Goal: Task Accomplishment & Management: Complete application form

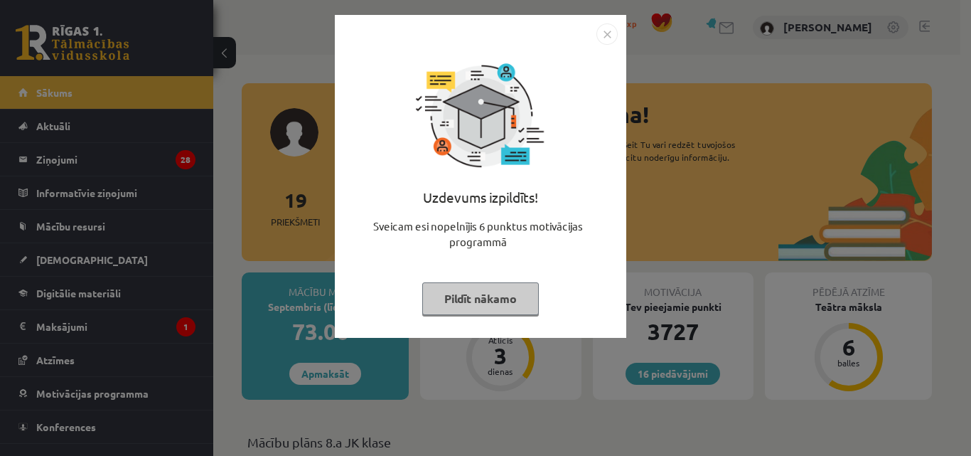
click at [603, 36] on img "Close" at bounding box center [606, 33] width 21 height 21
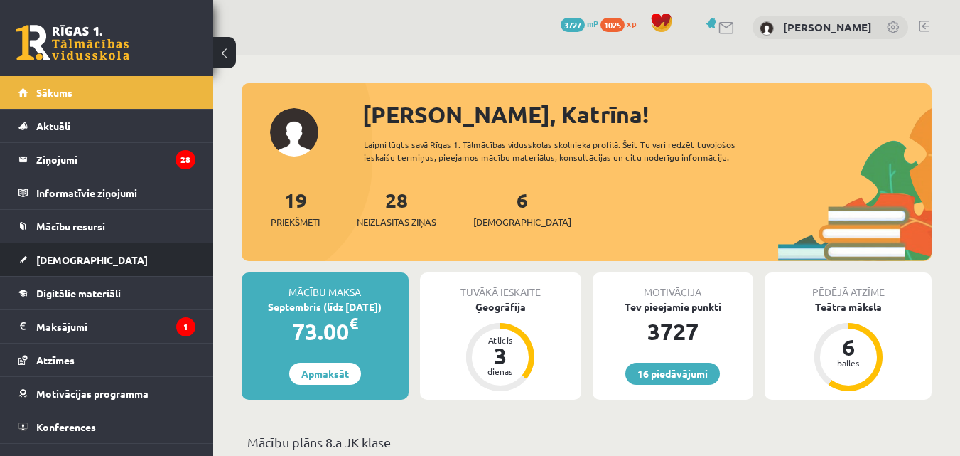
click at [67, 260] on span "[DEMOGRAPHIC_DATA]" at bounding box center [92, 259] width 112 height 13
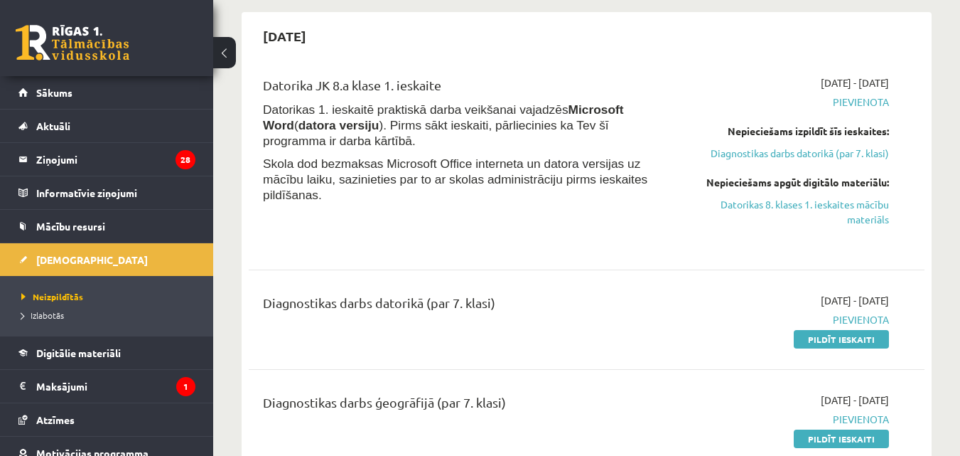
scroll to position [149, 0]
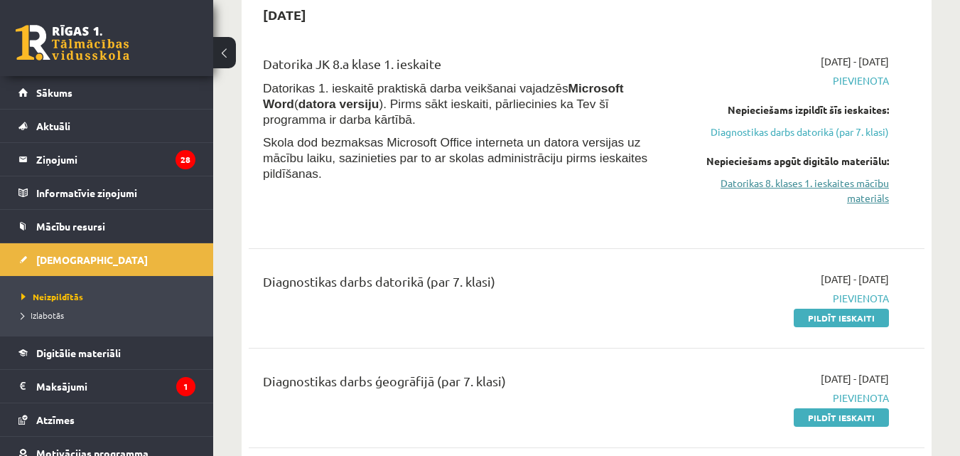
click at [823, 185] on link "Datorikas 8. klases 1. ieskaites mācību materiāls" at bounding box center [791, 191] width 195 height 30
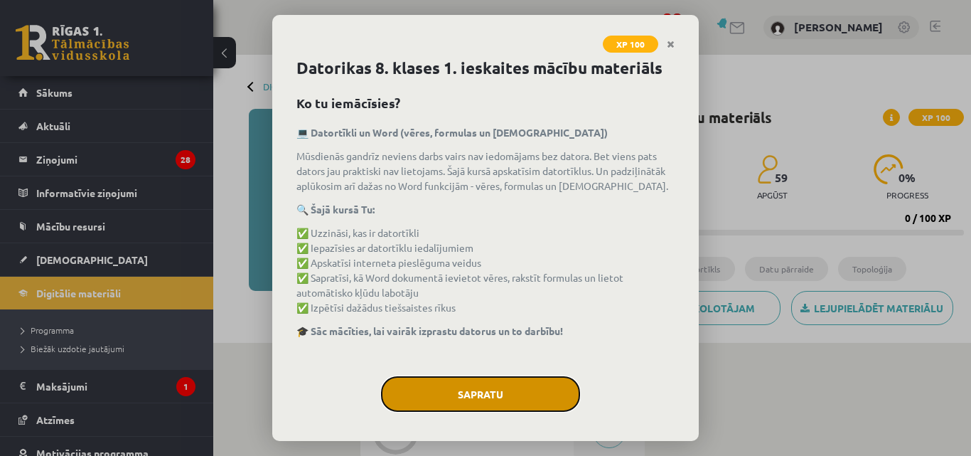
click at [473, 411] on button "Sapratu" at bounding box center [480, 394] width 199 height 36
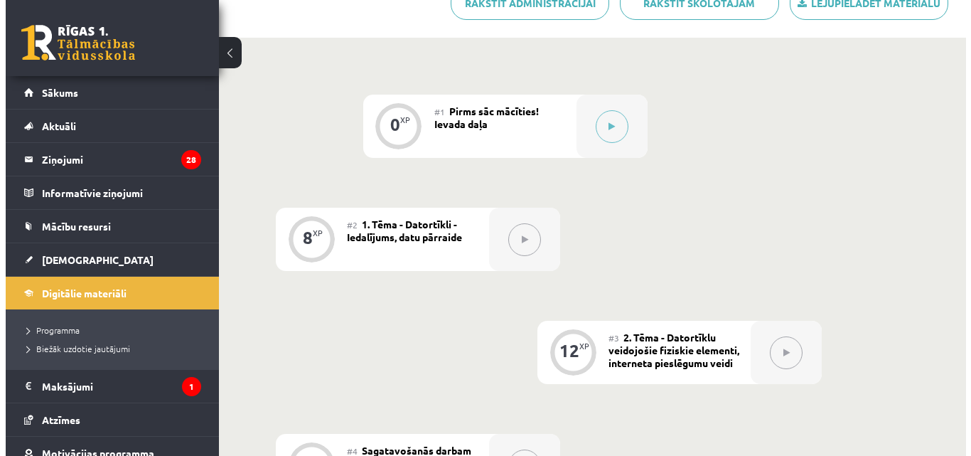
scroll to position [236, 0]
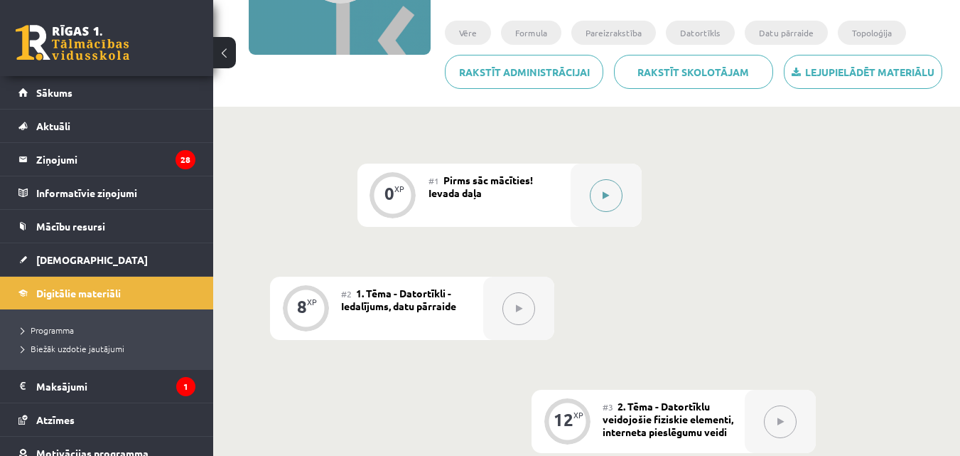
click at [605, 200] on button at bounding box center [606, 195] width 33 height 33
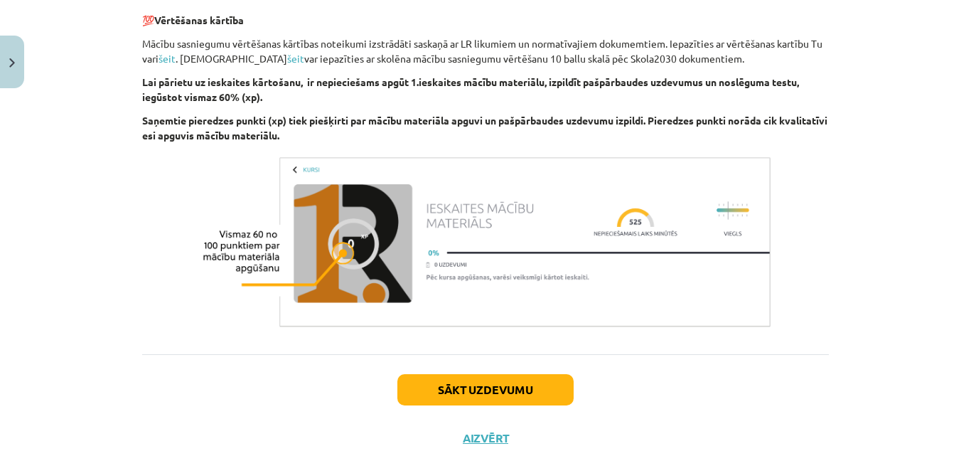
scroll to position [945, 0]
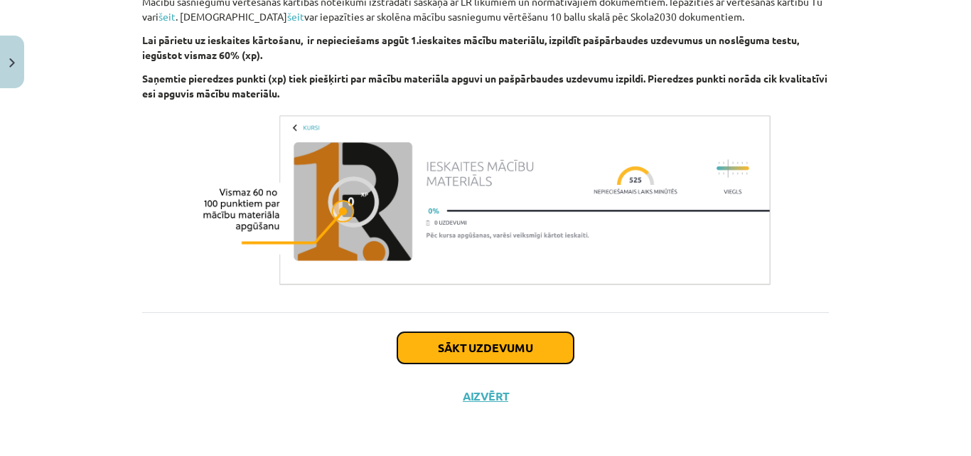
click at [481, 352] on button "Sākt uzdevumu" at bounding box center [485, 347] width 176 height 31
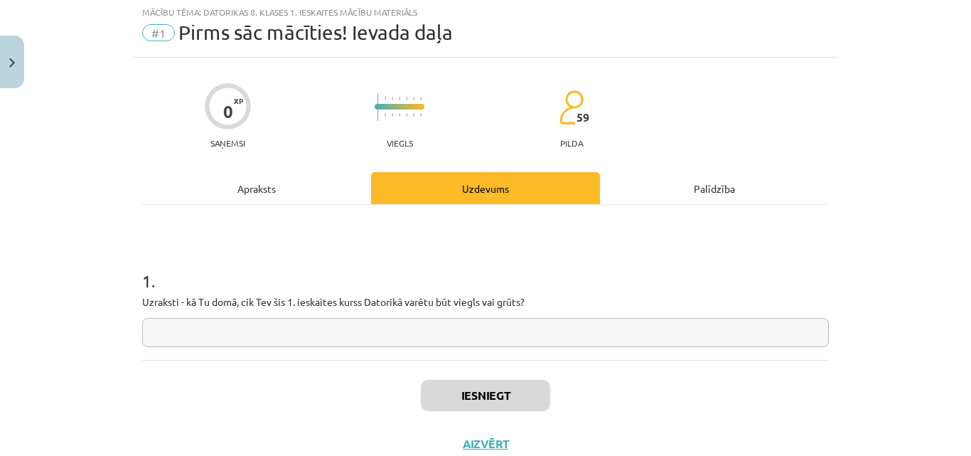
scroll to position [36, 0]
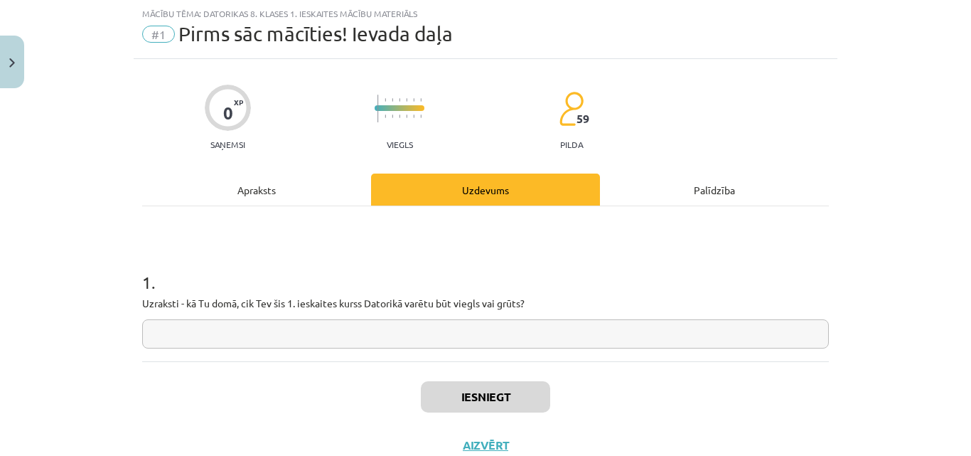
click at [323, 334] on input "text" at bounding box center [485, 333] width 687 height 29
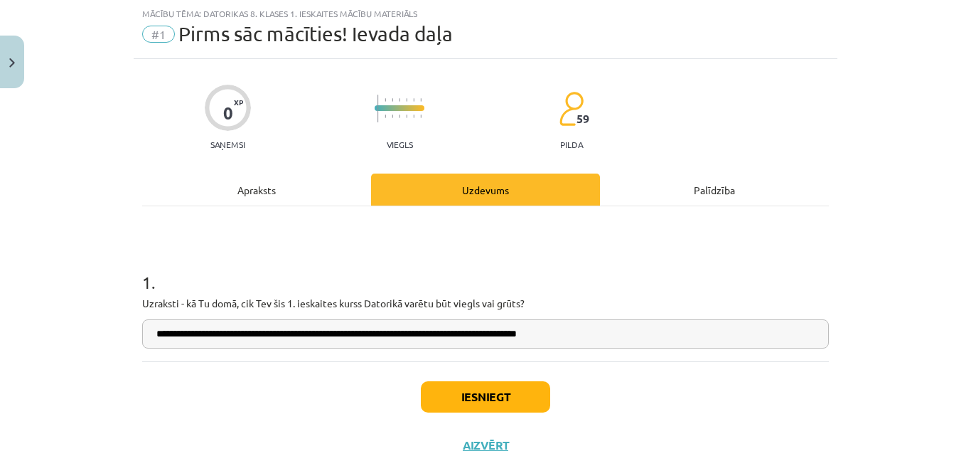
type input "**********"
click at [457, 388] on button "Iesniegt" at bounding box center [485, 396] width 129 height 31
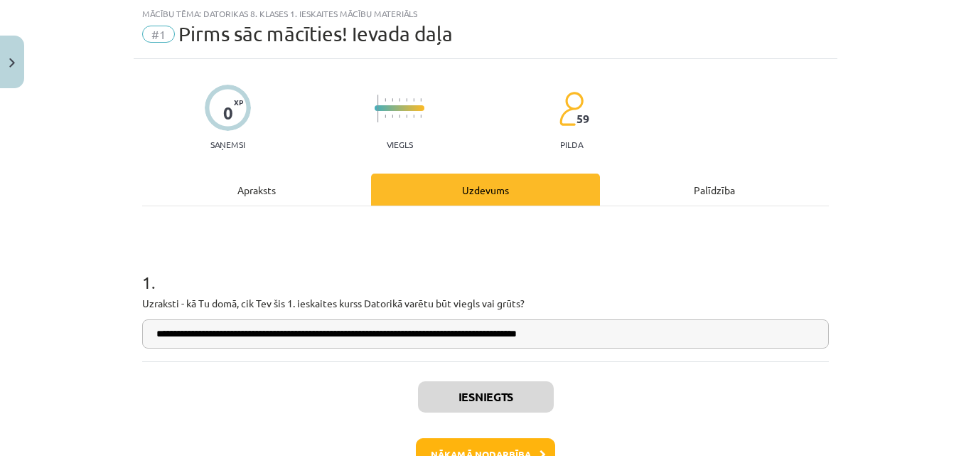
scroll to position [130, 0]
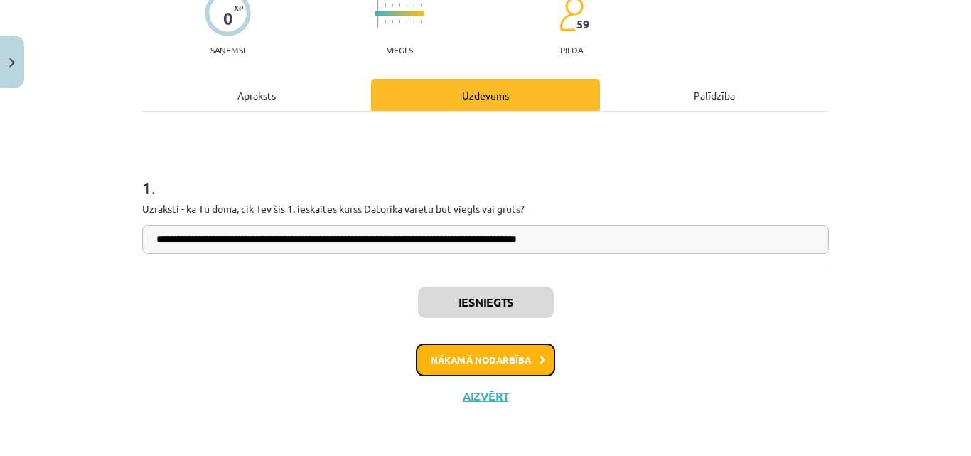
click at [459, 357] on button "Nākamā nodarbība" at bounding box center [485, 359] width 139 height 33
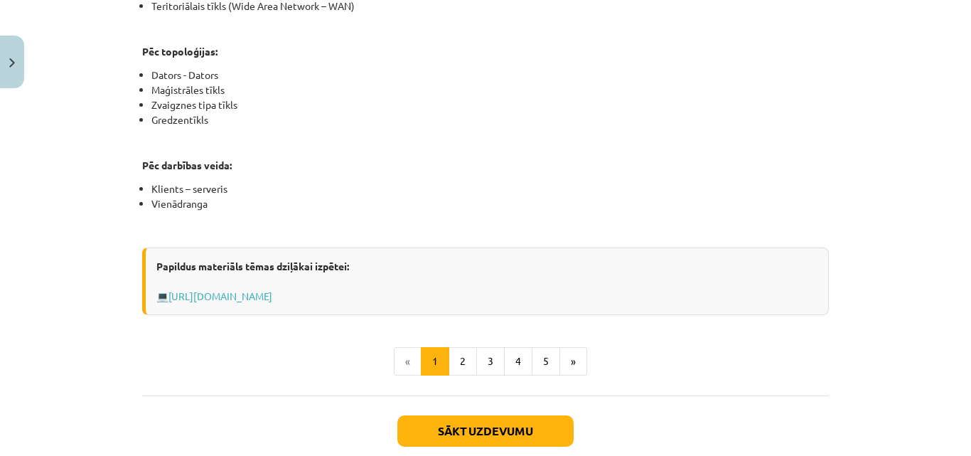
scroll to position [858, 0]
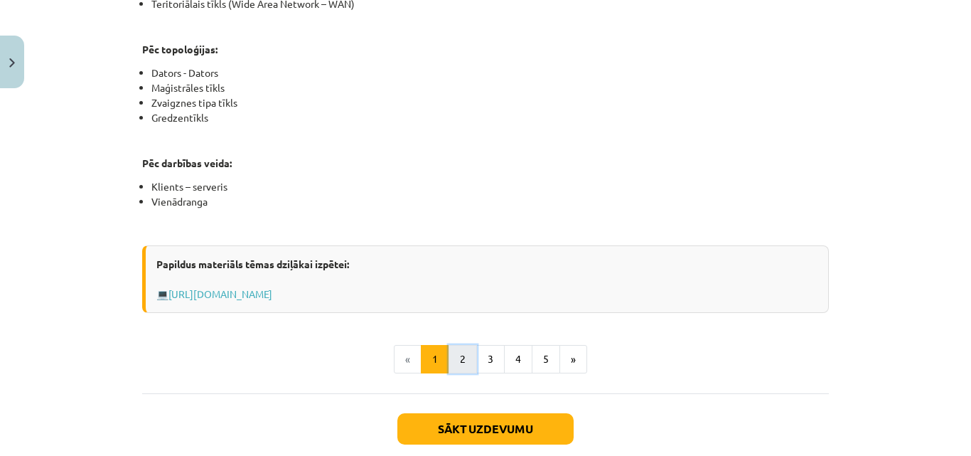
click at [456, 363] on button "2" at bounding box center [462, 359] width 28 height 28
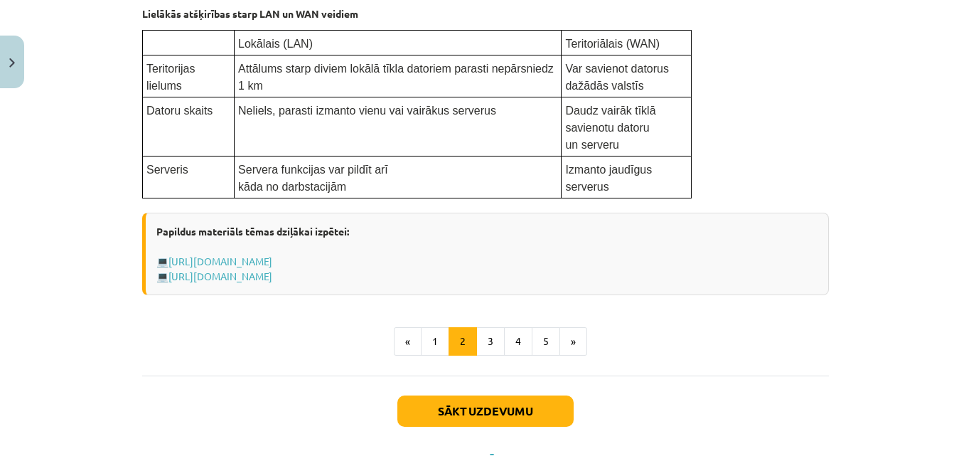
scroll to position [864, 0]
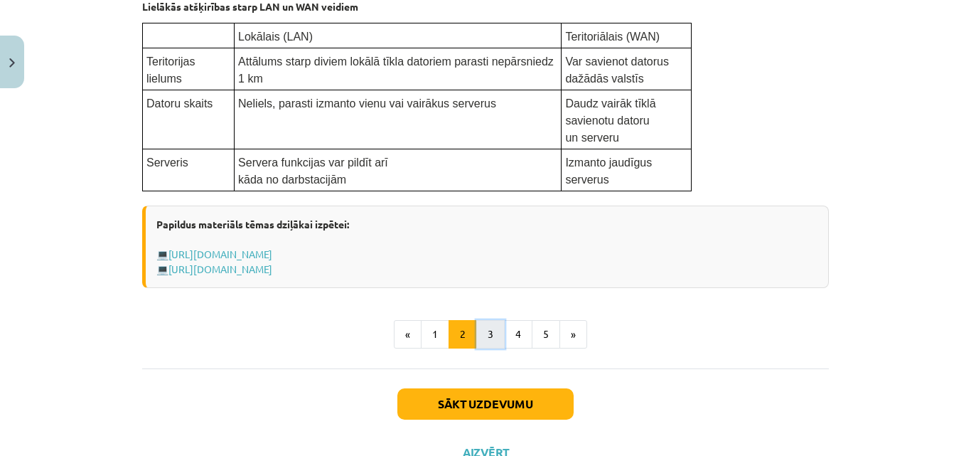
click at [482, 336] on button "3" at bounding box center [490, 334] width 28 height 28
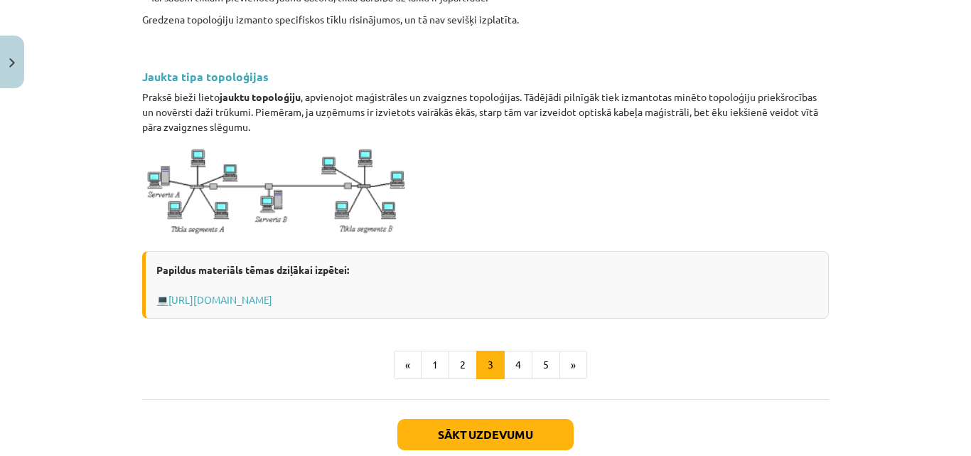
scroll to position [1622, 0]
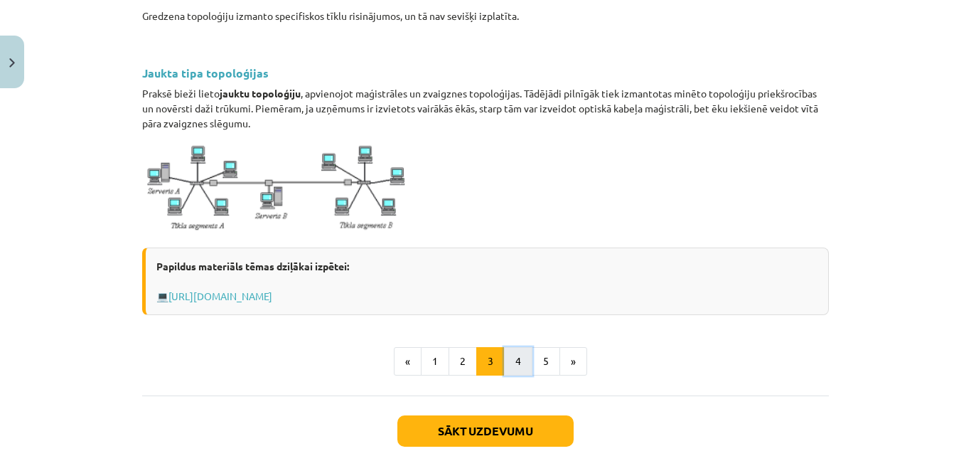
click at [512, 347] on button "4" at bounding box center [518, 361] width 28 height 28
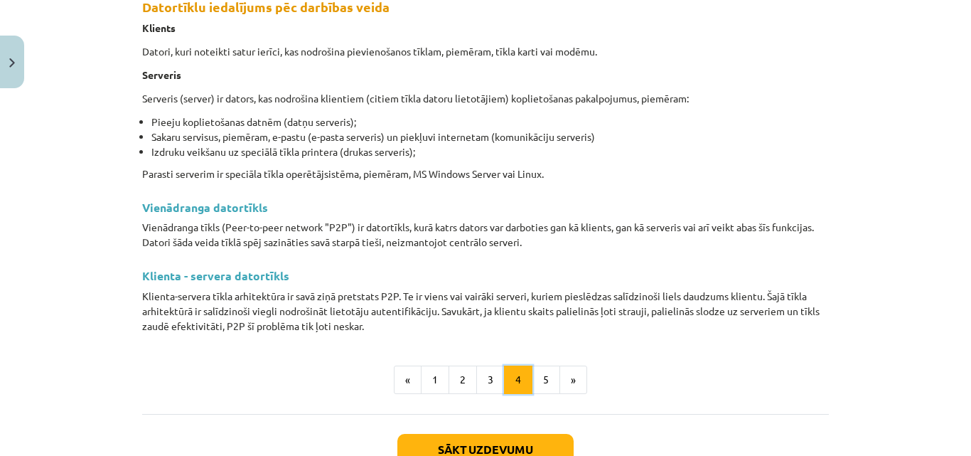
scroll to position [254, 0]
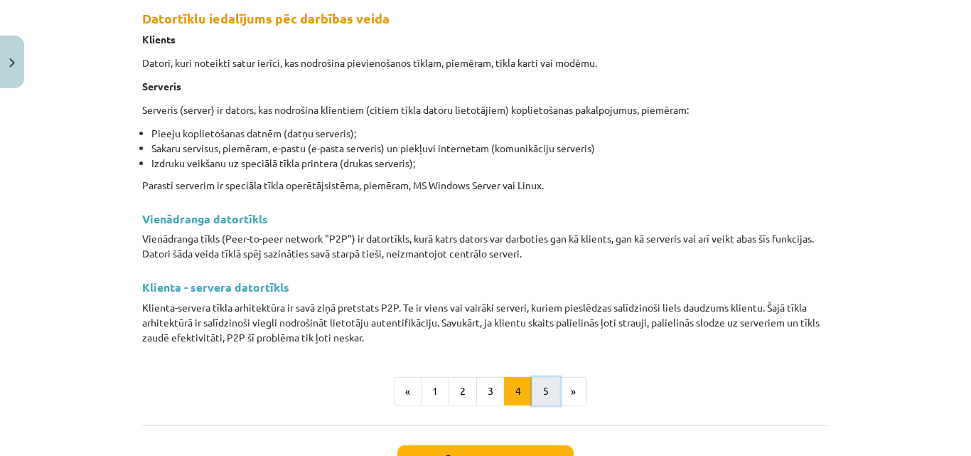
click at [532, 397] on button "5" at bounding box center [546, 391] width 28 height 28
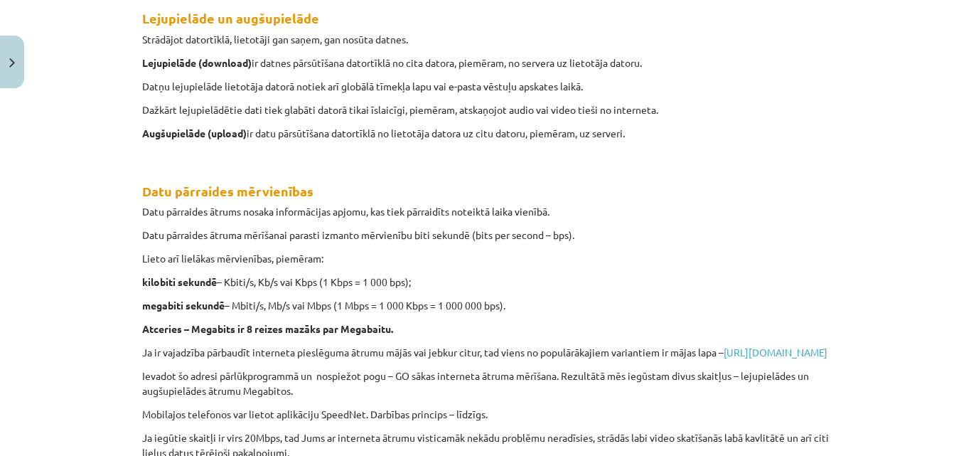
scroll to position [583, 0]
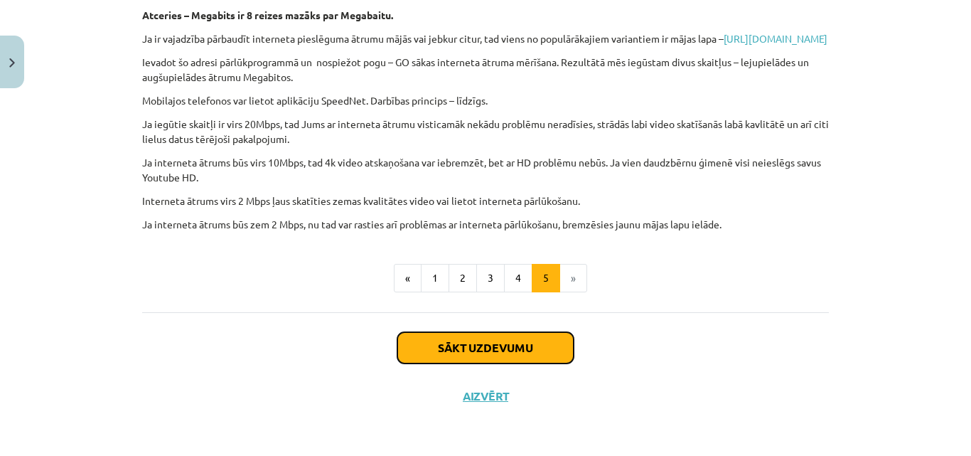
click at [542, 350] on button "Sākt uzdevumu" at bounding box center [485, 347] width 176 height 31
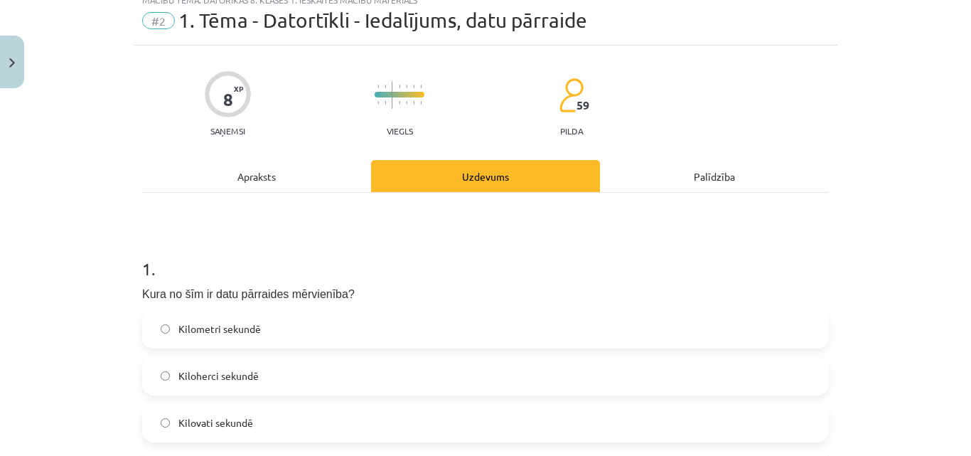
scroll to position [36, 0]
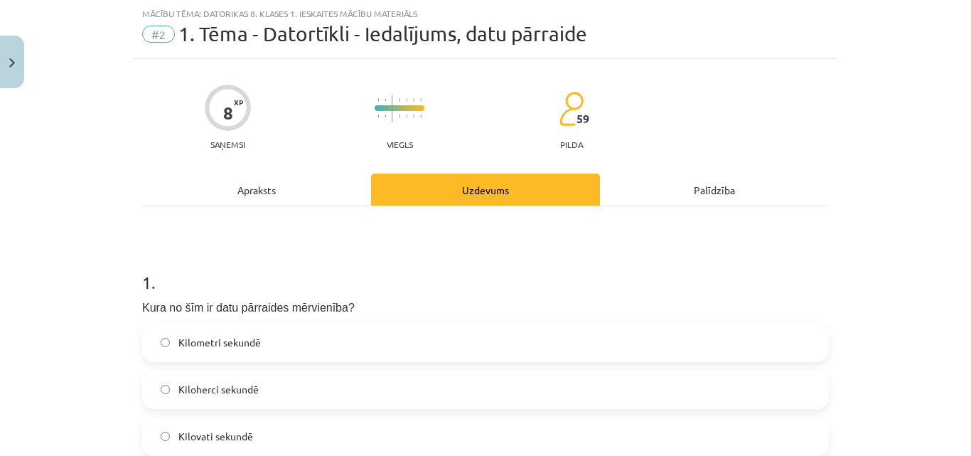
click at [257, 188] on div "Apraksts" at bounding box center [256, 189] width 229 height 32
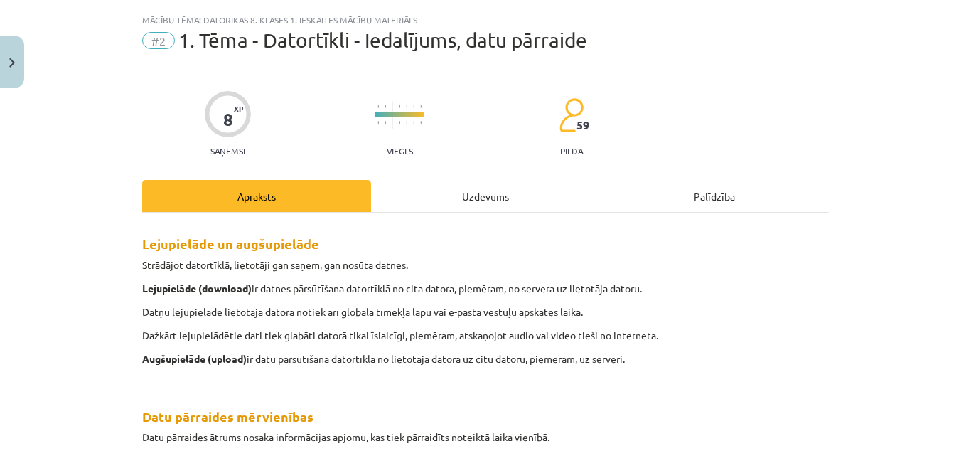
scroll to position [0, 0]
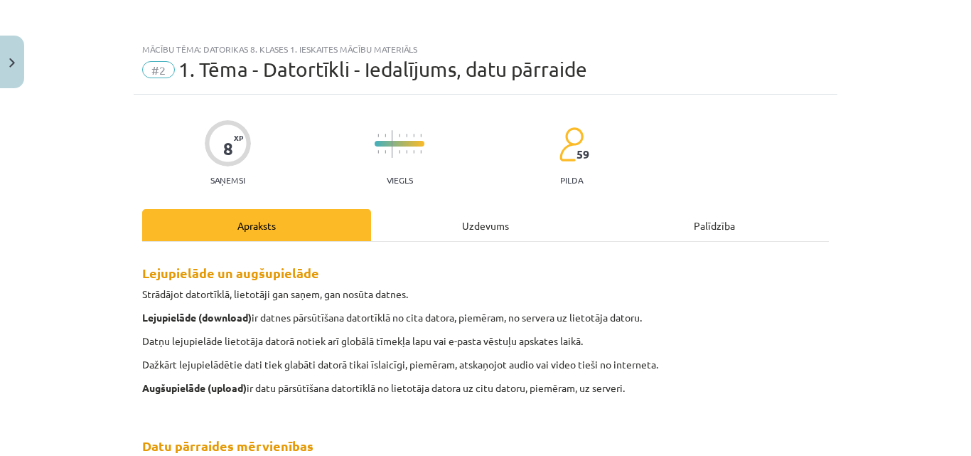
click at [478, 231] on div "Uzdevums" at bounding box center [485, 225] width 229 height 32
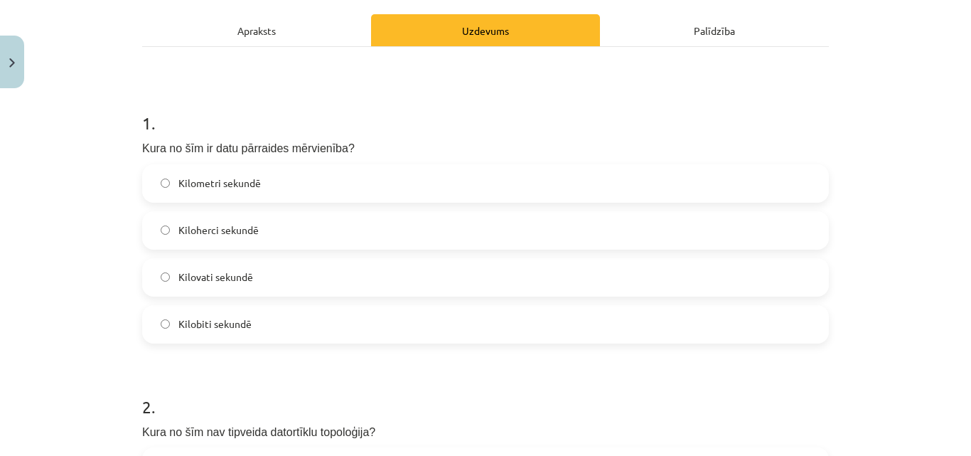
scroll to position [205, 0]
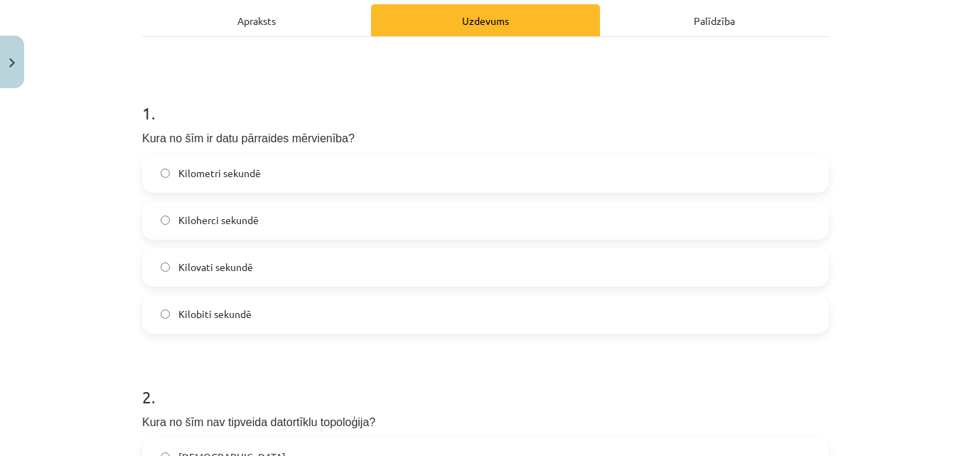
click at [242, 318] on span "Kilobiti sekundē" at bounding box center [214, 313] width 73 height 15
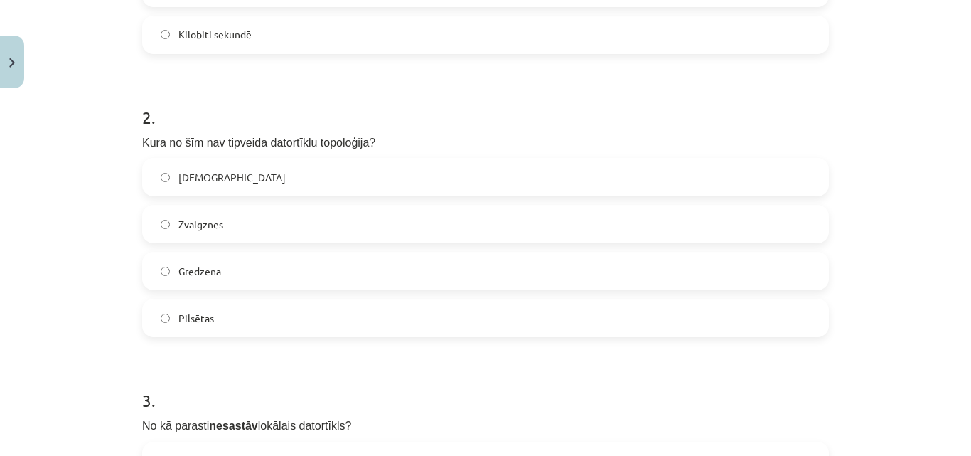
scroll to position [487, 0]
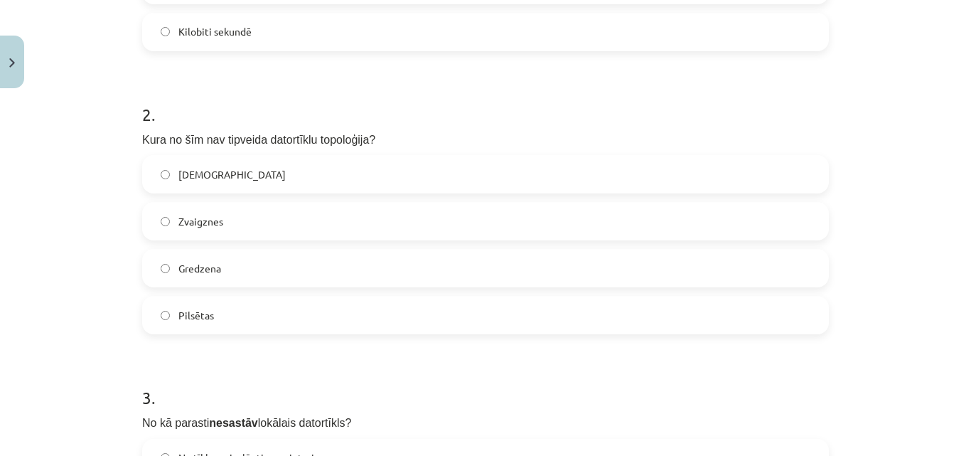
click at [195, 312] on span "Pilsētas" at bounding box center [196, 315] width 36 height 15
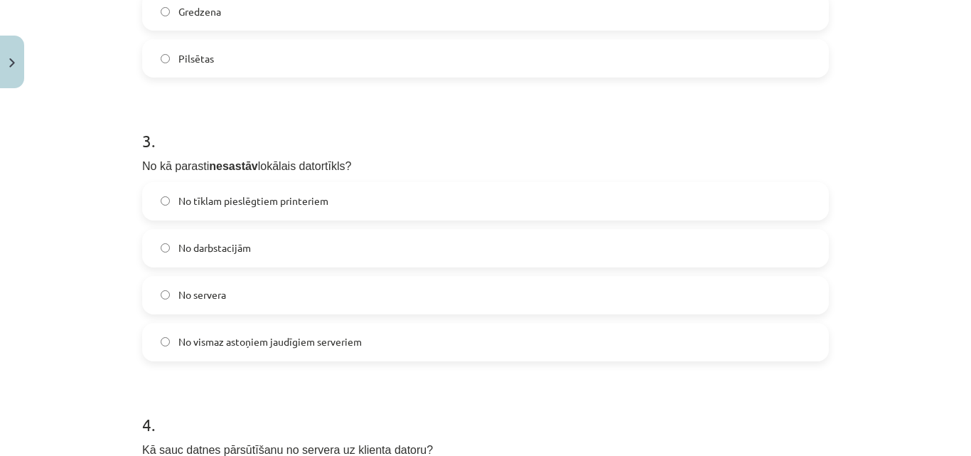
scroll to position [745, 0]
click at [235, 337] on span "No vismaz astoņiem jaudīgiem serveriem" at bounding box center [269, 339] width 183 height 15
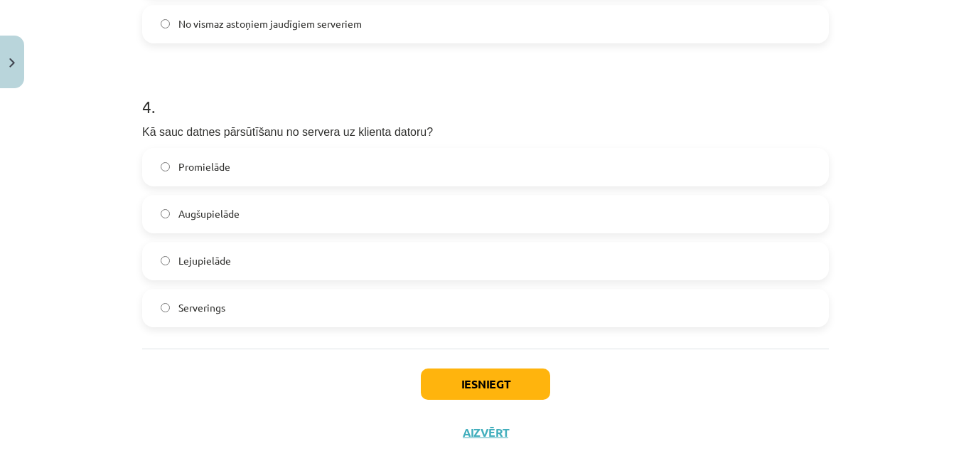
scroll to position [1058, 0]
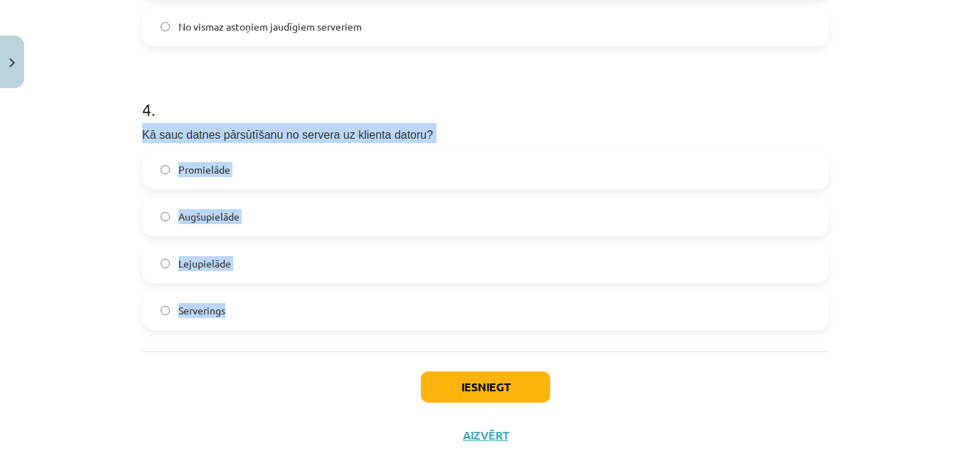
drag, startPoint x: 136, startPoint y: 133, endPoint x: 286, endPoint y: 316, distance: 236.3
copy div "Kā sauc datnes pārsūtīšanu no servera uz klienta datoru? Promielāde Augšupielād…"
click at [298, 262] on label "Lejupielāde" at bounding box center [486, 264] width 684 height 36
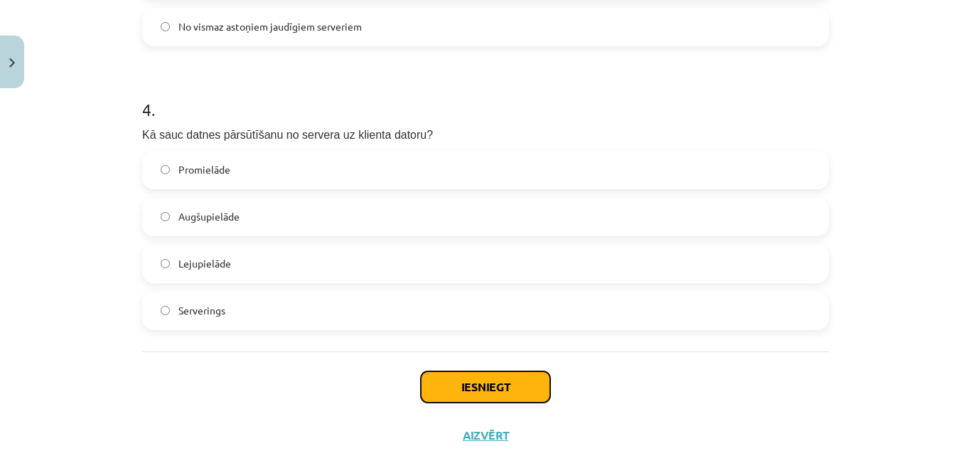
click at [510, 389] on button "Iesniegt" at bounding box center [485, 386] width 129 height 31
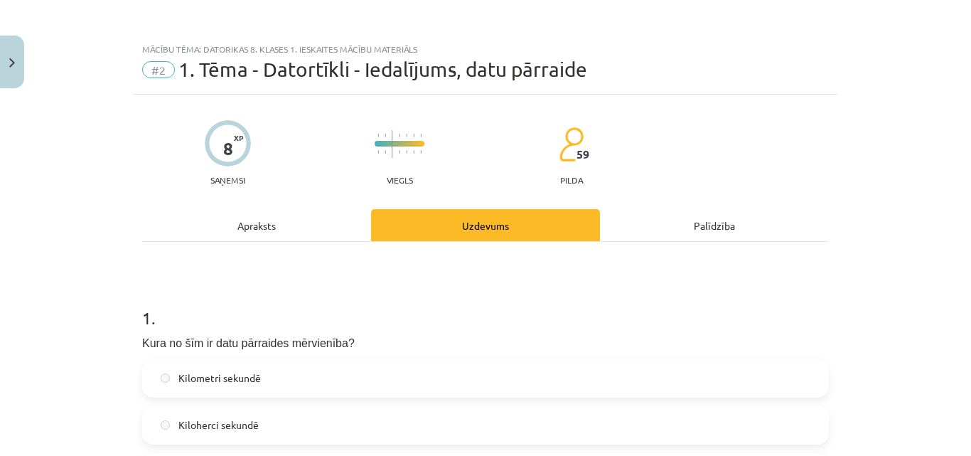
scroll to position [1142, 0]
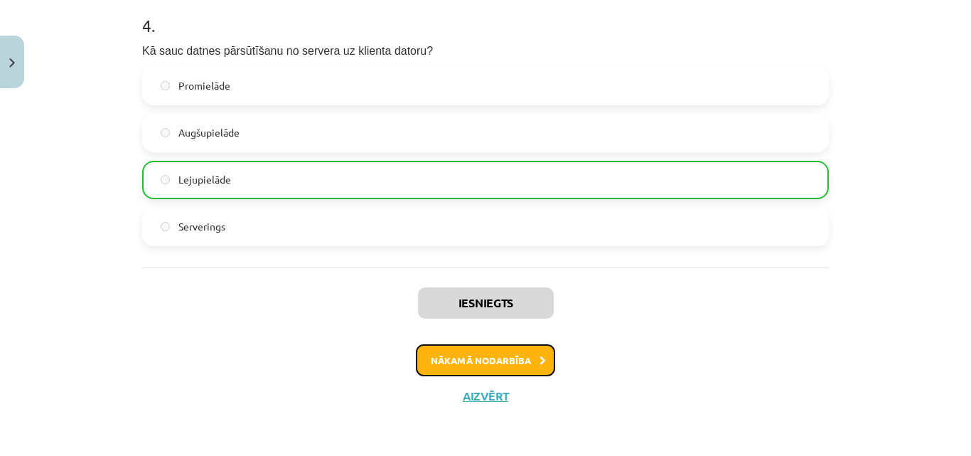
click at [511, 363] on button "Nākamā nodarbība" at bounding box center [485, 360] width 139 height 33
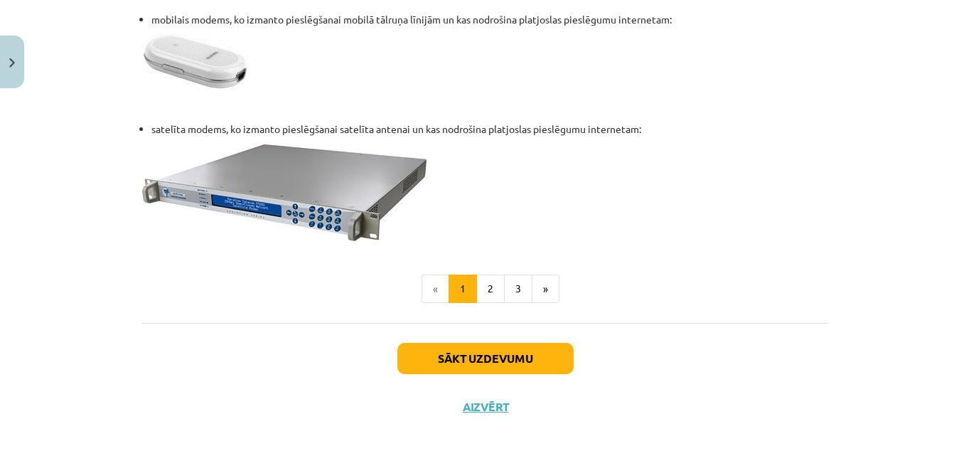
scroll to position [1990, 0]
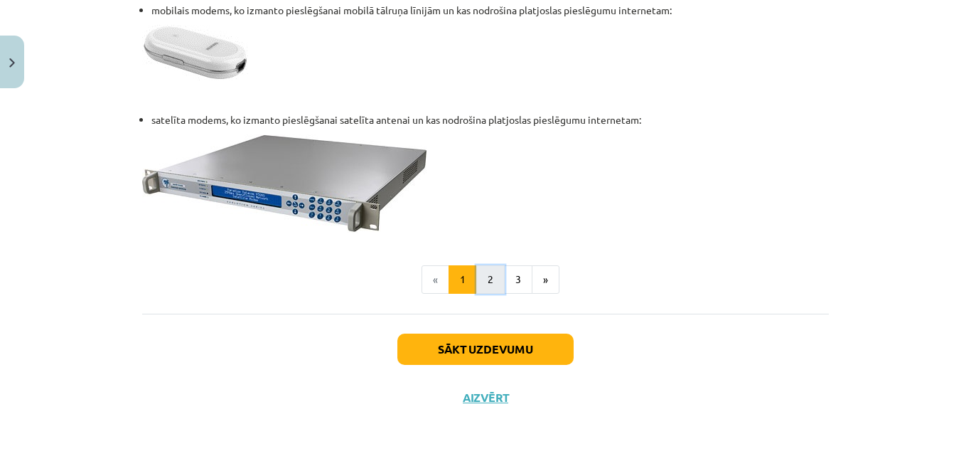
click at [483, 281] on button "2" at bounding box center [490, 279] width 28 height 28
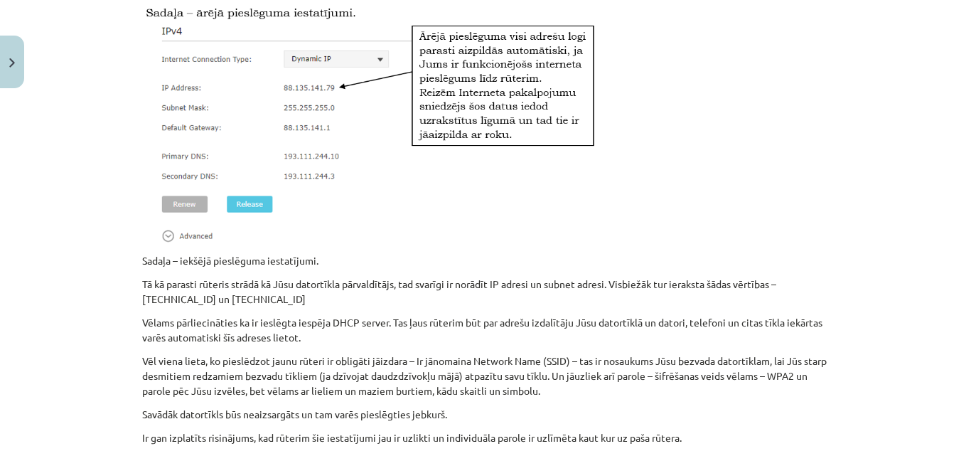
scroll to position [1209, 0]
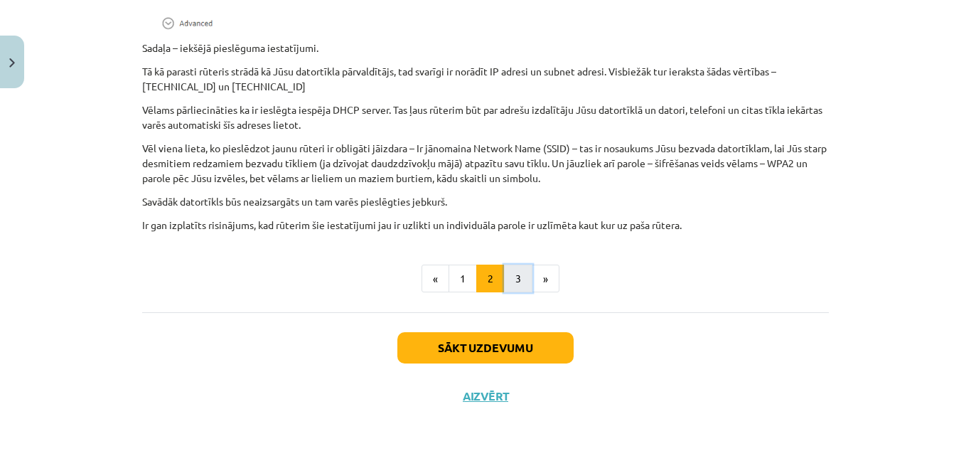
click at [514, 283] on button "3" at bounding box center [518, 278] width 28 height 28
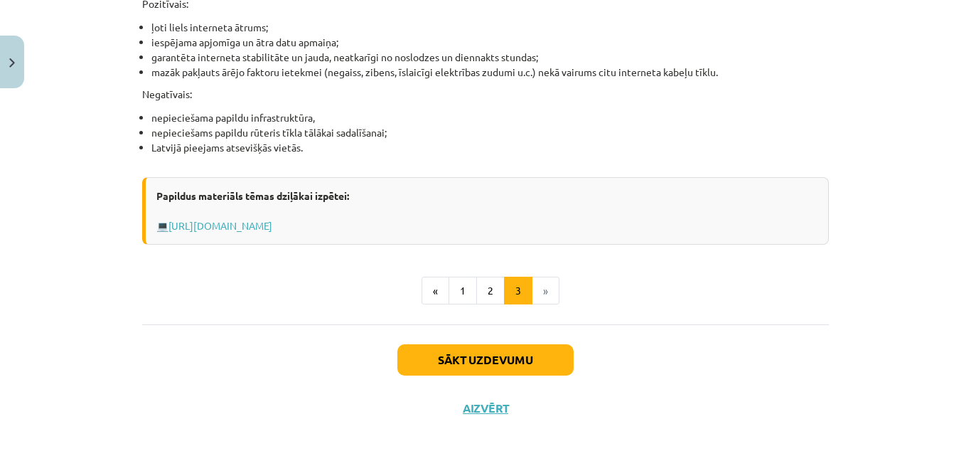
scroll to position [1939, 0]
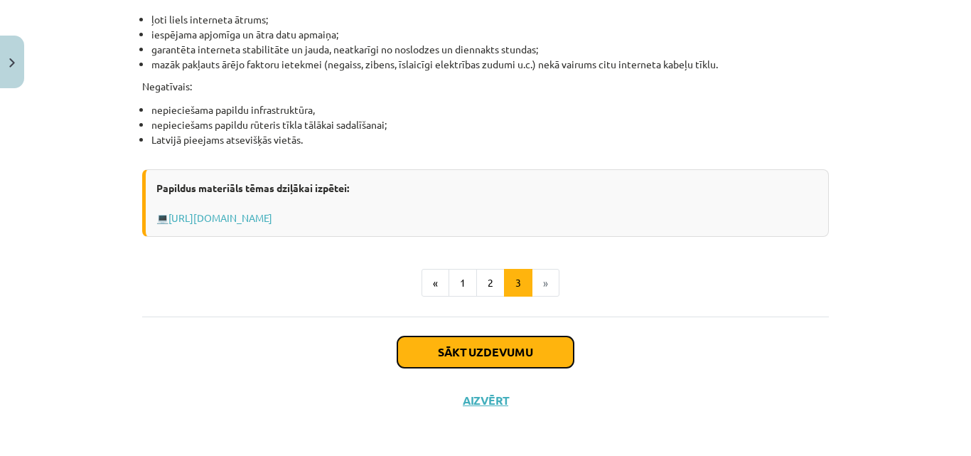
click at [524, 345] on button "Sākt uzdevumu" at bounding box center [485, 351] width 176 height 31
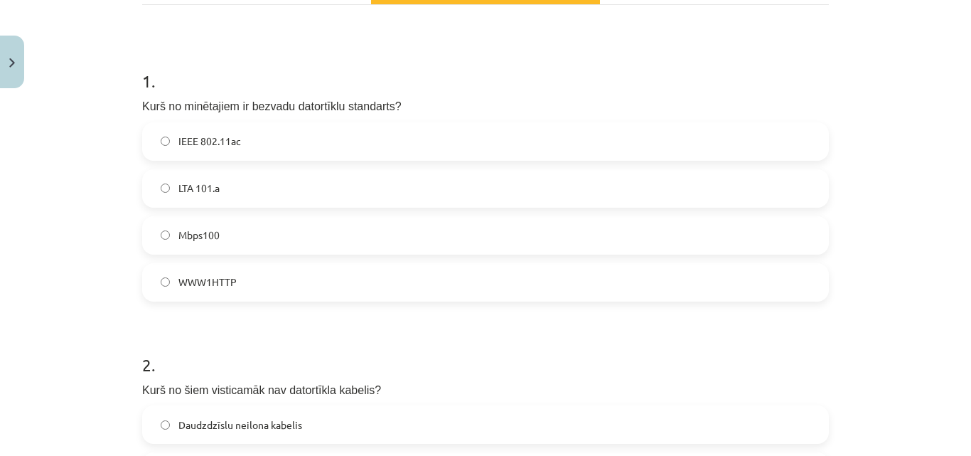
scroll to position [262, 0]
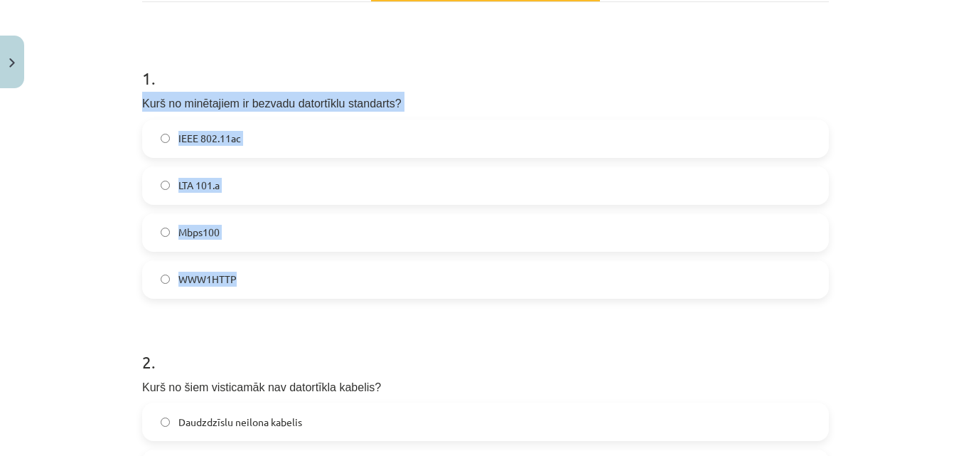
drag, startPoint x: 133, startPoint y: 102, endPoint x: 233, endPoint y: 277, distance: 202.1
copy div "Kurš no minētajiem ir bezvadu datortīklu standarts? IEEE 802.11ac LTA 101.a Mbp…"
click at [207, 144] on span "IEEE 802.11ac" at bounding box center [209, 138] width 63 height 15
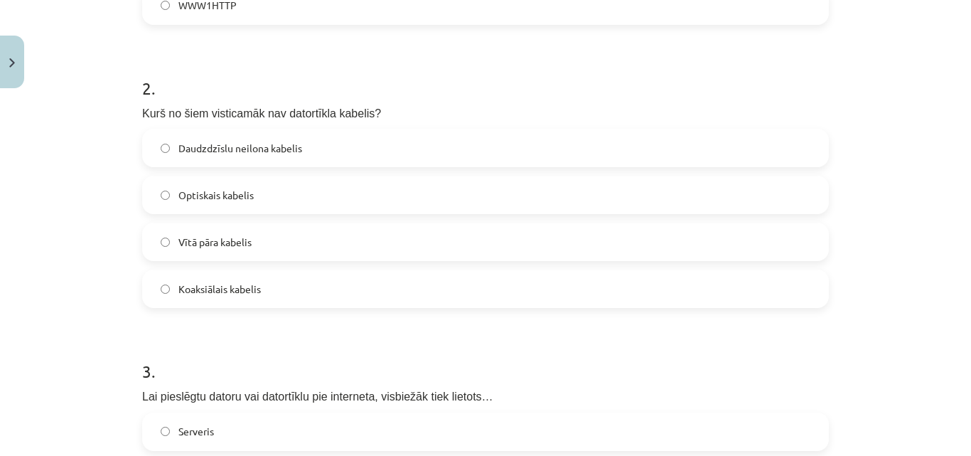
scroll to position [538, 0]
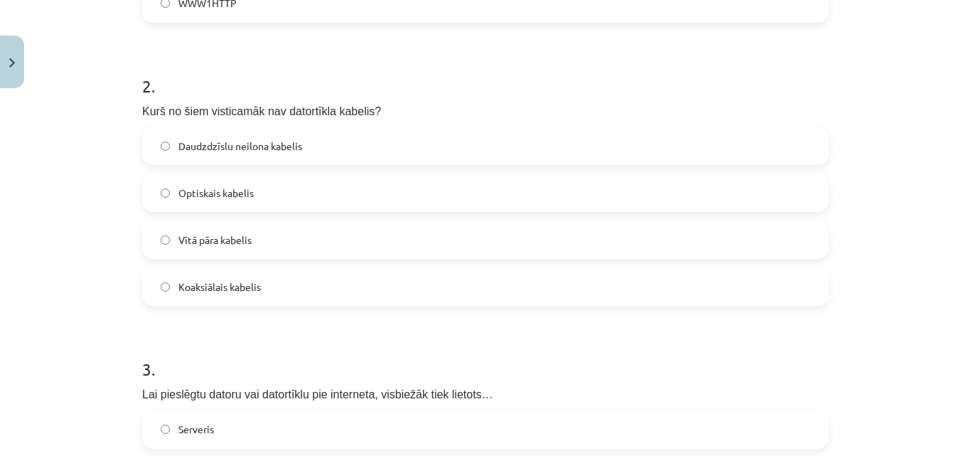
click at [302, 139] on label "Daudzdzīslu neilona kabelis" at bounding box center [486, 146] width 684 height 36
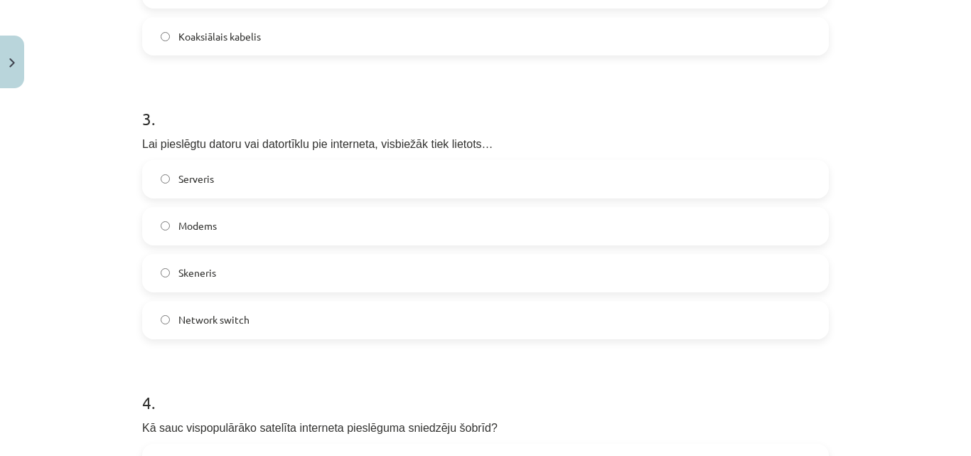
scroll to position [794, 0]
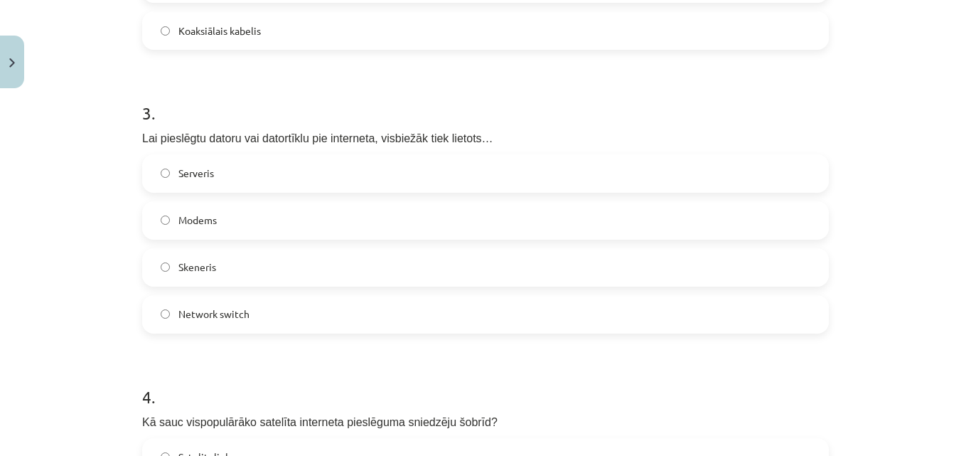
click at [266, 223] on label "Modems" at bounding box center [486, 221] width 684 height 36
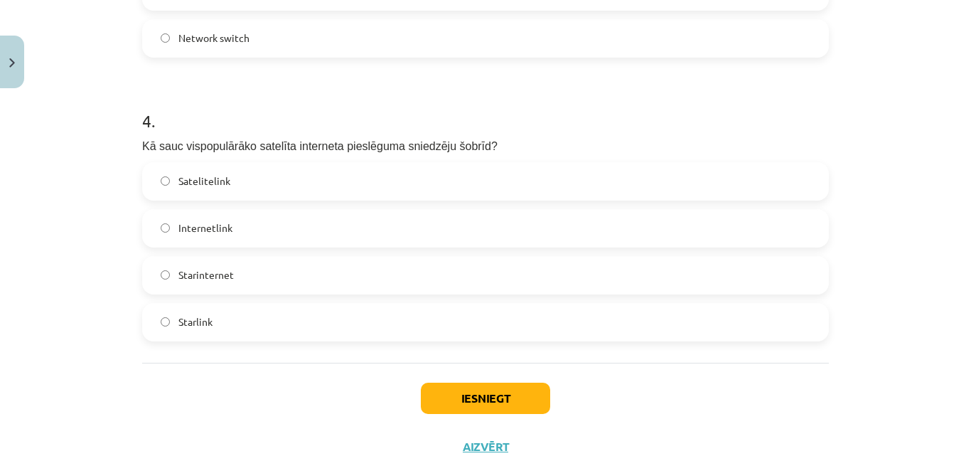
scroll to position [1072, 0]
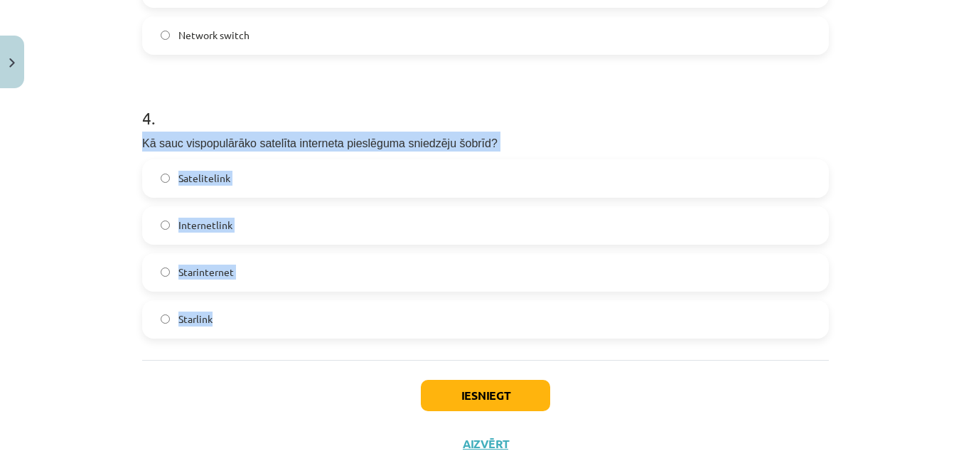
drag, startPoint x: 131, startPoint y: 136, endPoint x: 250, endPoint y: 328, distance: 226.6
copy div "Kā sauc vispopulārāko satelīta interneta pieslēguma sniedzēju šobrīd? Satelitel…"
click at [189, 328] on label "Starlink" at bounding box center [486, 319] width 684 height 36
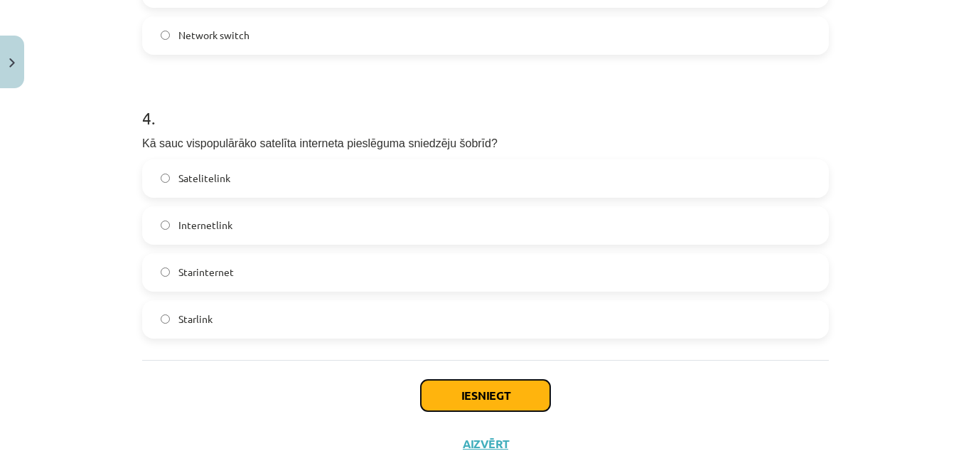
click at [459, 402] on button "Iesniegt" at bounding box center [485, 394] width 129 height 31
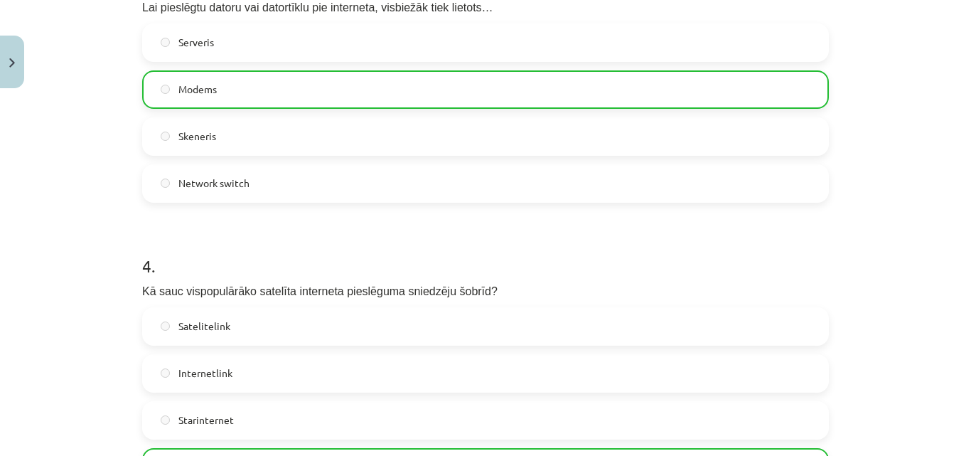
scroll to position [1165, 0]
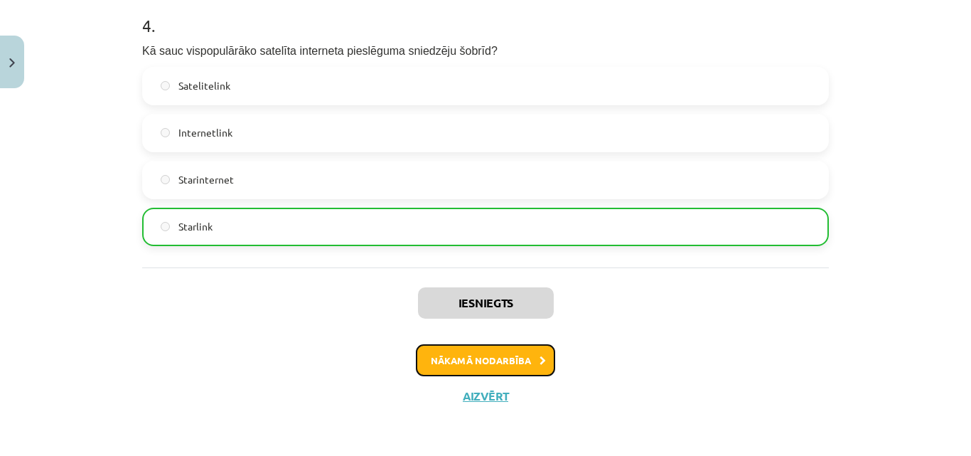
click at [489, 362] on button "Nākamā nodarbība" at bounding box center [485, 360] width 139 height 33
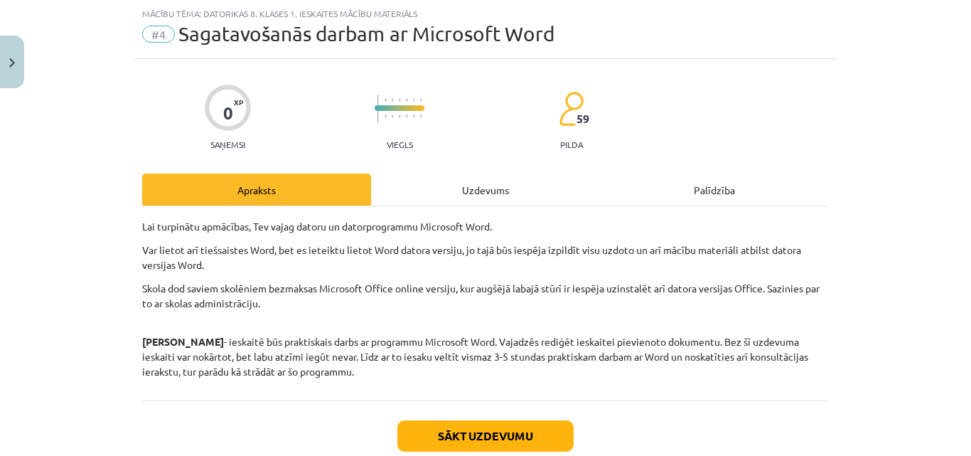
scroll to position [124, 0]
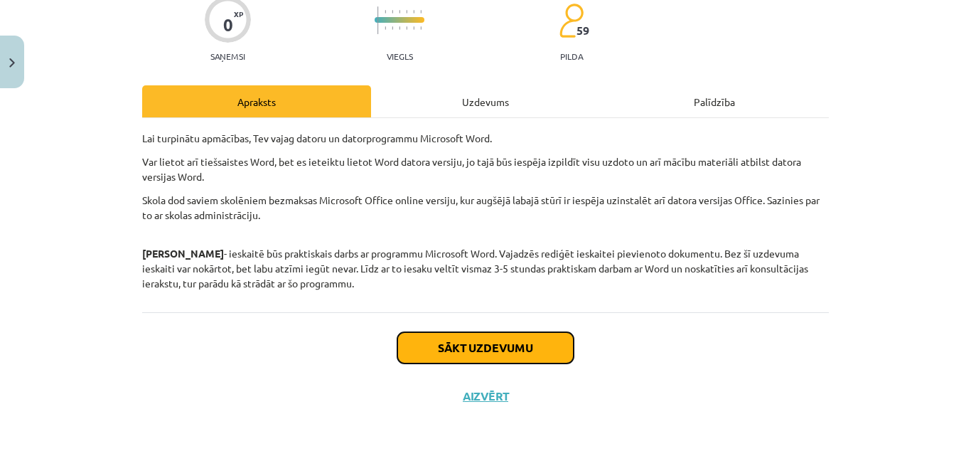
click at [546, 339] on button "Sākt uzdevumu" at bounding box center [485, 347] width 176 height 31
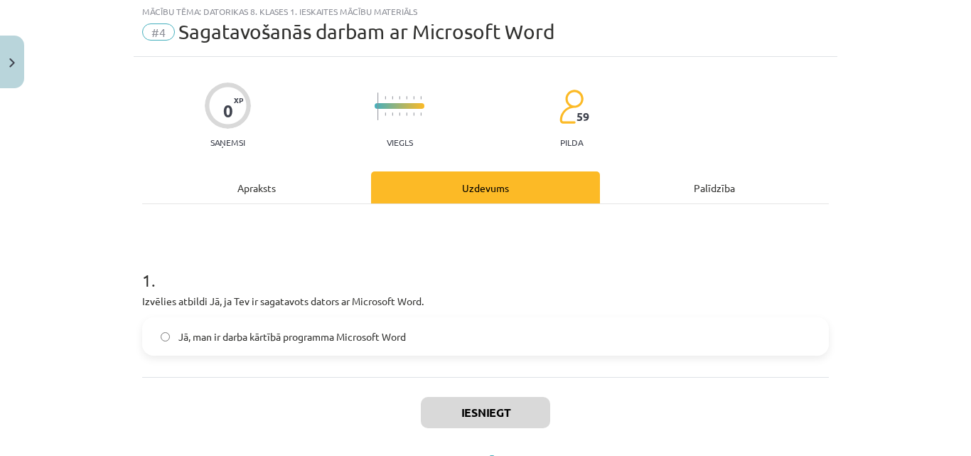
scroll to position [36, 0]
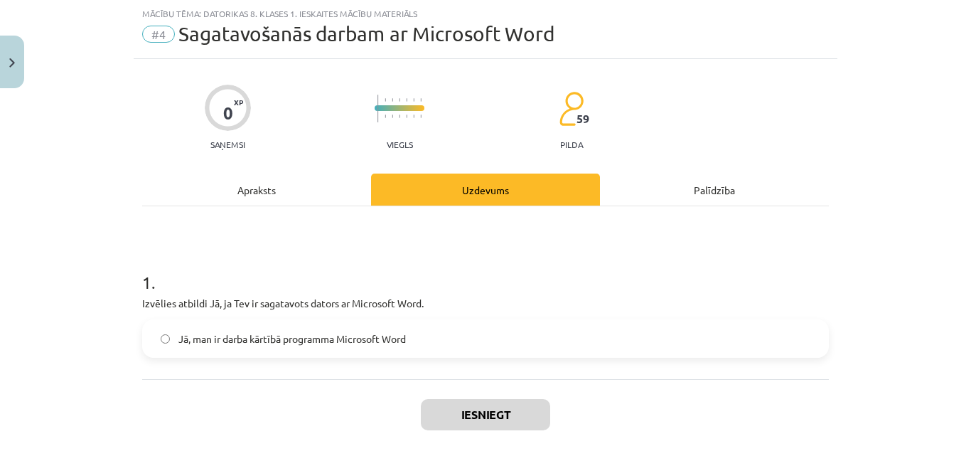
click at [154, 335] on label "Jā, man ir darba kārtībā programma Microsoft Word" at bounding box center [486, 339] width 684 height 36
click at [466, 407] on button "Iesniegt" at bounding box center [485, 414] width 129 height 31
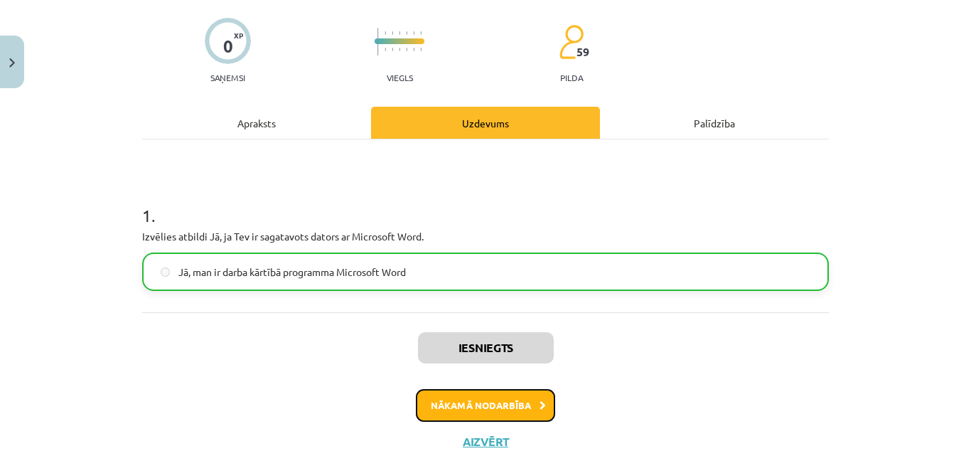
click at [490, 409] on button "Nākamā nodarbība" at bounding box center [485, 405] width 139 height 33
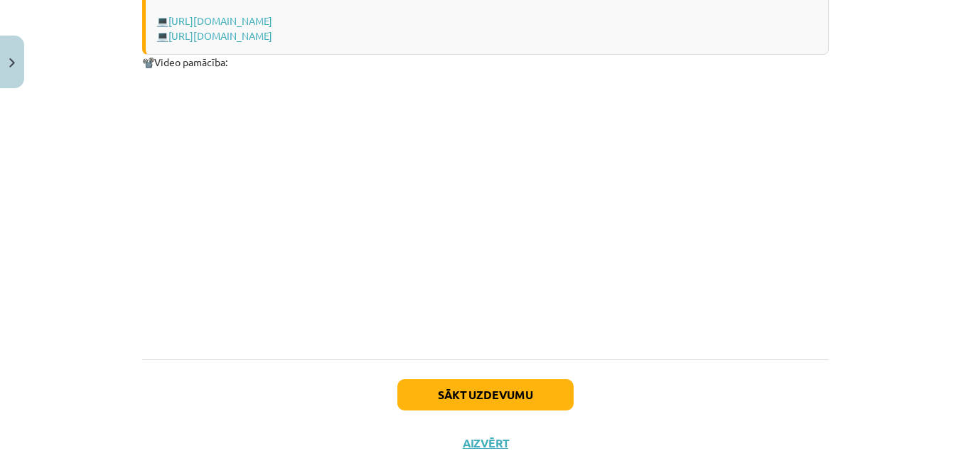
scroll to position [1988, 0]
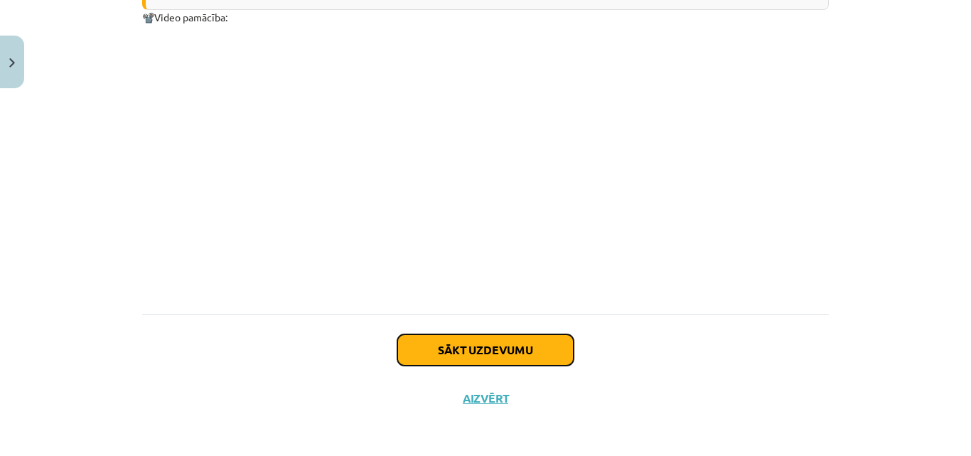
click at [487, 353] on button "Sākt uzdevumu" at bounding box center [485, 349] width 176 height 31
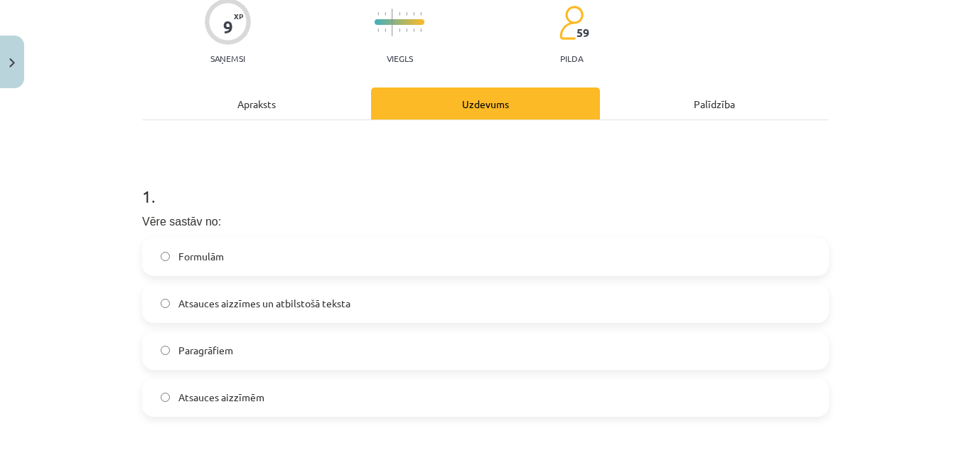
scroll to position [161, 0]
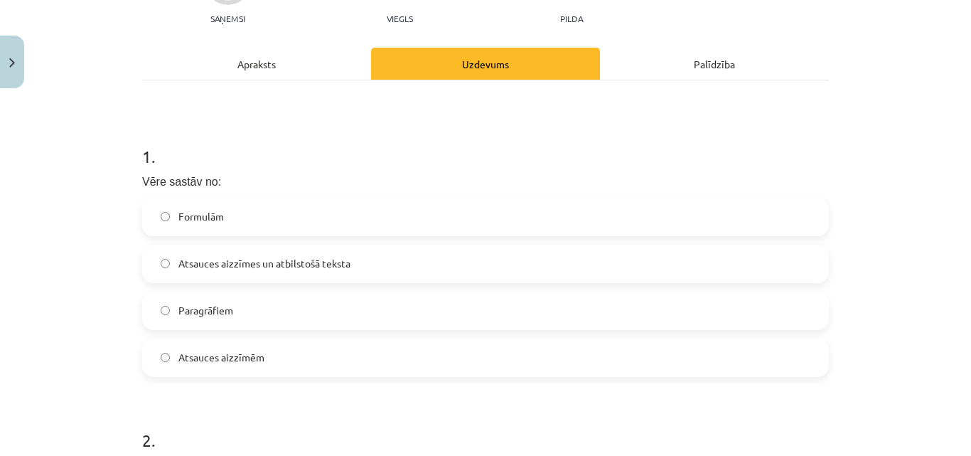
click at [225, 269] on span "Atsauces aizzīmes un atbilstošā teksta" at bounding box center [264, 263] width 172 height 15
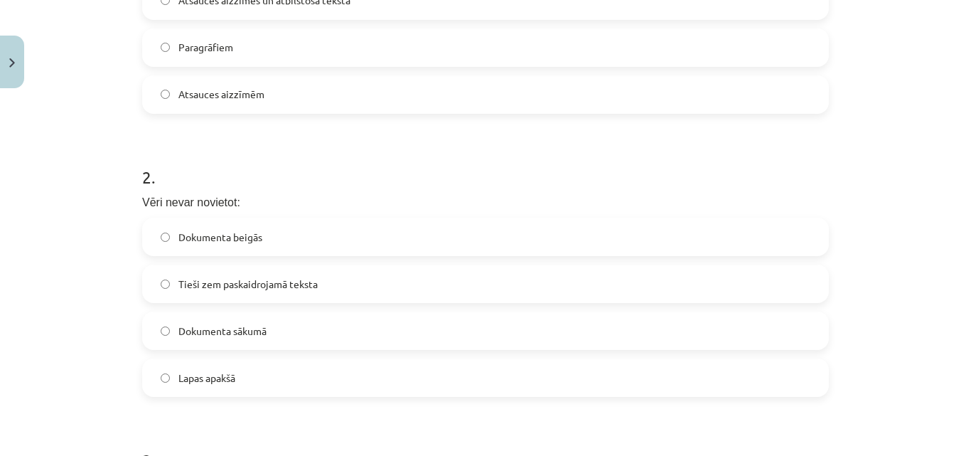
scroll to position [426, 0]
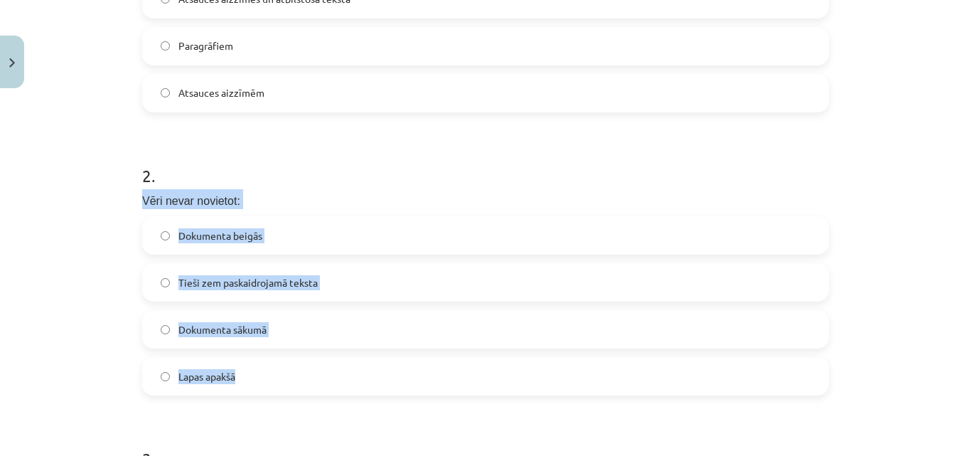
drag, startPoint x: 131, startPoint y: 197, endPoint x: 253, endPoint y: 387, distance: 225.9
click at [253, 387] on div "9 XP Saņemsi Viegls 59 pilda Apraksts Uzdevums Palīdzība 1 . Vēre sastāv no: Fo…" at bounding box center [486, 179] width 704 height 1020
copy div "Vēri nevar novietot: Dokumenta beigās Tieši zem paskaidrojamā teksta Dokumenta …"
click at [252, 284] on span "Tieši zem paskaidrojamā teksta" at bounding box center [247, 282] width 139 height 15
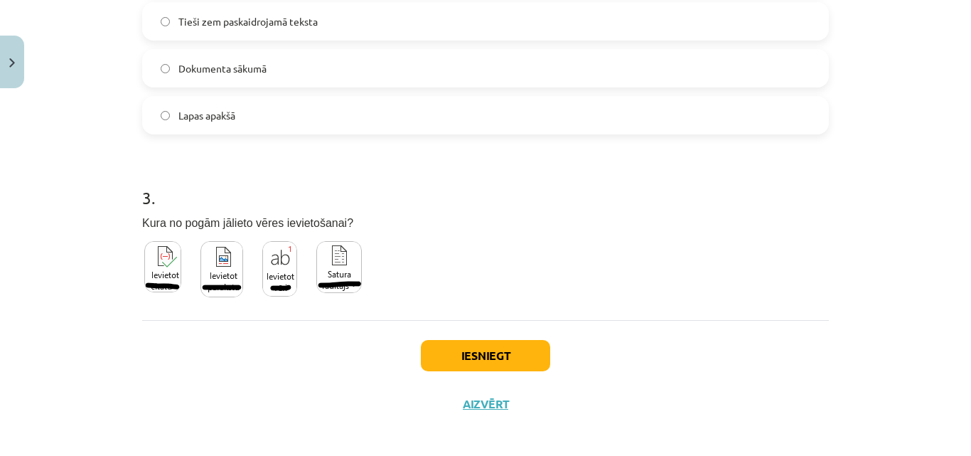
scroll to position [695, 0]
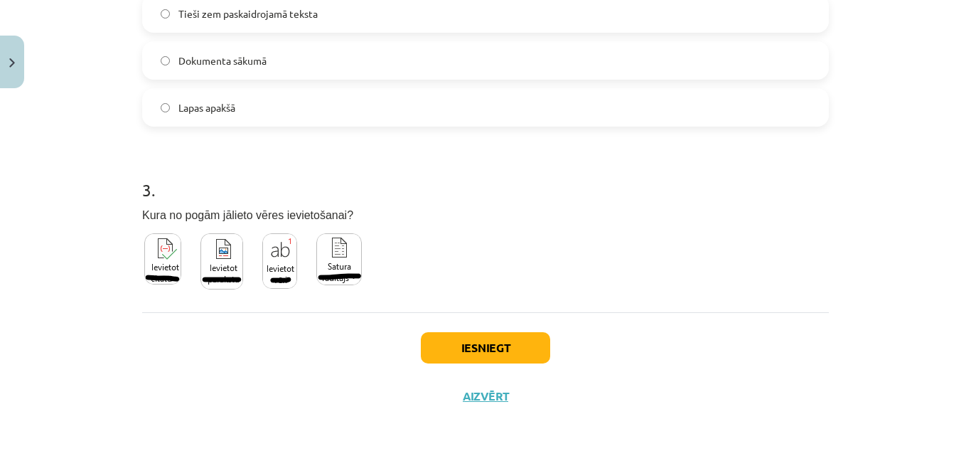
click at [278, 257] on img at bounding box center [279, 260] width 35 height 55
click at [510, 352] on button "Iesniegt" at bounding box center [485, 347] width 129 height 31
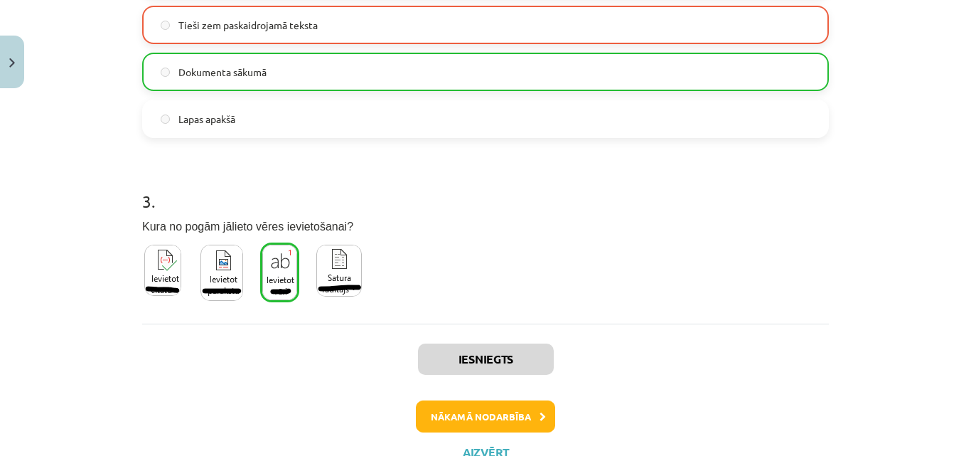
scroll to position [740, 0]
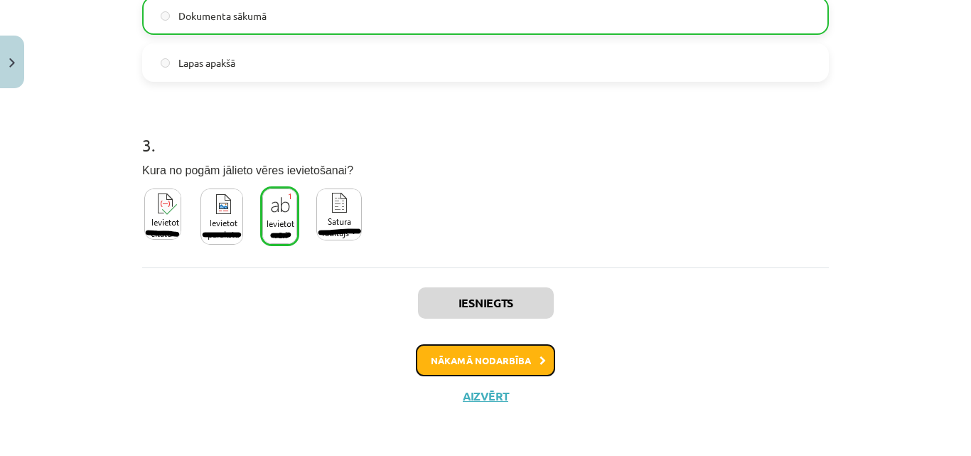
click at [456, 353] on button "Nākamā nodarbība" at bounding box center [485, 360] width 139 height 33
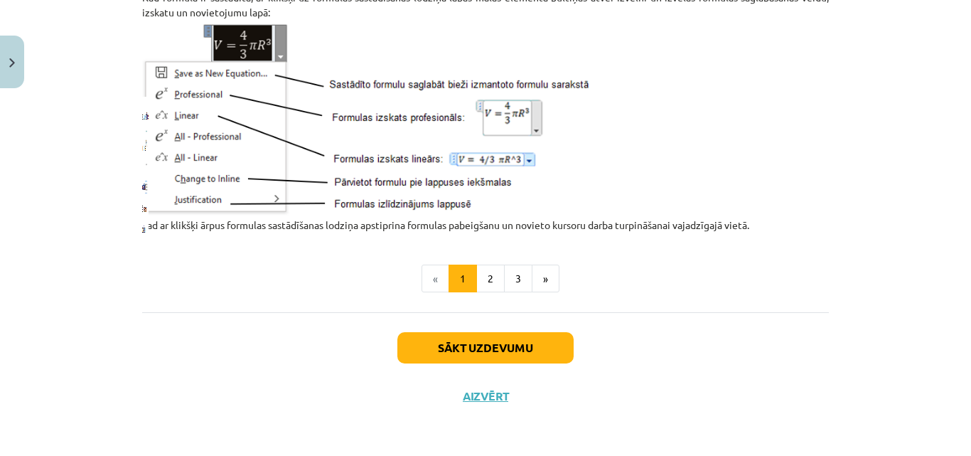
scroll to position [1897, 0]
click at [488, 282] on button "2" at bounding box center [490, 278] width 28 height 28
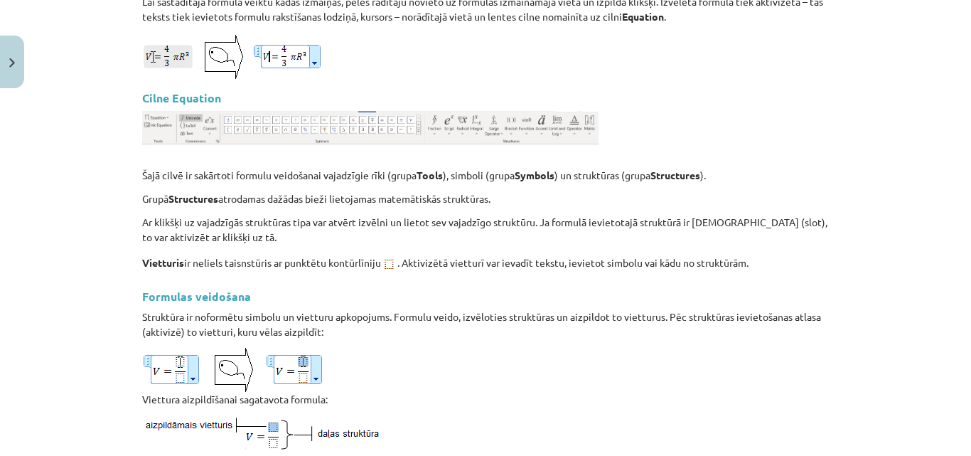
scroll to position [254, 0]
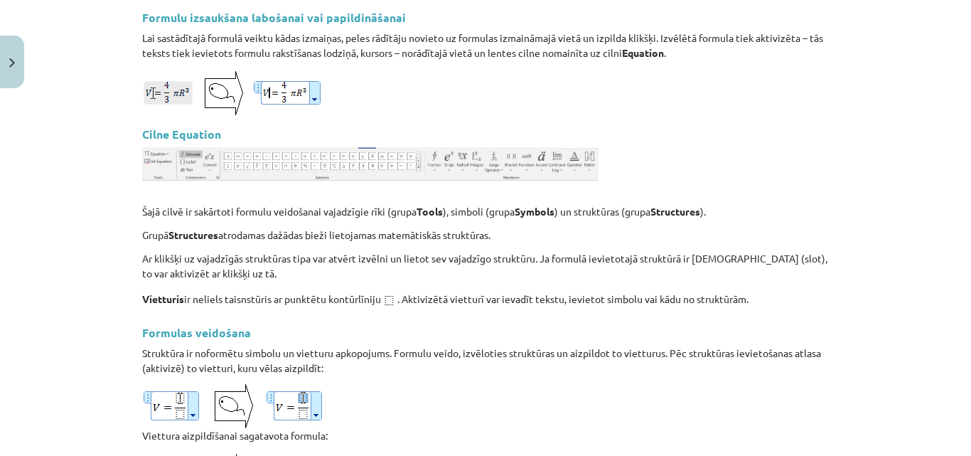
drag, startPoint x: 488, startPoint y: 282, endPoint x: 491, endPoint y: 289, distance: 7.3
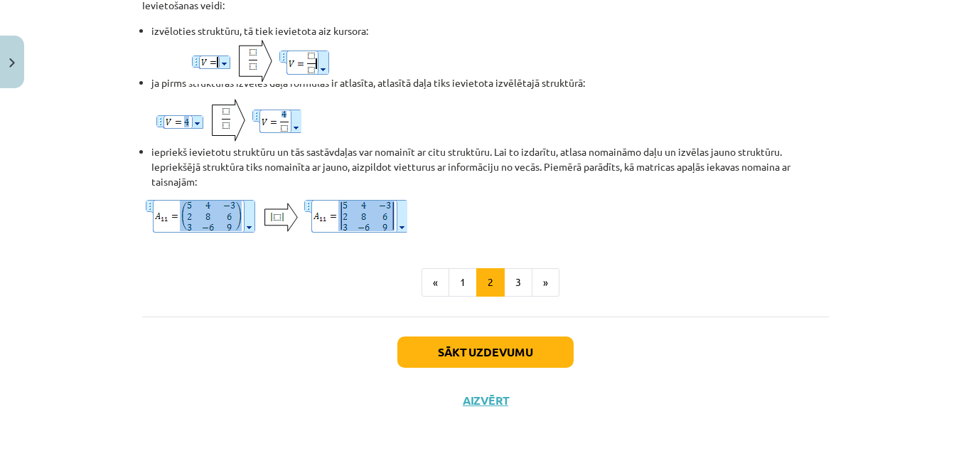
scroll to position [1278, 0]
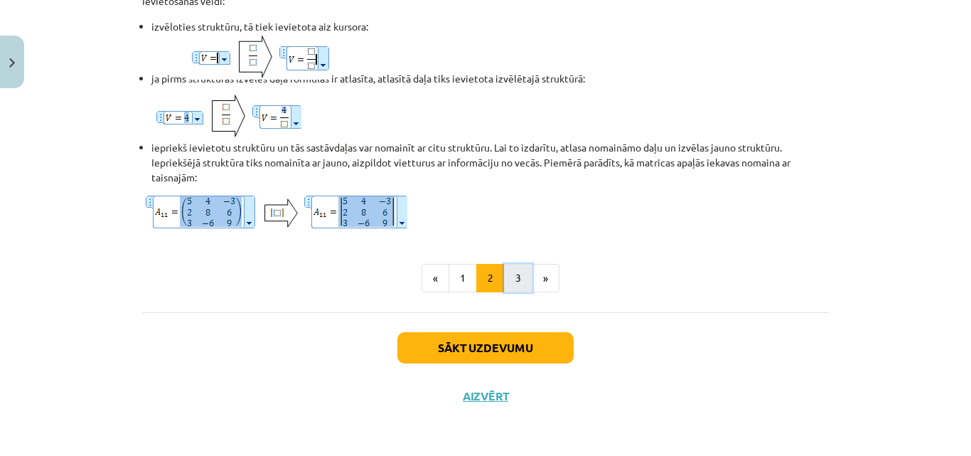
click at [515, 276] on button "3" at bounding box center [518, 278] width 28 height 28
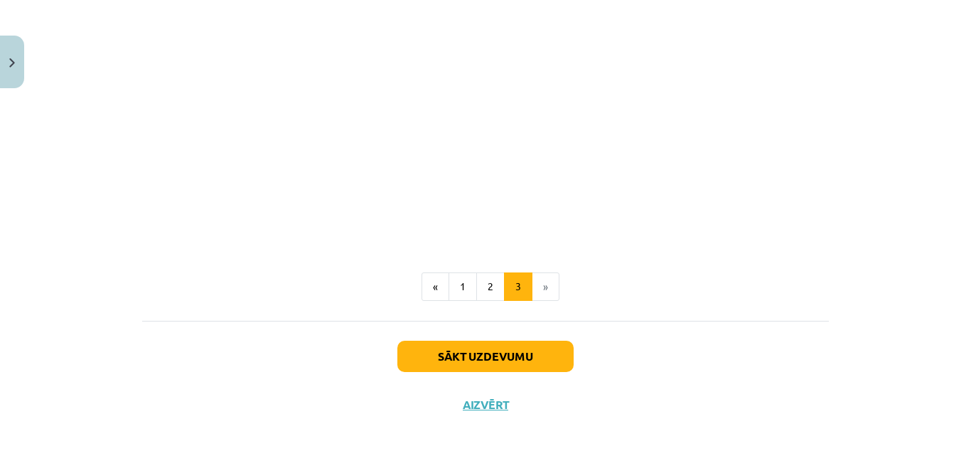
scroll to position [2239, 0]
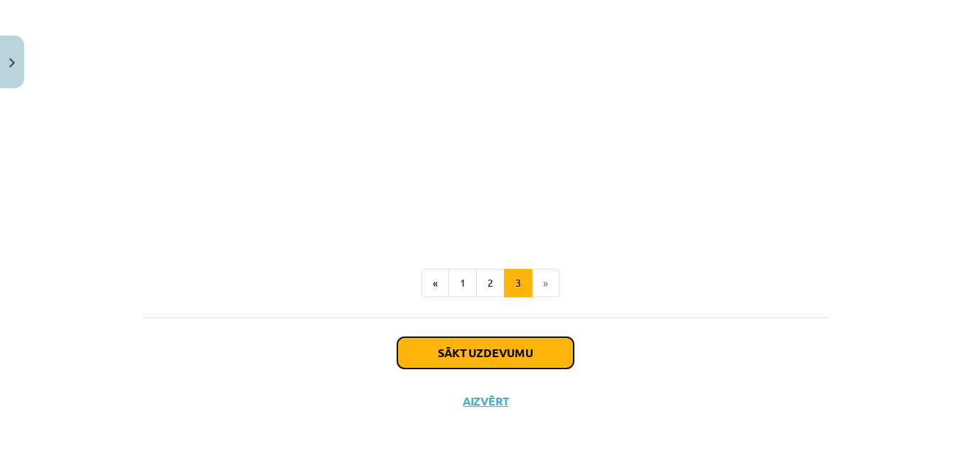
click at [551, 344] on button "Sākt uzdevumu" at bounding box center [485, 352] width 176 height 31
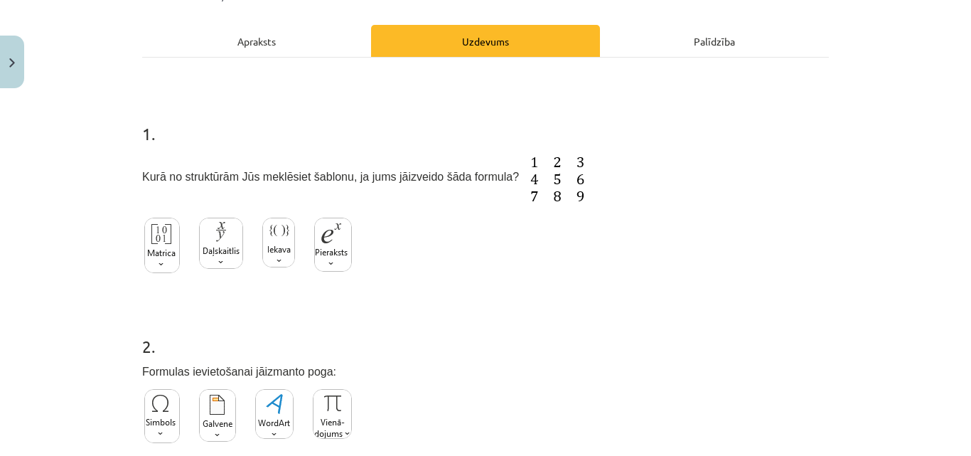
scroll to position [190, 0]
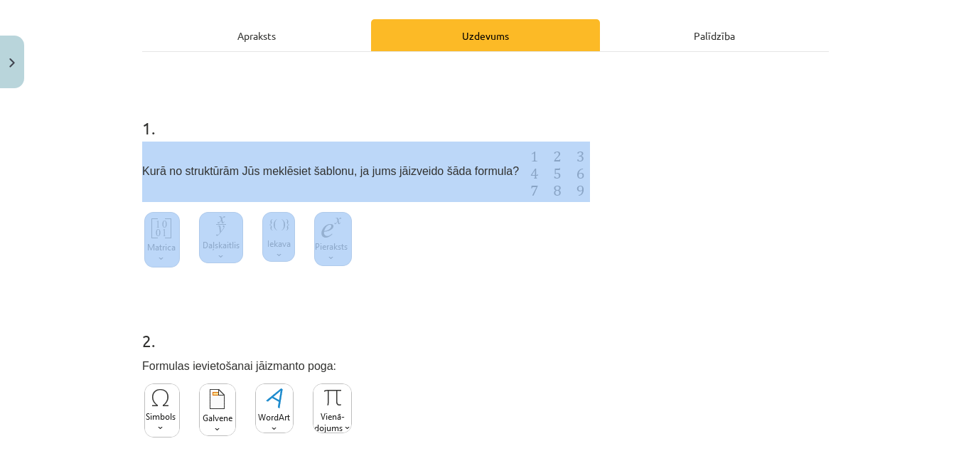
drag, startPoint x: 127, startPoint y: 165, endPoint x: 529, endPoint y: 259, distance: 412.3
click at [529, 259] on div "Mācību tēma: Datorikas 8. klases 1. ieskaites mācību materiāls #6 4. Tēma - For…" at bounding box center [485, 228] width 971 height 456
copy div "Kurā no struktūrām Jūs meklēsiet šablonu, ja jums jāizveido šāda formula?"
click at [400, 329] on h1 "2 ." at bounding box center [485, 328] width 687 height 44
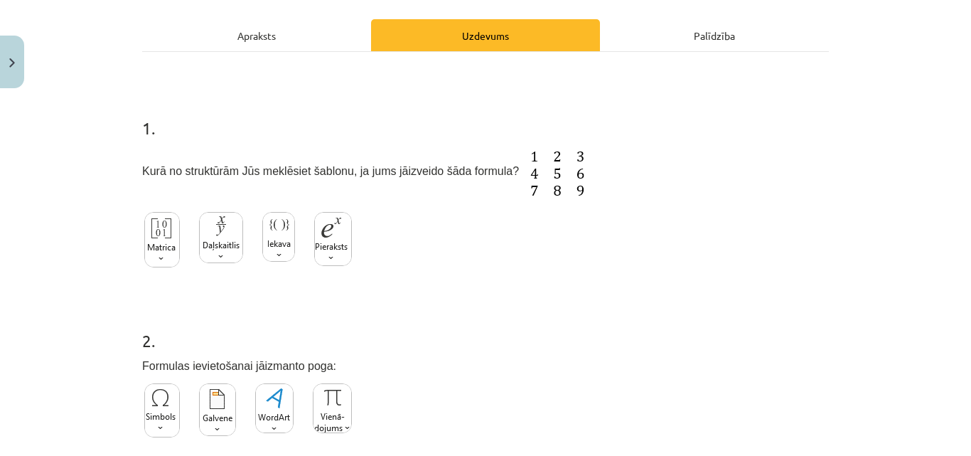
click at [166, 252] on img at bounding box center [162, 239] width 36 height 55
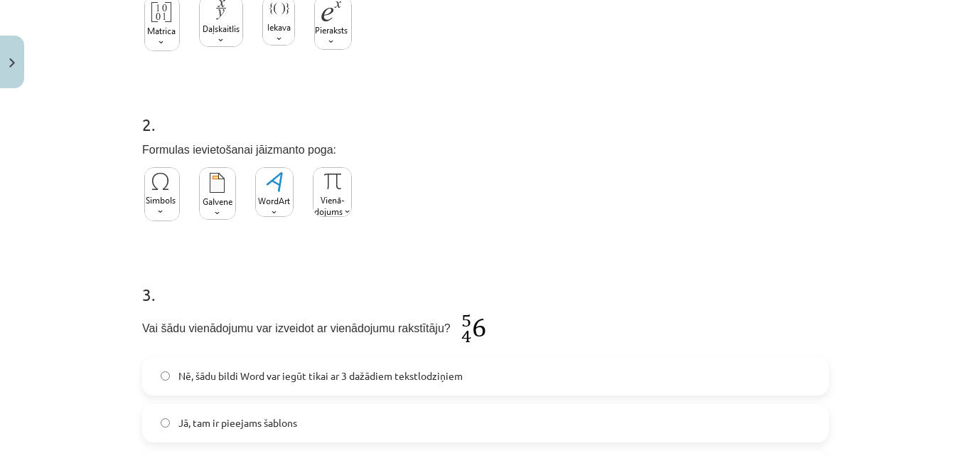
scroll to position [407, 0]
click at [335, 201] on img at bounding box center [332, 191] width 39 height 50
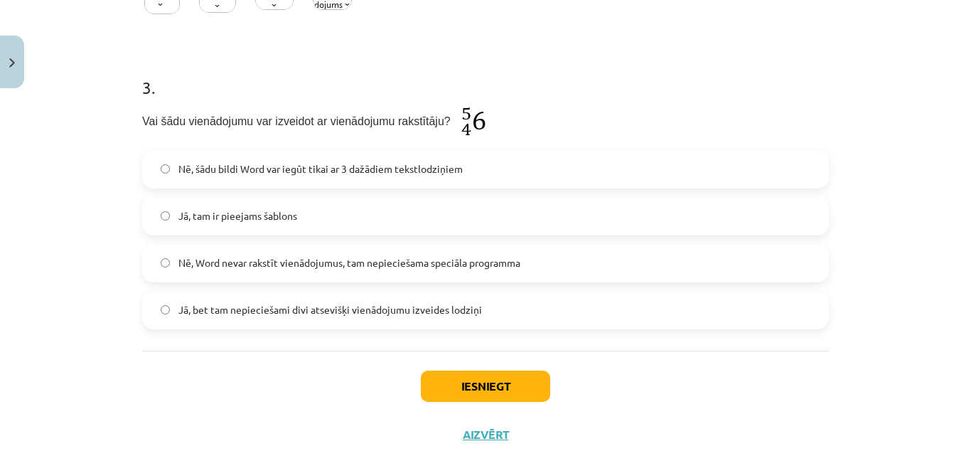
scroll to position [615, 0]
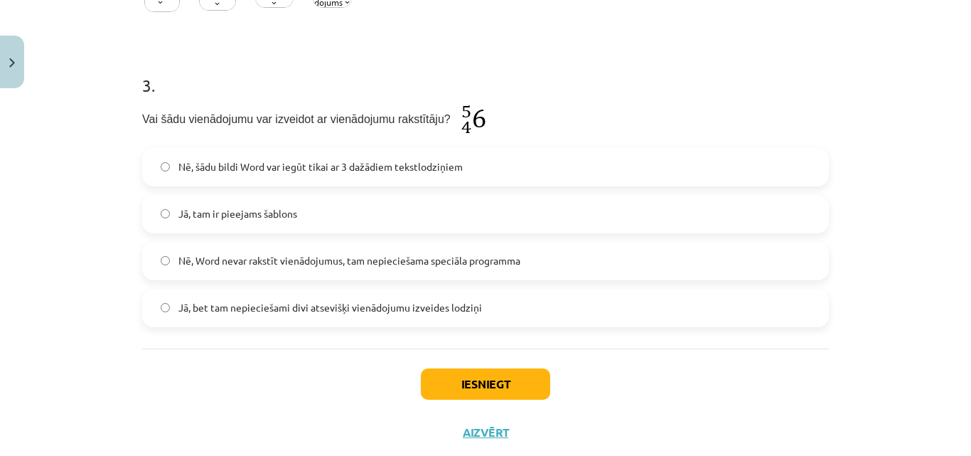
click at [232, 215] on span "Jā, tam ir pieejams šablons" at bounding box center [237, 213] width 119 height 15
click at [488, 380] on button "Iesniegt" at bounding box center [485, 383] width 129 height 31
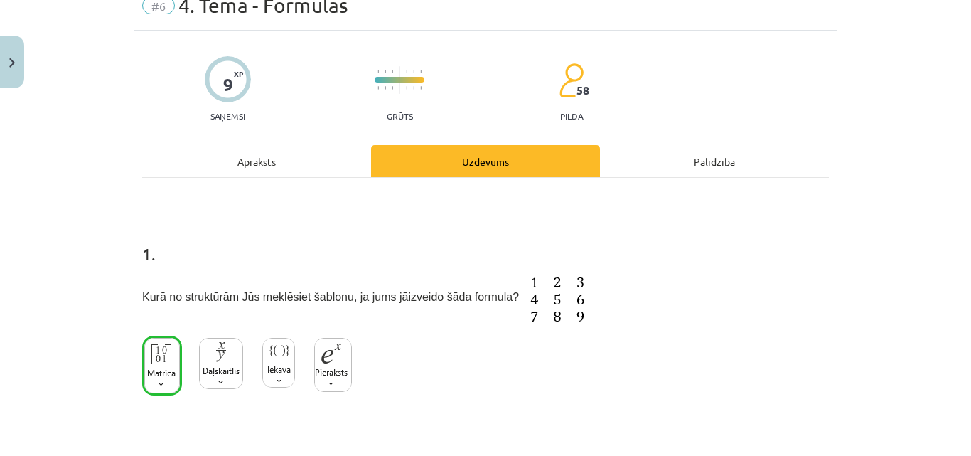
scroll to position [697, 0]
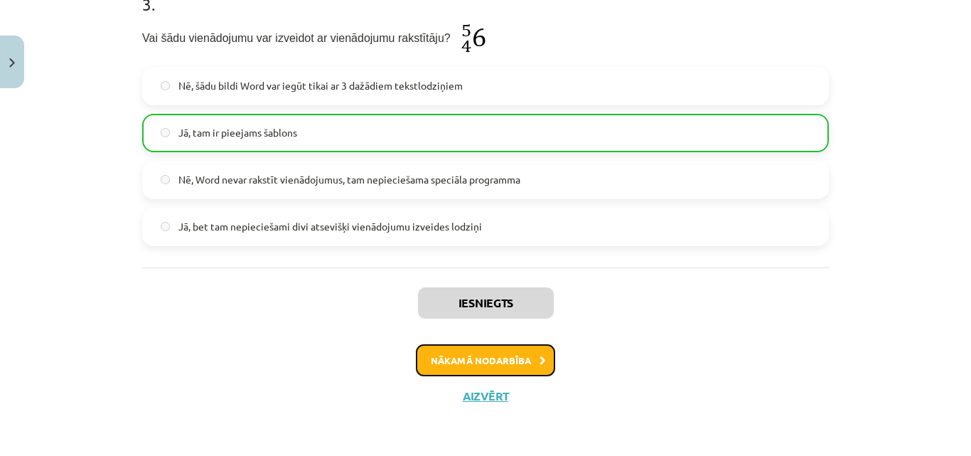
click at [495, 367] on button "Nākamā nodarbība" at bounding box center [485, 360] width 139 height 33
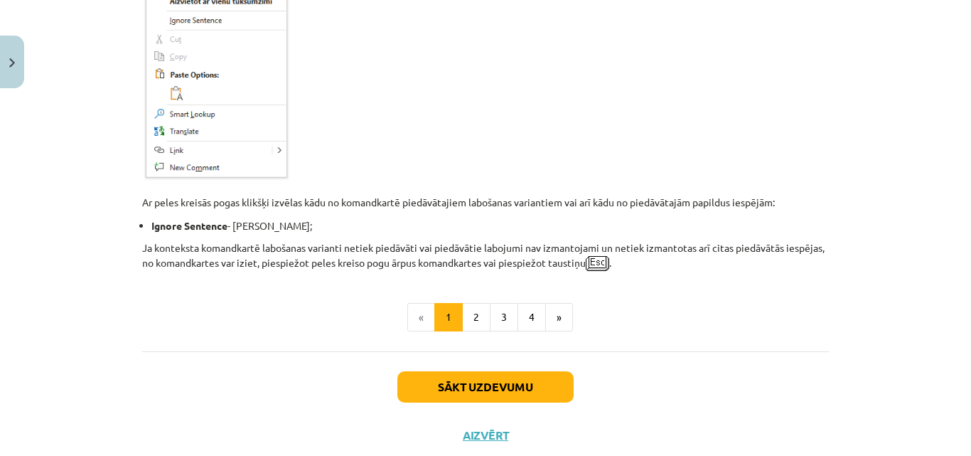
scroll to position [1301, 0]
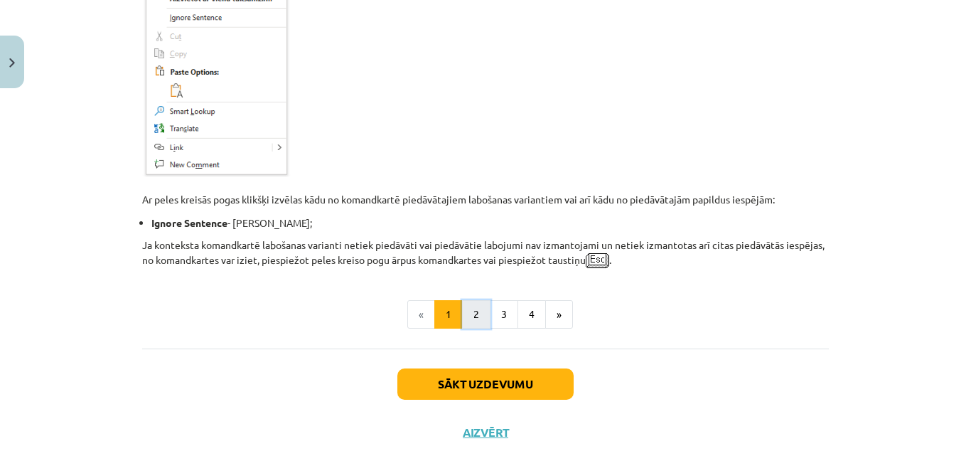
click at [470, 302] on button "2" at bounding box center [476, 314] width 28 height 28
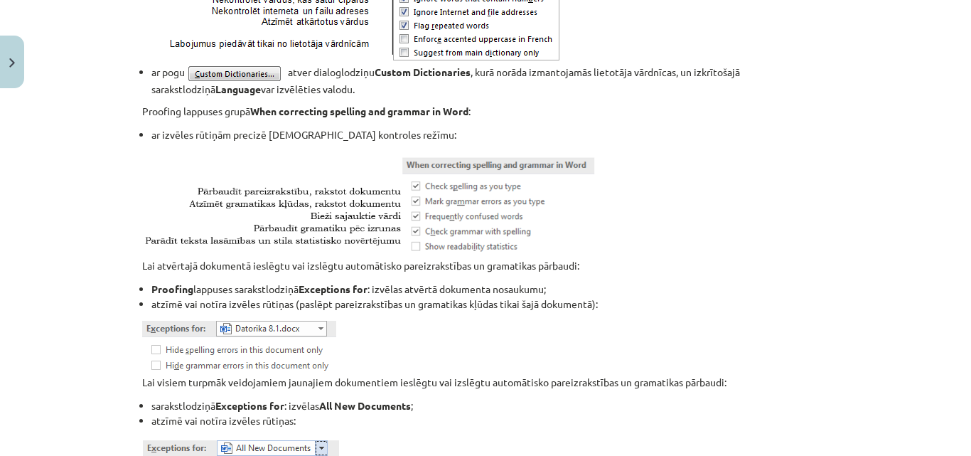
scroll to position [1856, 0]
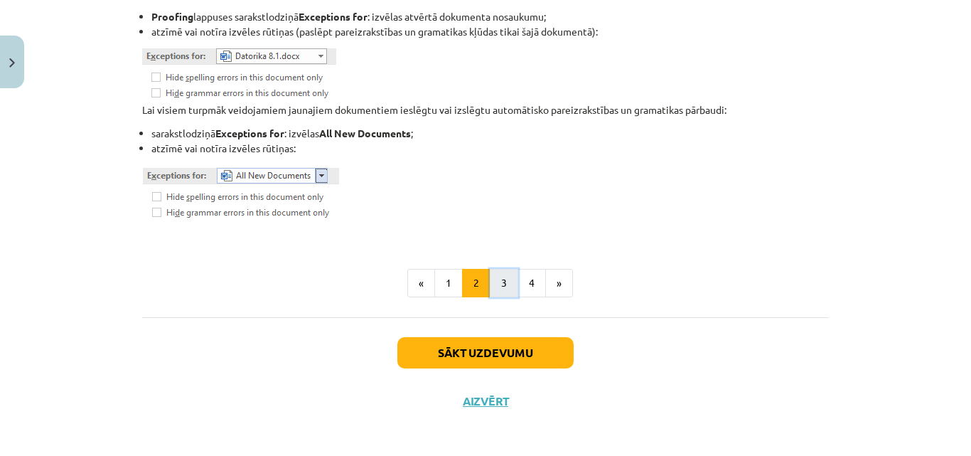
click at [497, 279] on button "3" at bounding box center [504, 283] width 28 height 28
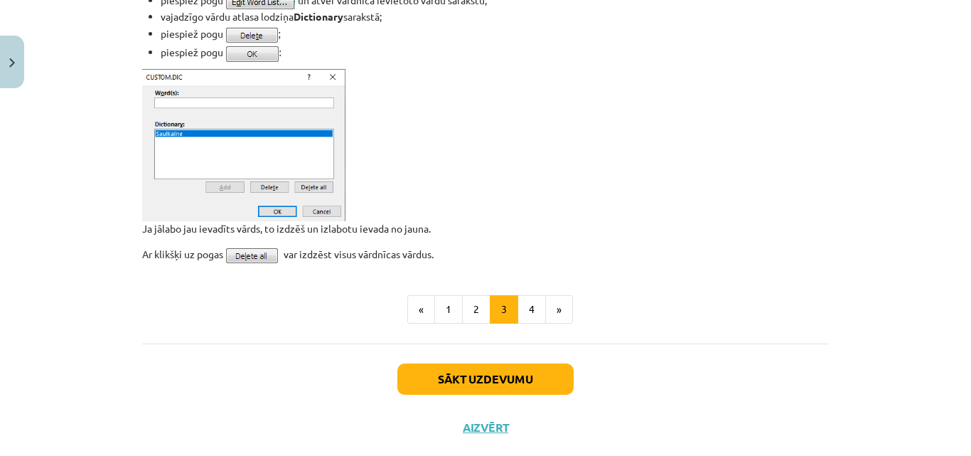
scroll to position [1134, 0]
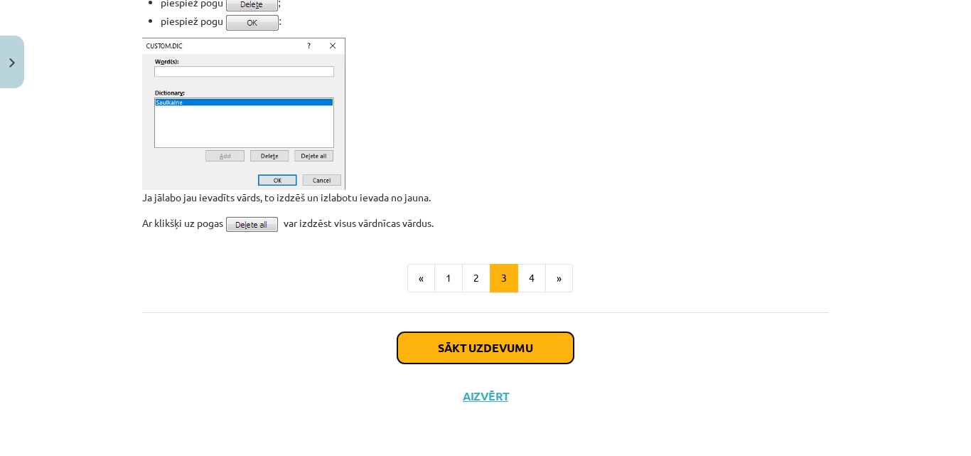
click at [509, 342] on button "Sākt uzdevumu" at bounding box center [485, 347] width 176 height 31
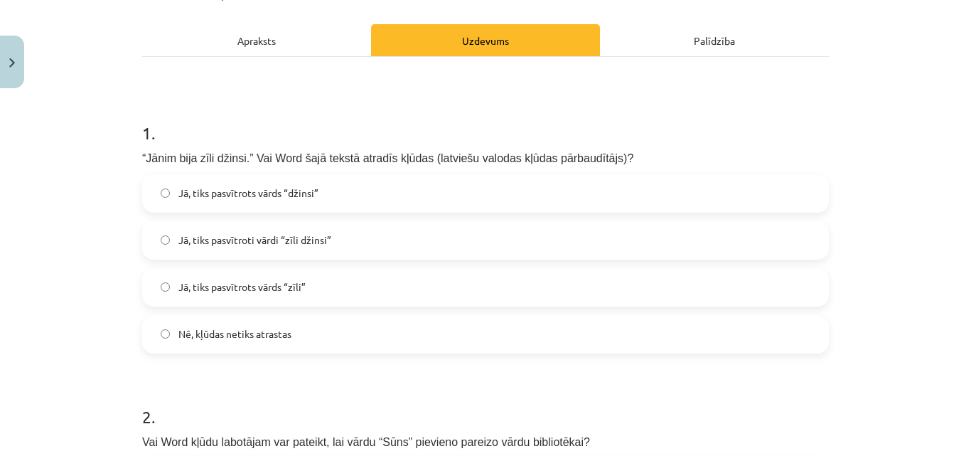
scroll to position [188, 0]
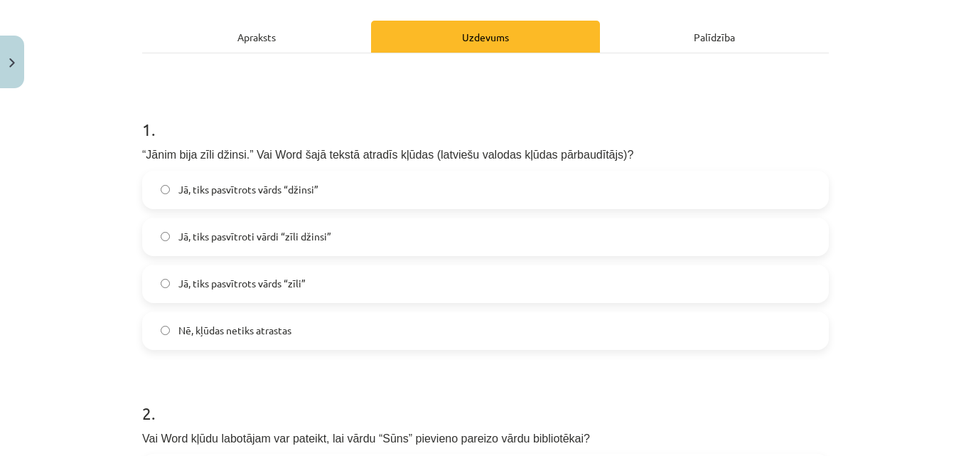
click at [222, 286] on span "Jā, tiks pasvītrots vārds “zīli”" at bounding box center [241, 283] width 127 height 15
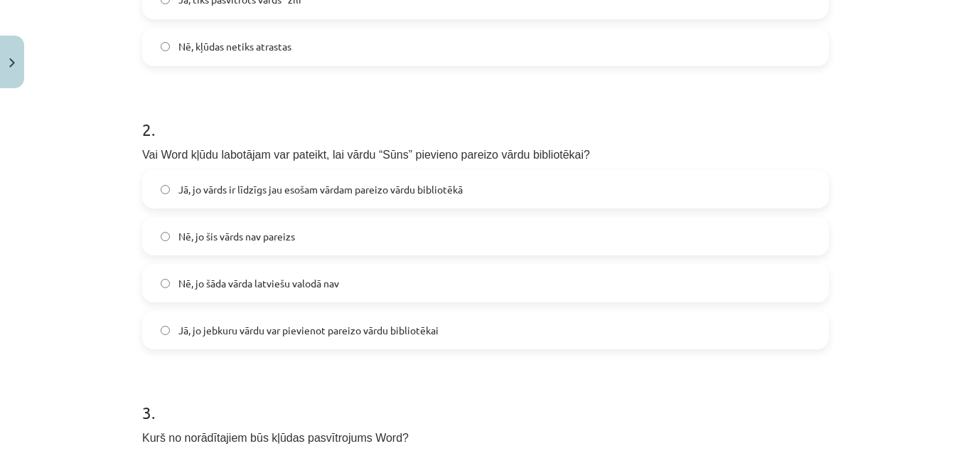
scroll to position [473, 0]
click at [286, 282] on span "Nē, jo šāda vārda latviešu valodā nav" at bounding box center [258, 281] width 161 height 15
click at [283, 330] on span "Jā, jo jebkuru vārdu var pievienot pareizo vārdu bibliotēkai" at bounding box center [308, 328] width 260 height 15
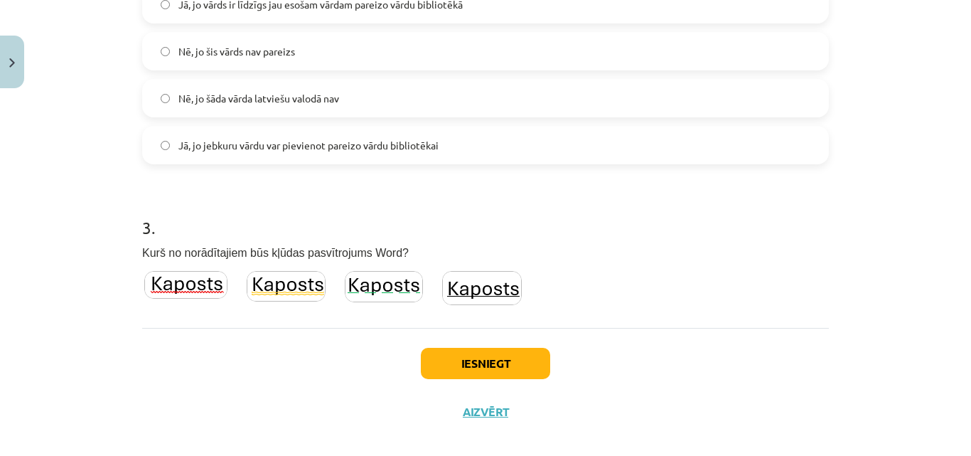
scroll to position [658, 0]
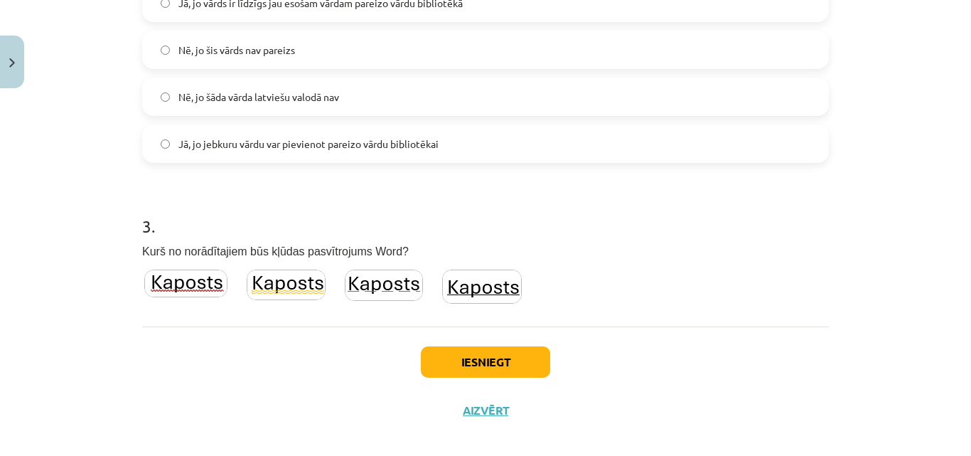
click at [204, 285] on img at bounding box center [185, 283] width 83 height 28
click at [505, 369] on button "Iesniegt" at bounding box center [485, 361] width 129 height 31
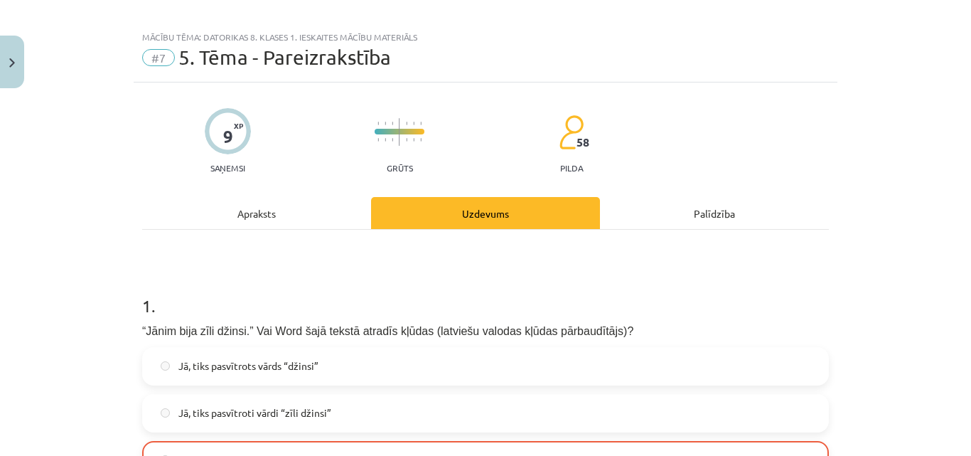
scroll to position [718, 0]
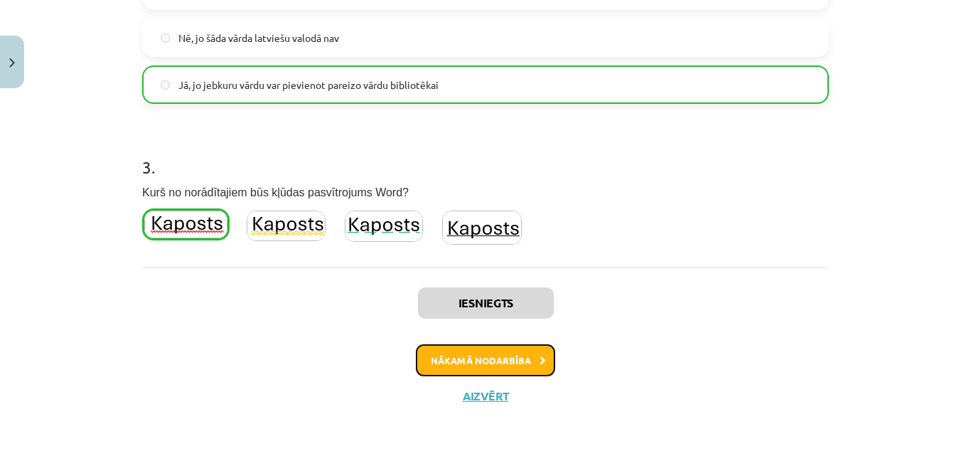
click at [486, 359] on button "Nākamā nodarbība" at bounding box center [485, 360] width 139 height 33
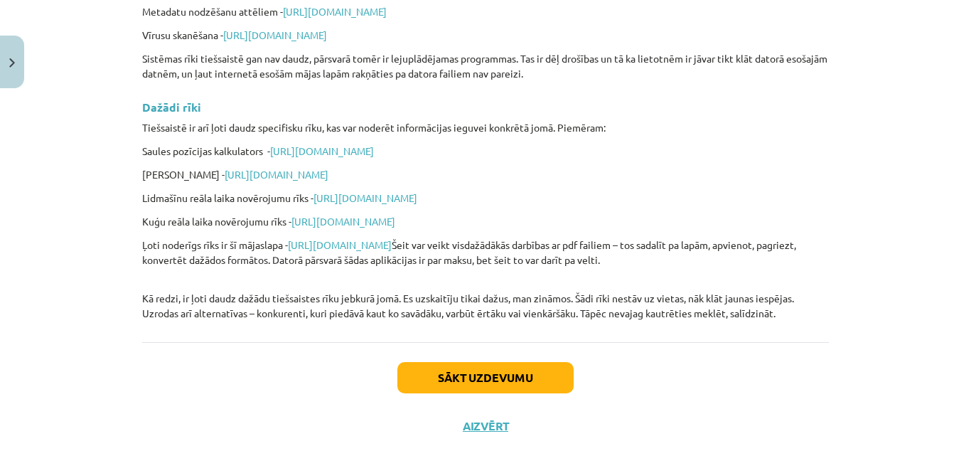
scroll to position [3479, 0]
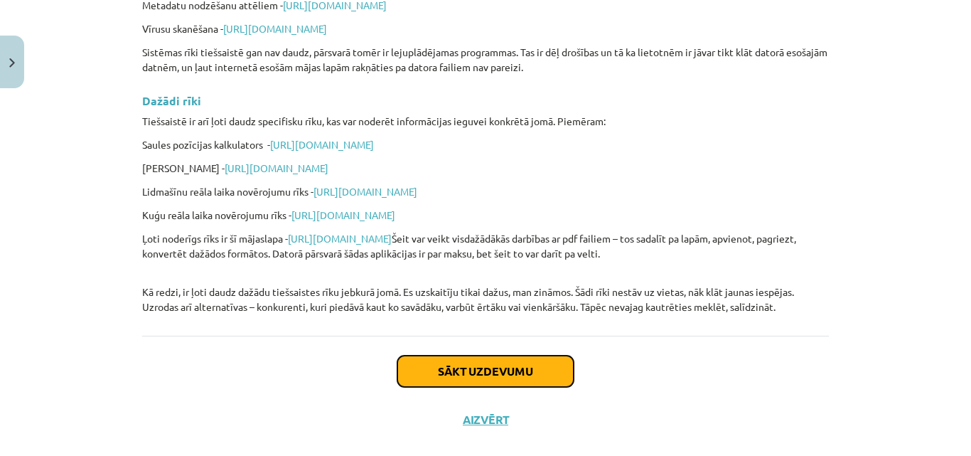
click at [447, 366] on button "Sākt uzdevumu" at bounding box center [485, 370] width 176 height 31
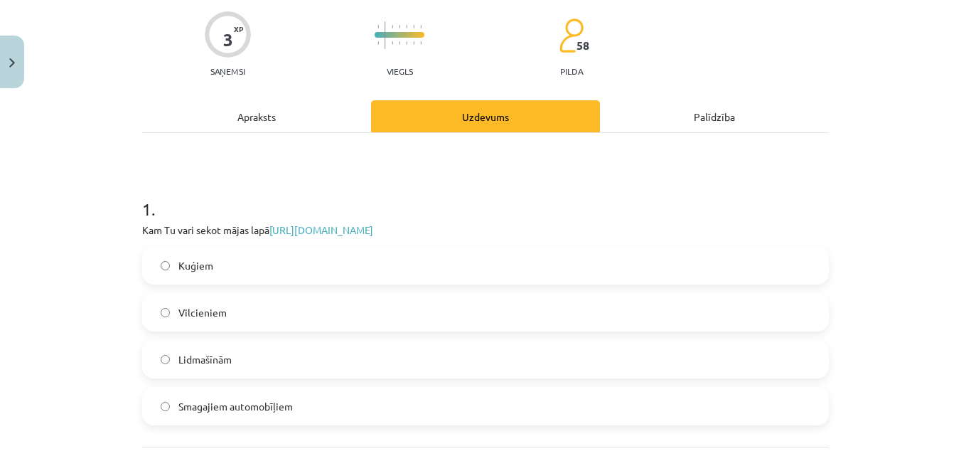
scroll to position [143, 0]
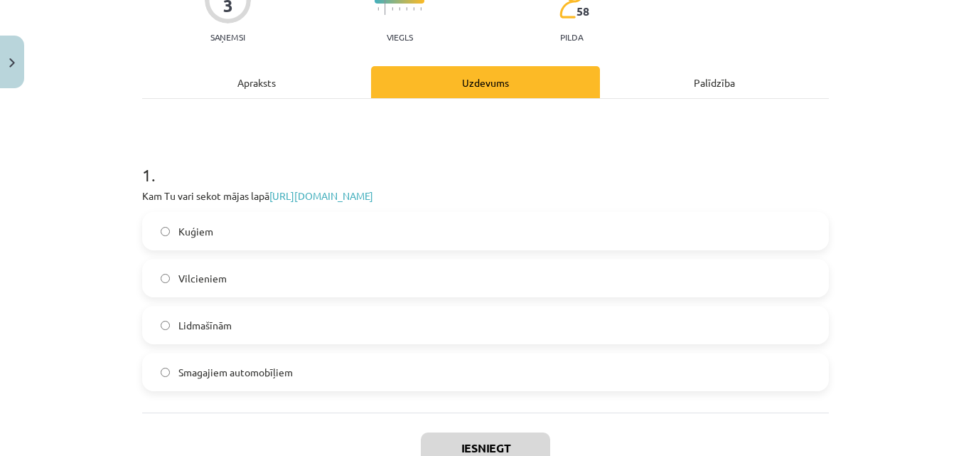
click at [166, 325] on label "Lidmašīnām" at bounding box center [486, 325] width 684 height 36
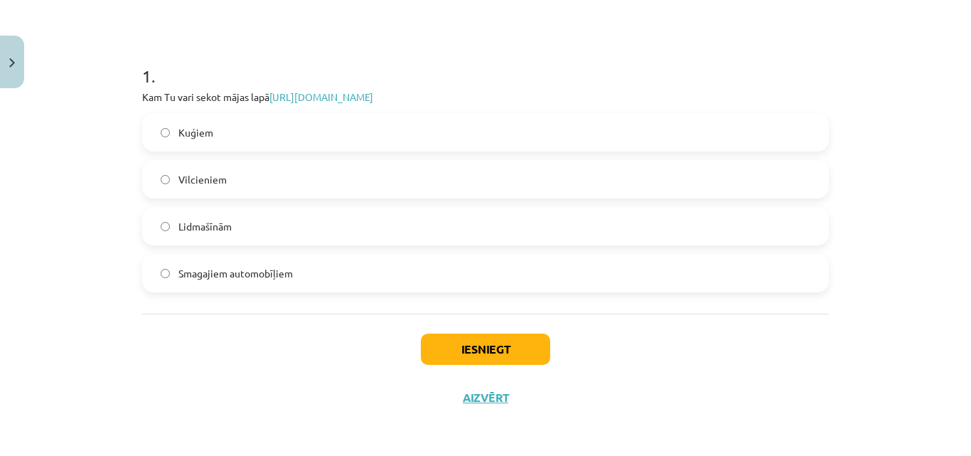
scroll to position [243, 0]
click at [479, 350] on button "Iesniegt" at bounding box center [485, 347] width 129 height 31
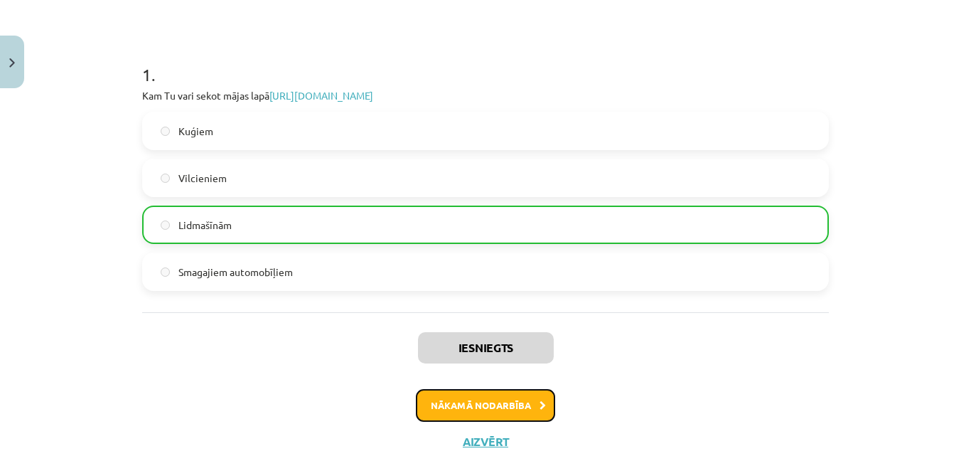
click at [461, 407] on button "Nākamā nodarbība" at bounding box center [485, 405] width 139 height 33
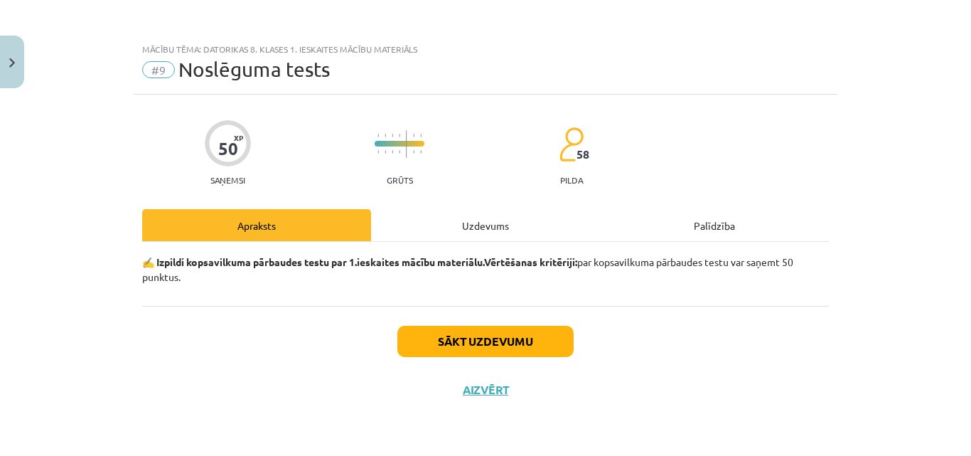
scroll to position [0, 0]
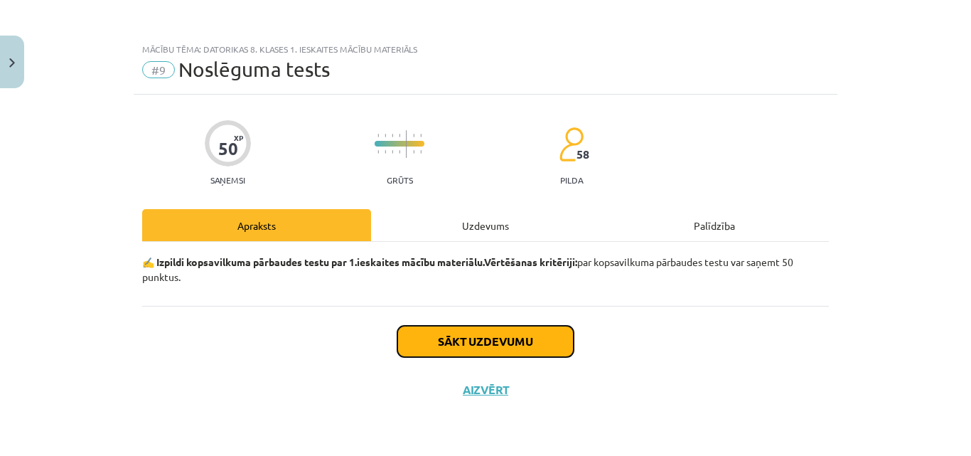
click at [459, 345] on button "Sākt uzdevumu" at bounding box center [485, 340] width 176 height 31
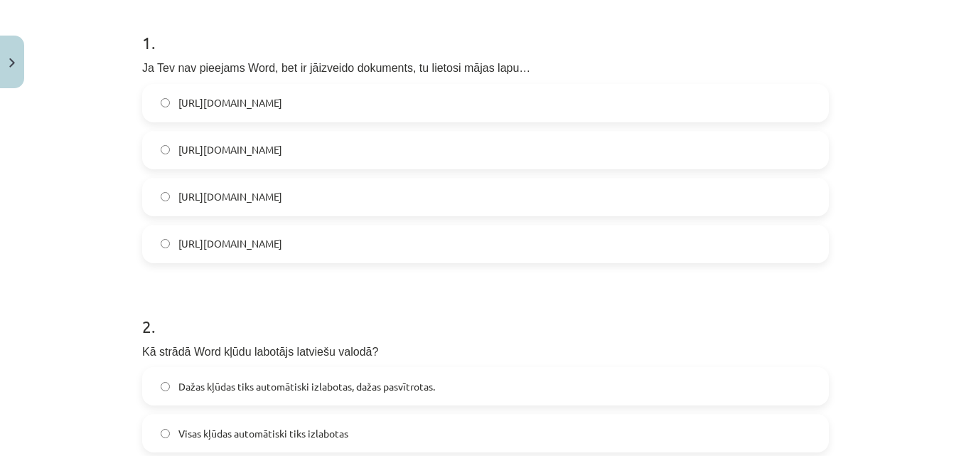
scroll to position [281, 0]
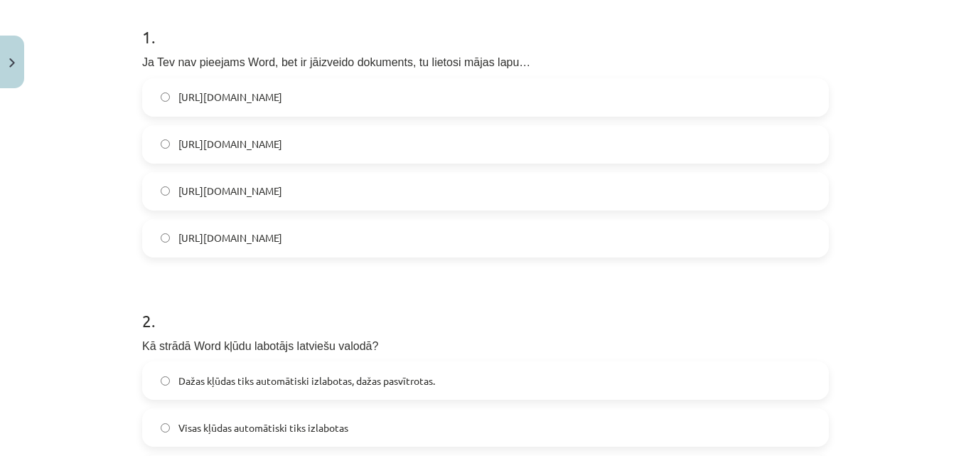
click at [282, 193] on span "[URL][DOMAIN_NAME]" at bounding box center [230, 190] width 104 height 15
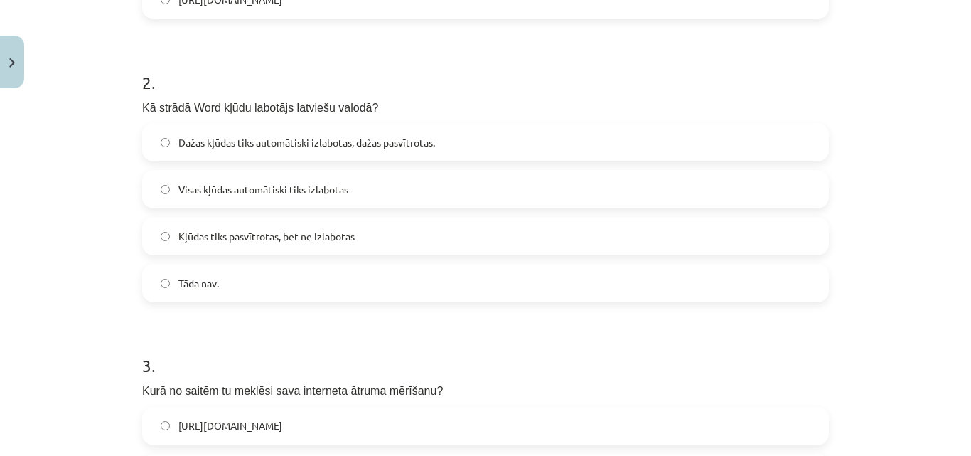
scroll to position [529, 0]
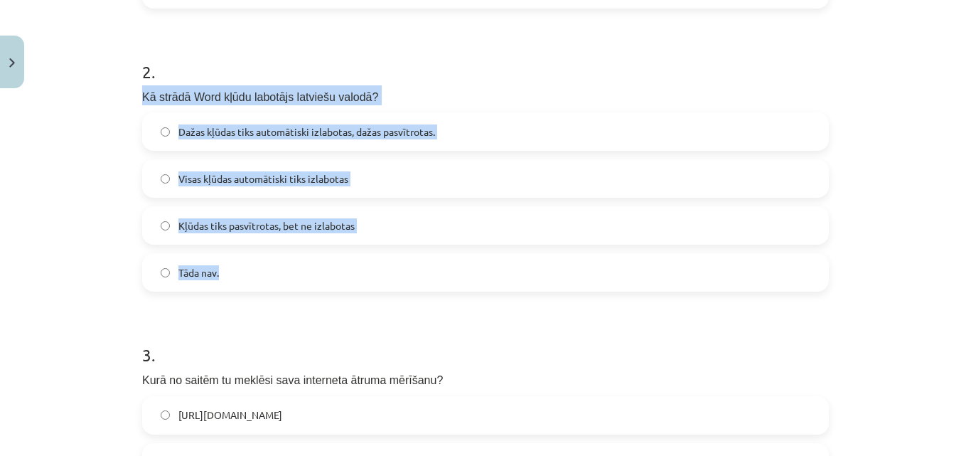
drag, startPoint x: 132, startPoint y: 102, endPoint x: 254, endPoint y: 269, distance: 206.5
copy div "Kā strādā Word kļūdu labotājs latviešu valodā? Dažas kļūdas tiks automātiski iz…"
click at [290, 132] on span "Dažas kļūdas tiks automātiski izlabotas, dažas pasvītrotas." at bounding box center [306, 131] width 257 height 15
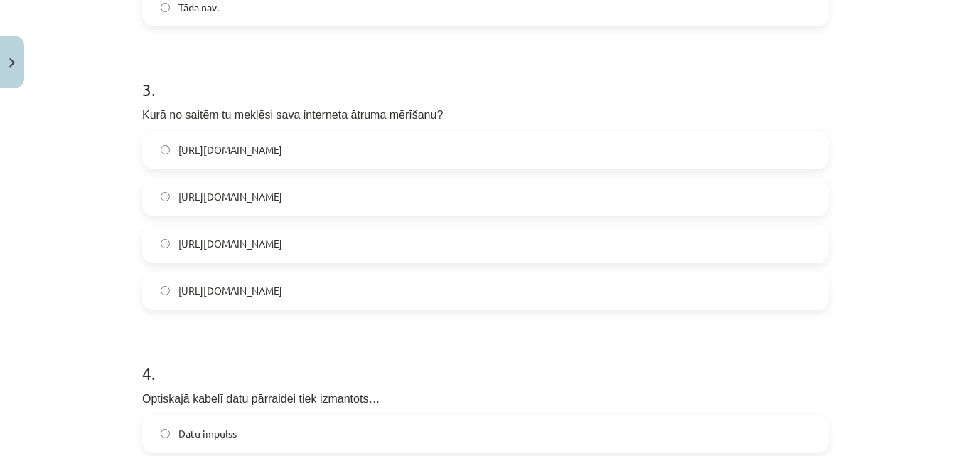
scroll to position [800, 0]
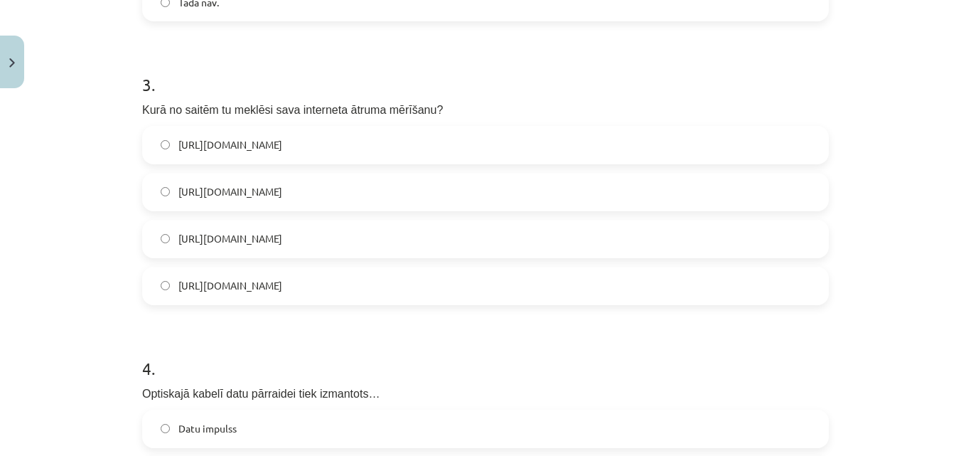
click at [276, 189] on span "[URL][DOMAIN_NAME]" at bounding box center [230, 191] width 104 height 15
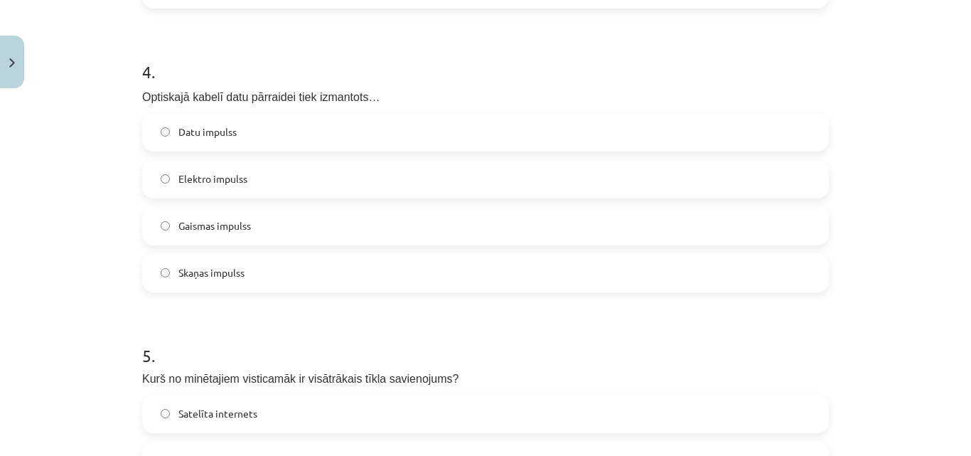
scroll to position [1102, 0]
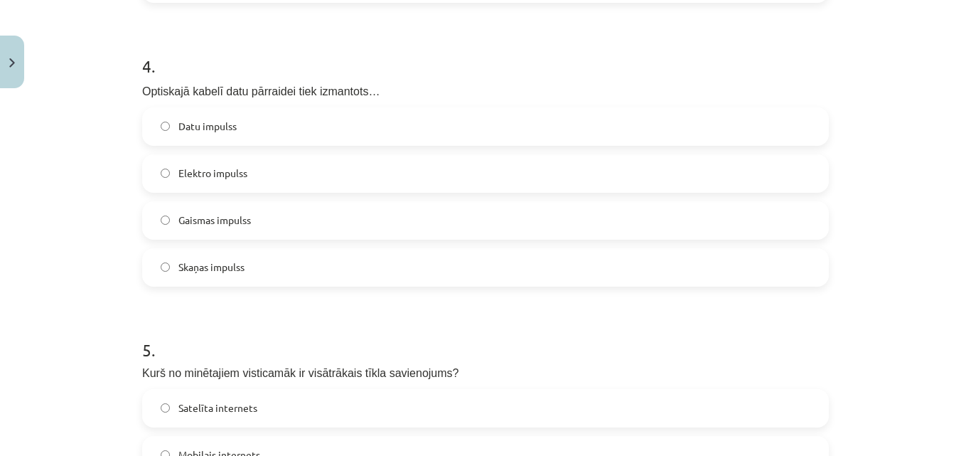
click at [329, 216] on label "Gaismas impulss" at bounding box center [486, 221] width 684 height 36
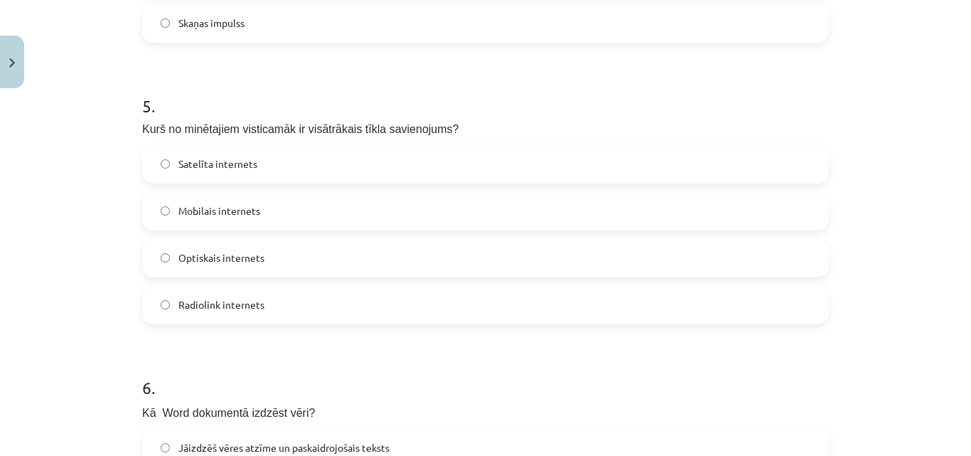
scroll to position [1361, 0]
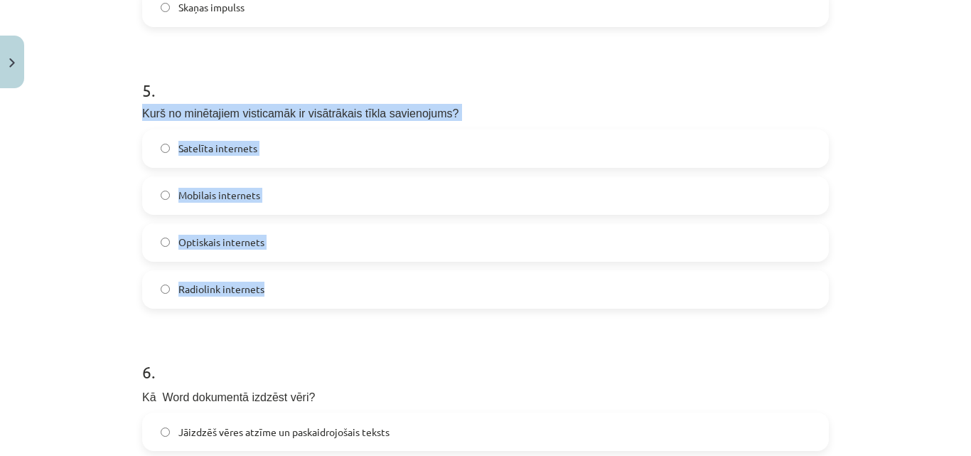
drag, startPoint x: 126, startPoint y: 112, endPoint x: 270, endPoint y: 286, distance: 226.7
click at [270, 286] on div "Mācību tēma: Datorikas 8. klases 1. ieskaites mācību materiāls #9 Noslēguma tes…" at bounding box center [485, 228] width 971 height 456
copy div "Kurš no minētajiem visticamāk ir visātrākais tīkla savienojums? Satelīta intern…"
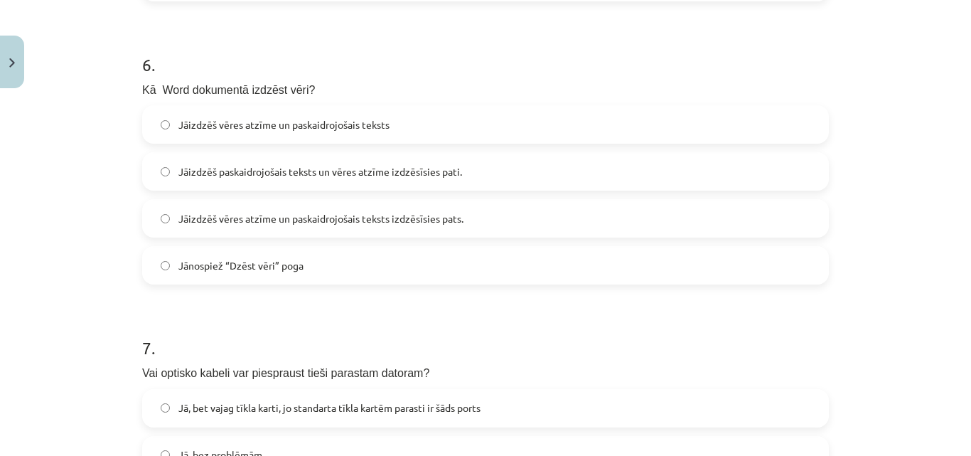
scroll to position [1673, 0]
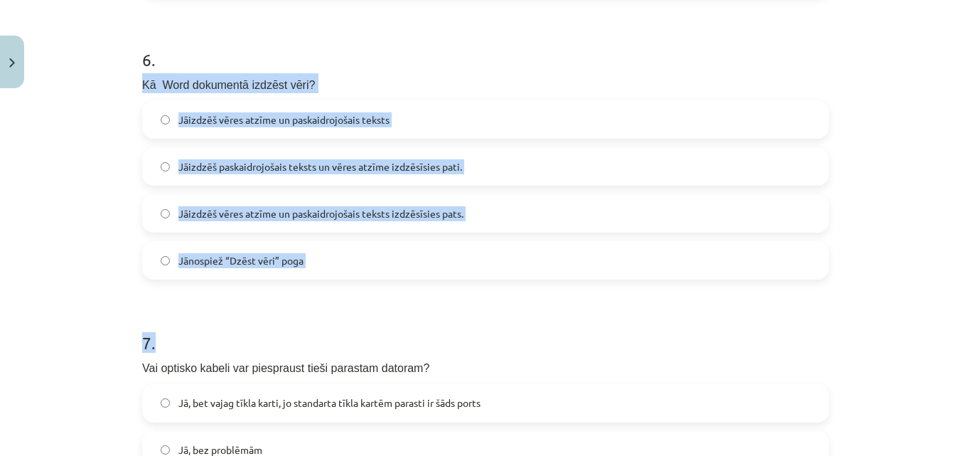
drag, startPoint x: 131, startPoint y: 80, endPoint x: 337, endPoint y: 281, distance: 287.5
drag, startPoint x: 136, startPoint y: 85, endPoint x: 308, endPoint y: 279, distance: 259.8
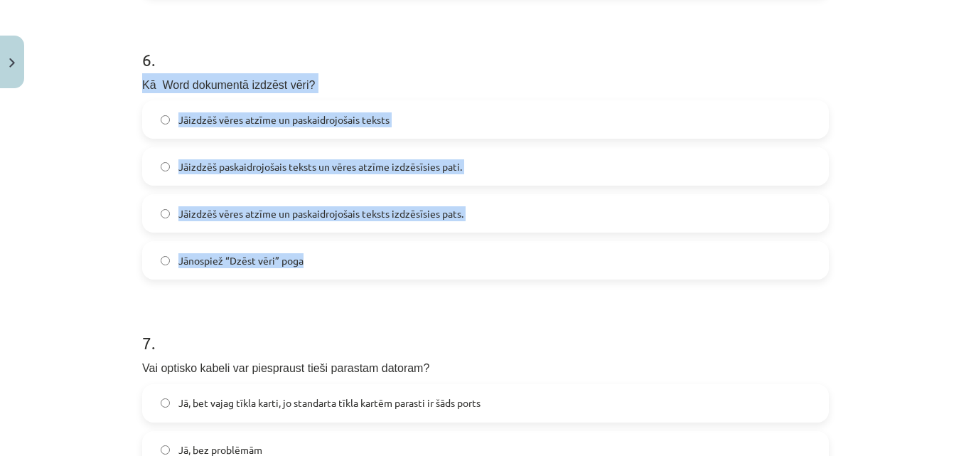
copy div "Kā Word dokumentā izdzēst vēri? Jāizdzēš vēres atzīme un paskaidrojošais teksts…"
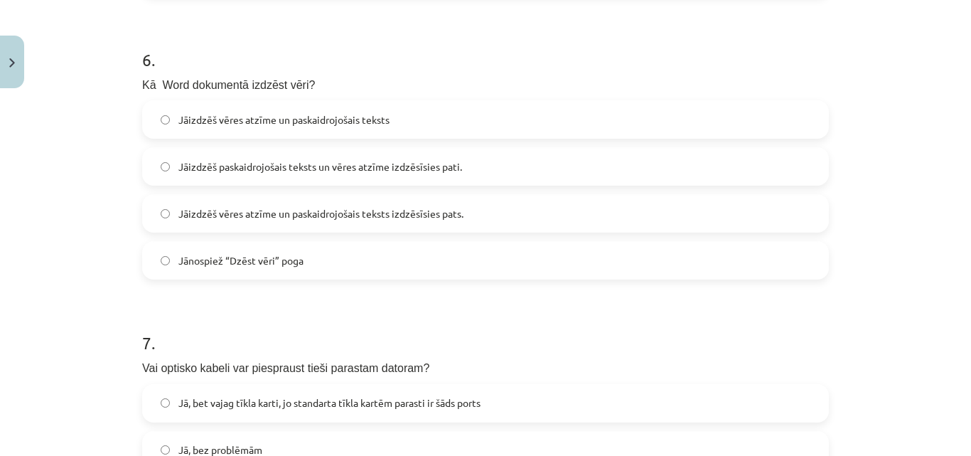
click at [209, 170] on span "Jāizdzēš paskaidrojošais teksts un vēres atzīme izdzēsīsies pati." at bounding box center [320, 166] width 284 height 15
click at [209, 212] on span "Jāizdzēš vēres atzīme un paskaidrojošais teksts izdzēsīsies pats." at bounding box center [320, 213] width 285 height 15
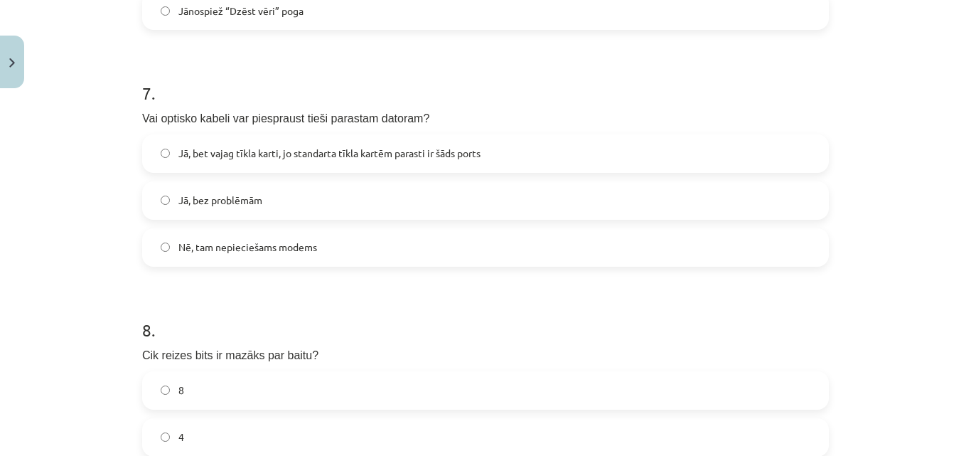
scroll to position [1964, 0]
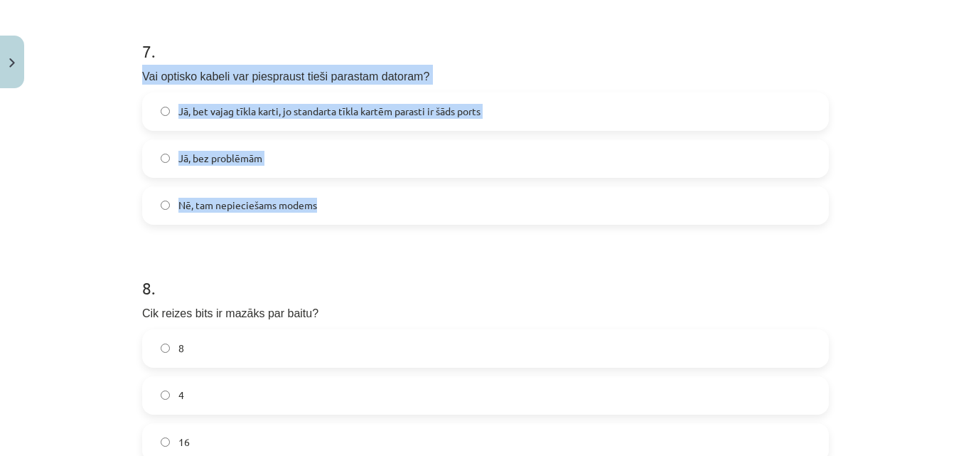
drag, startPoint x: 131, startPoint y: 75, endPoint x: 341, endPoint y: 217, distance: 253.9
copy div "Vai optisko kabeli var piespraust tieši parastam datoram? Jā, bet vajag tīkla k…"
click at [181, 217] on label "Nē, tam nepieciešams modems" at bounding box center [486, 206] width 684 height 36
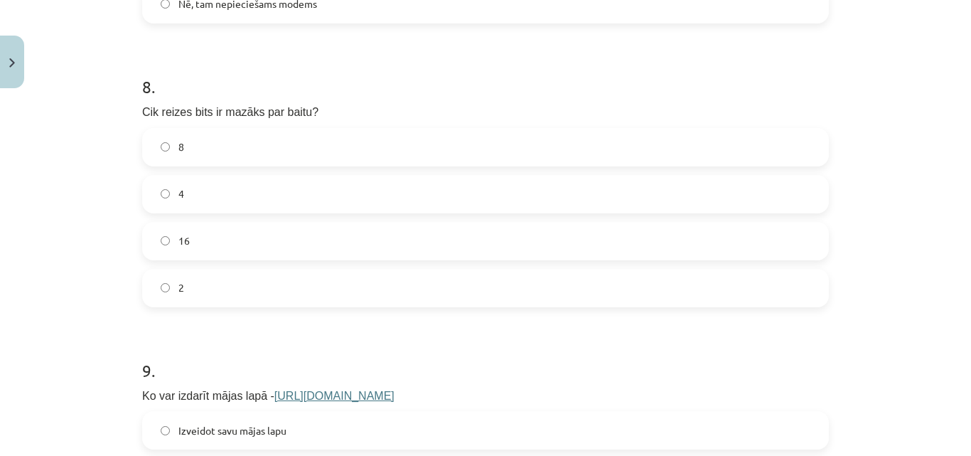
scroll to position [2171, 0]
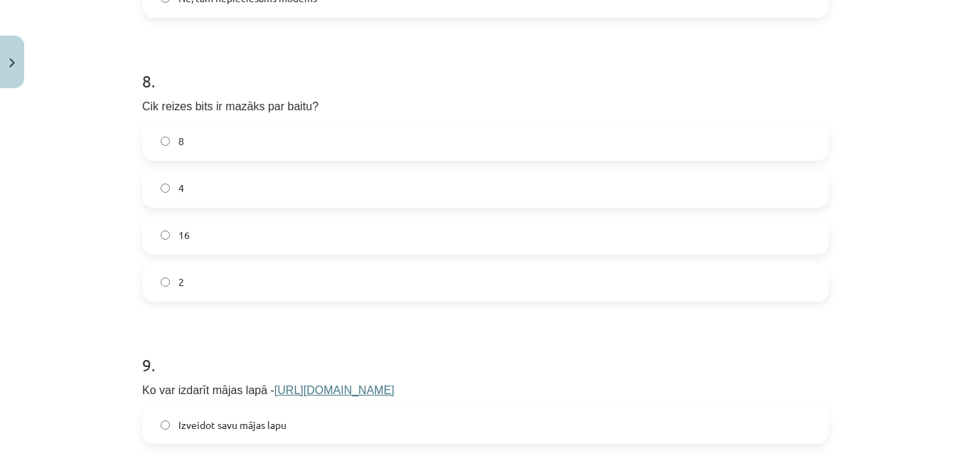
click at [204, 143] on label "8" at bounding box center [486, 142] width 684 height 36
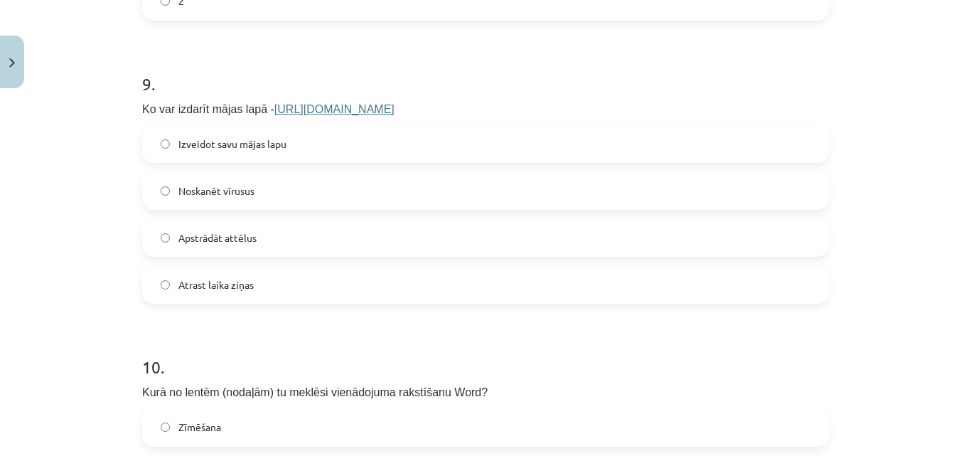
scroll to position [2478, 0]
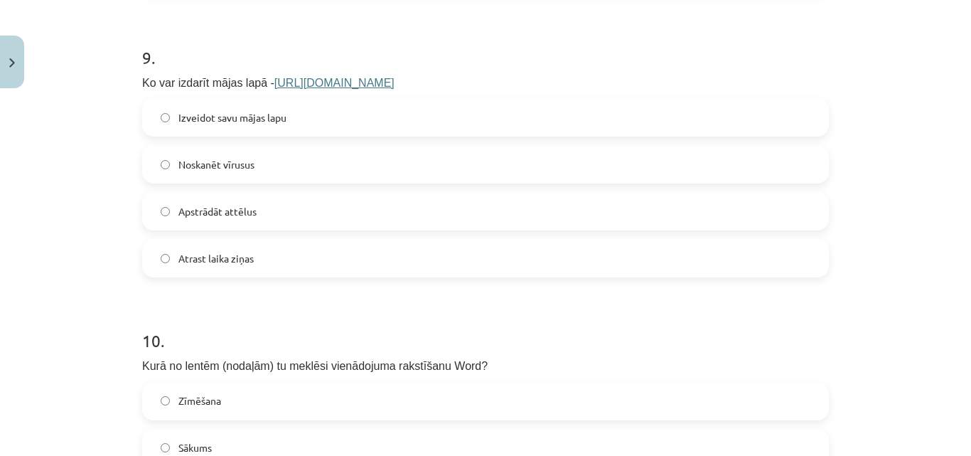
click at [246, 115] on span "Izveidot savu mājas lapu" at bounding box center [232, 117] width 108 height 15
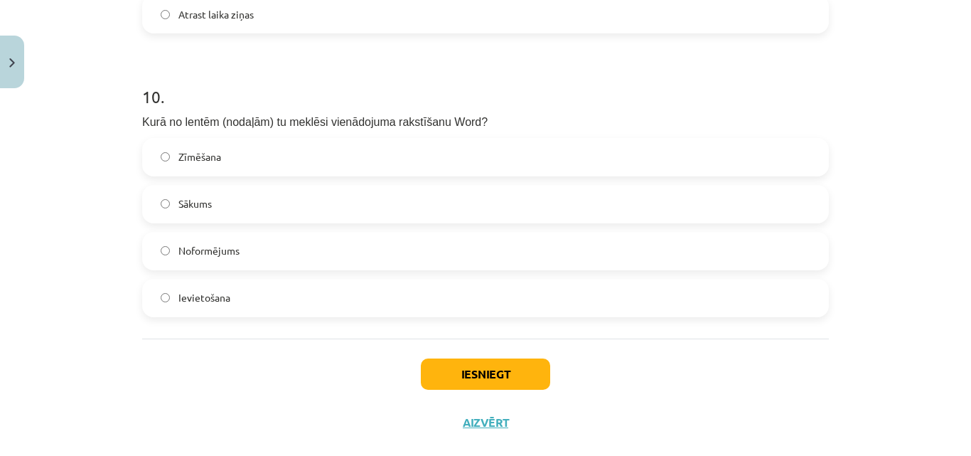
scroll to position [2727, 0]
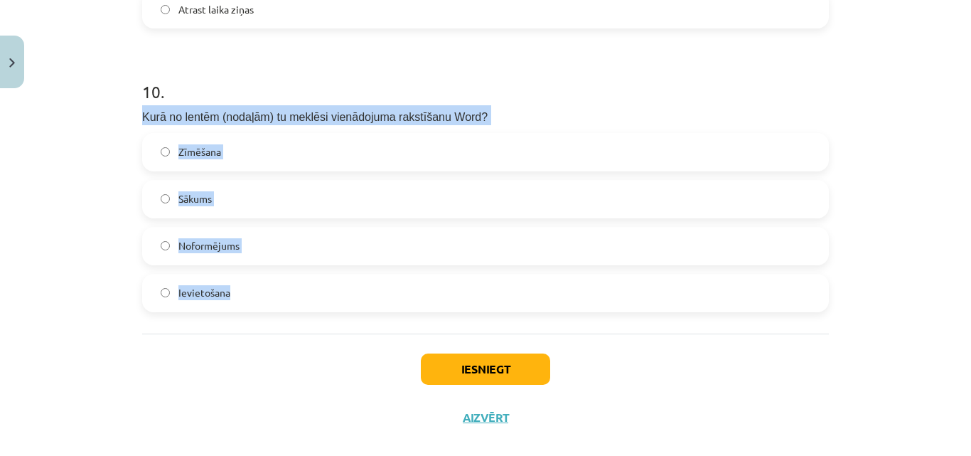
drag, startPoint x: 131, startPoint y: 112, endPoint x: 242, endPoint y: 316, distance: 232.5
copy div "Kurā no lentēm (nodaļām) tu meklēsi vienādojuma rakstīšanu Word? Zīmēšana Sākum…"
click at [191, 267] on div "Zīmēšana Sākums Noformējums Ievietošana" at bounding box center [485, 222] width 687 height 179
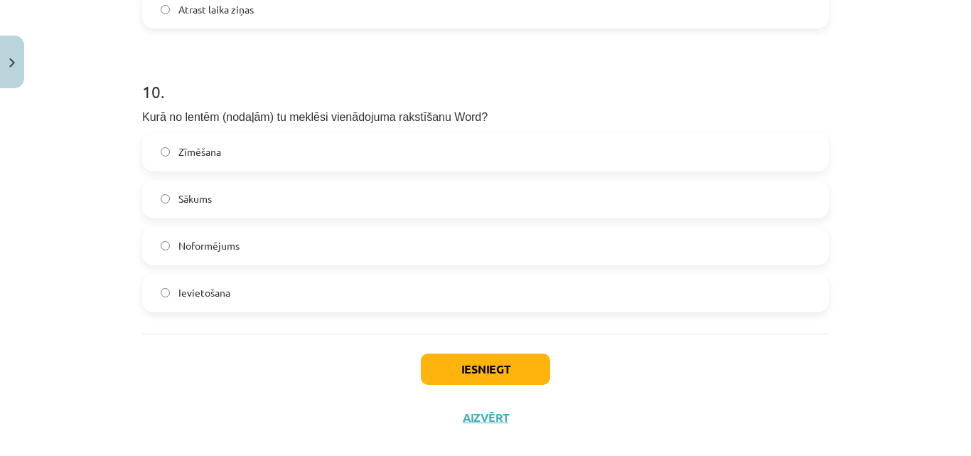
click at [191, 301] on label "Ievietošana" at bounding box center [486, 293] width 684 height 36
click at [452, 377] on button "Iesniegt" at bounding box center [485, 368] width 129 height 31
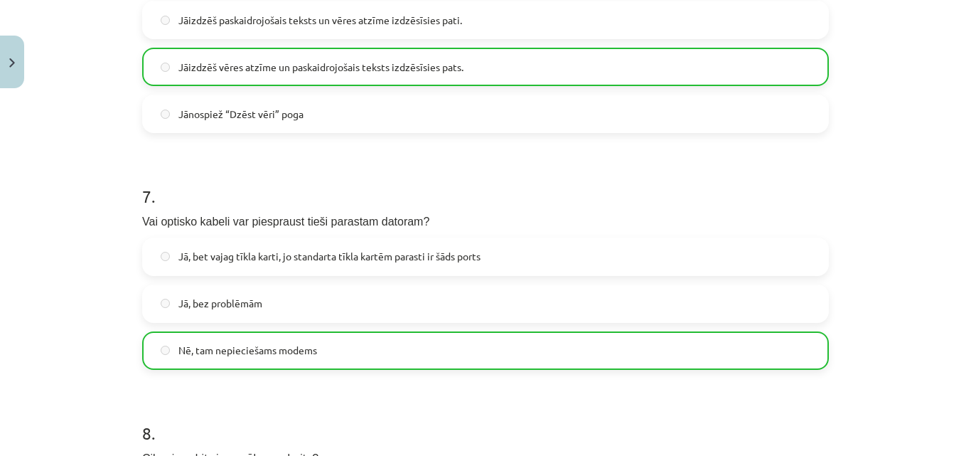
scroll to position [2793, 0]
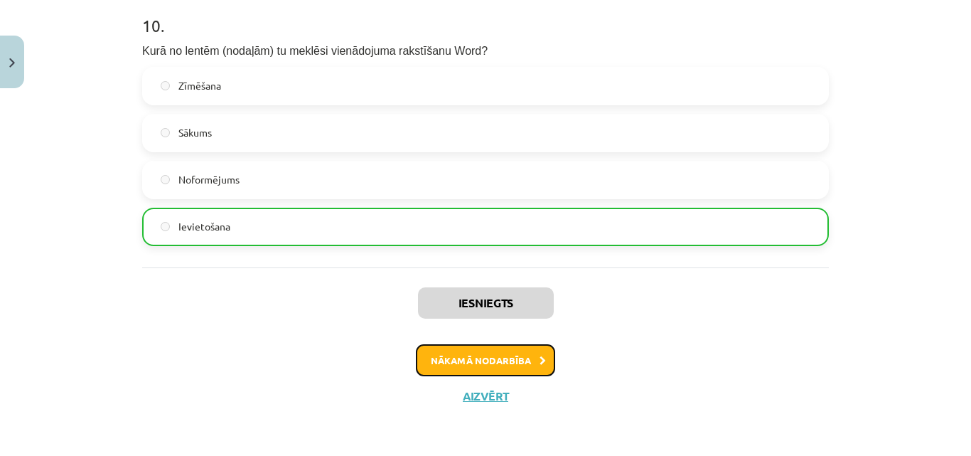
click at [517, 362] on button "Nākamā nodarbība" at bounding box center [485, 360] width 139 height 33
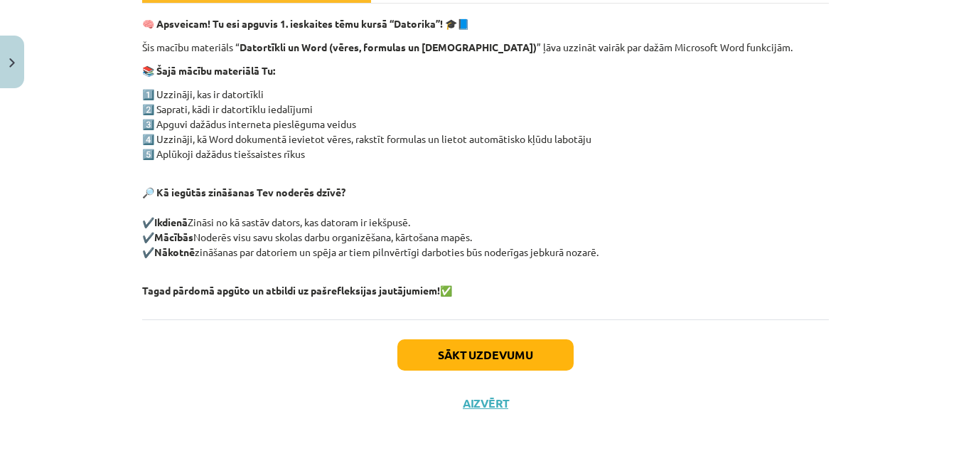
scroll to position [245, 0]
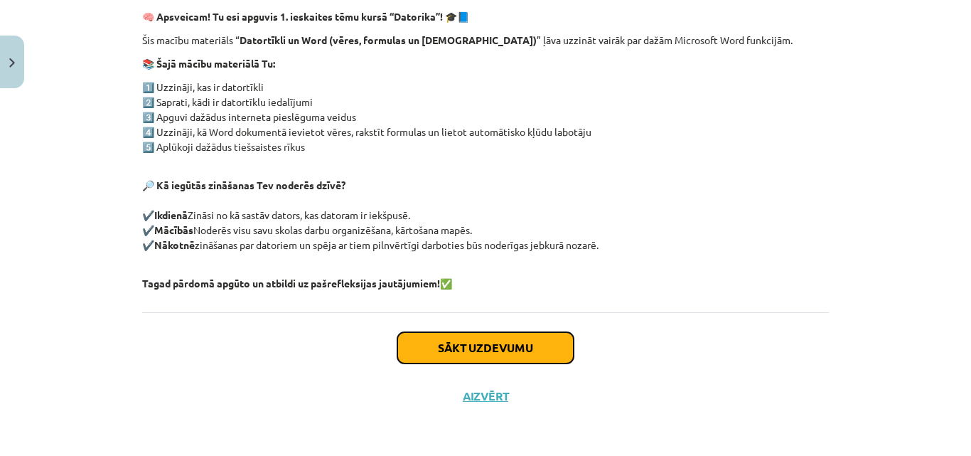
click at [473, 343] on button "Sākt uzdevumu" at bounding box center [485, 347] width 176 height 31
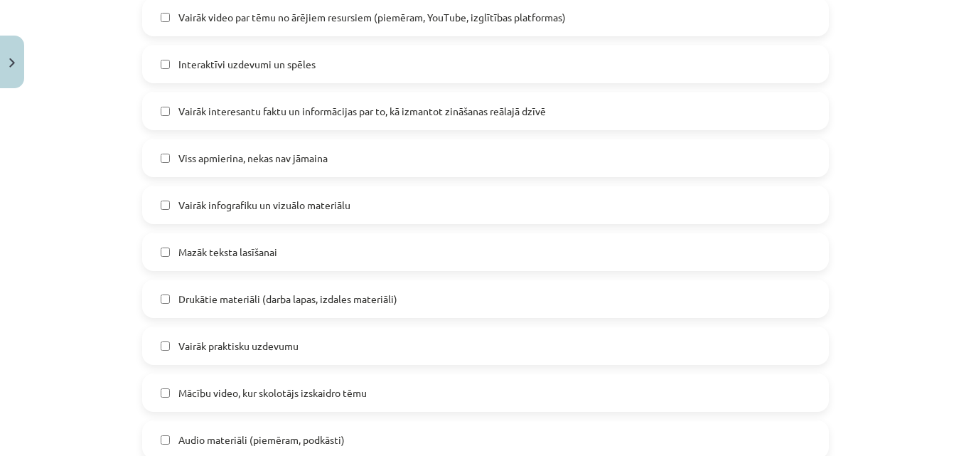
scroll to position [421, 0]
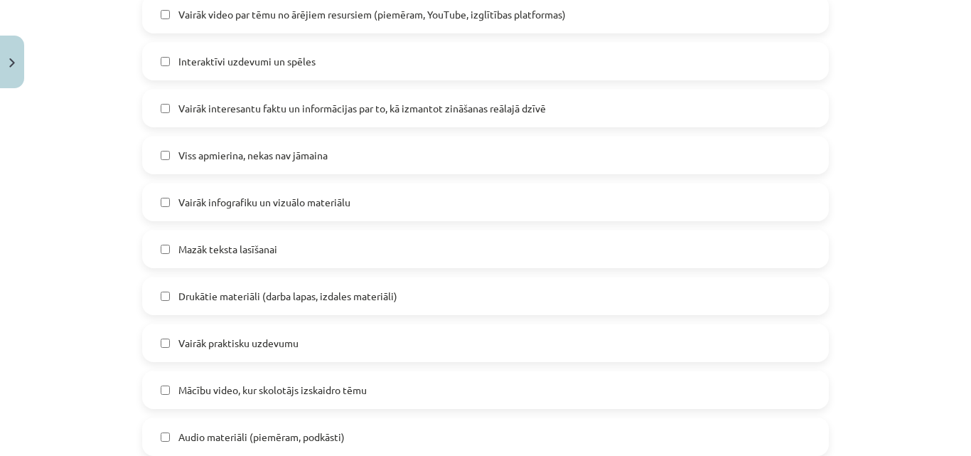
click at [349, 164] on label "Viss apmierina, nekas nav jāmaina" at bounding box center [486, 155] width 684 height 36
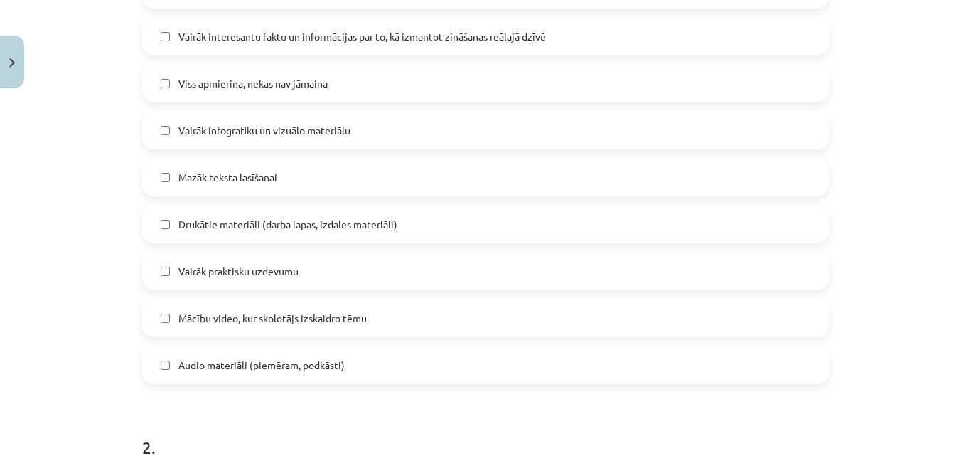
scroll to position [495, 0]
click at [279, 129] on span "Vairāk infografiku un vizuālo materiālu" at bounding box center [264, 128] width 172 height 15
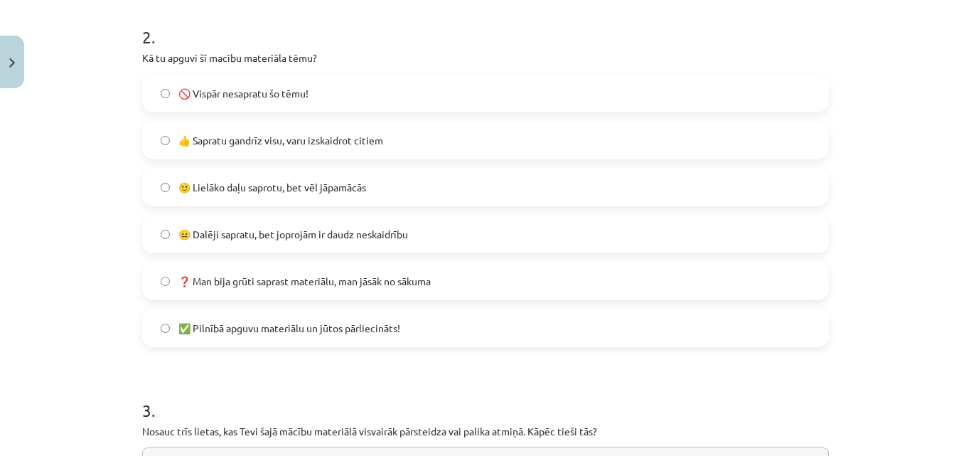
scroll to position [906, 0]
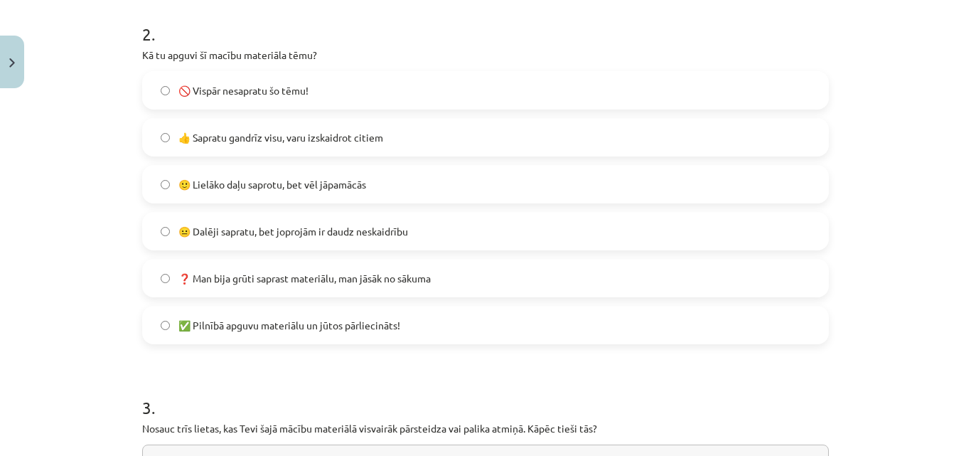
click at [466, 188] on label "🙂 Lielāko daļu saprotu, bet vēl jāpamācās" at bounding box center [486, 184] width 684 height 36
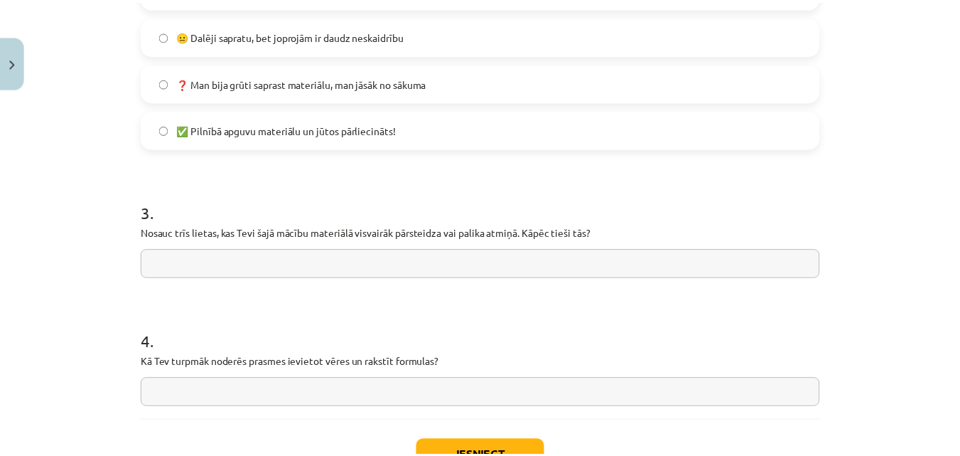
scroll to position [1168, 0]
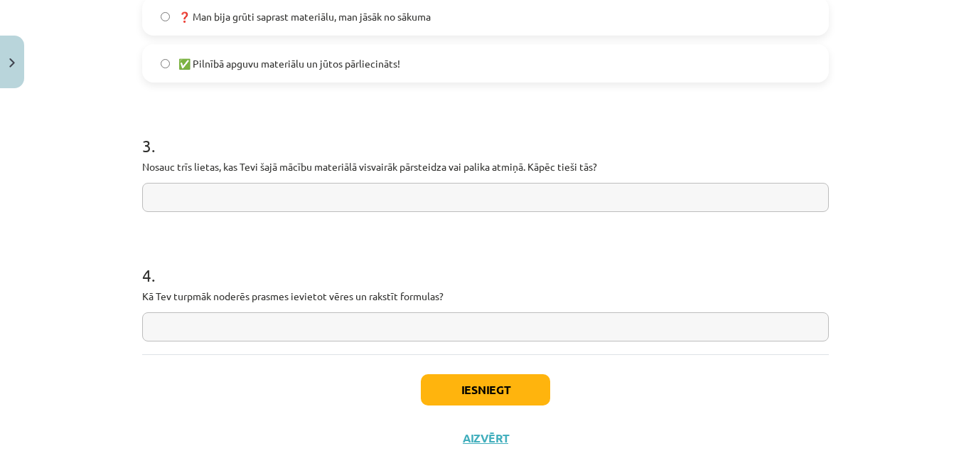
click at [402, 195] on input "text" at bounding box center [485, 197] width 687 height 29
type input "**********"
click at [179, 326] on input "text" at bounding box center [485, 326] width 687 height 29
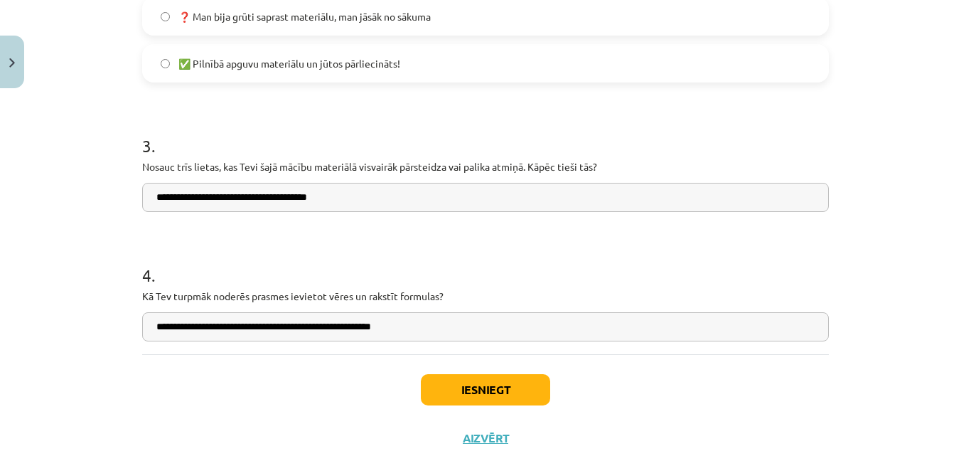
type input "**********"
click at [490, 387] on button "Iesniegt" at bounding box center [485, 389] width 129 height 31
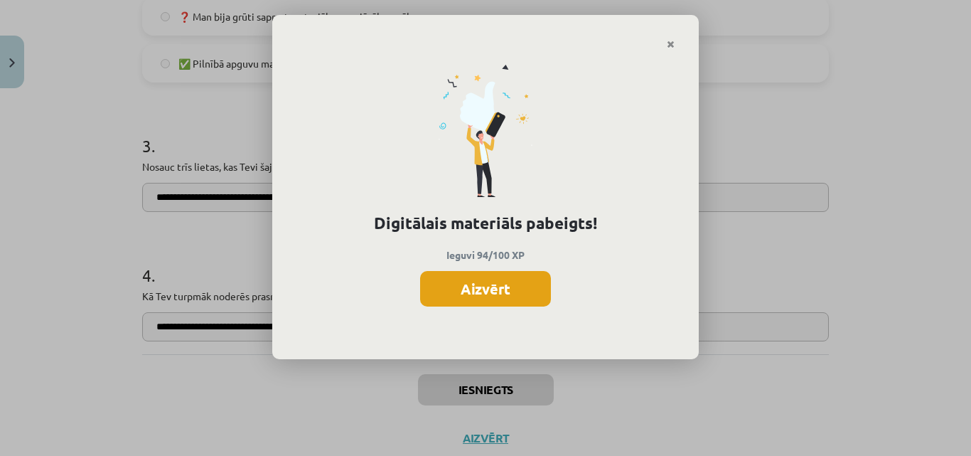
click at [519, 291] on button "Aizvērt" at bounding box center [485, 289] width 131 height 36
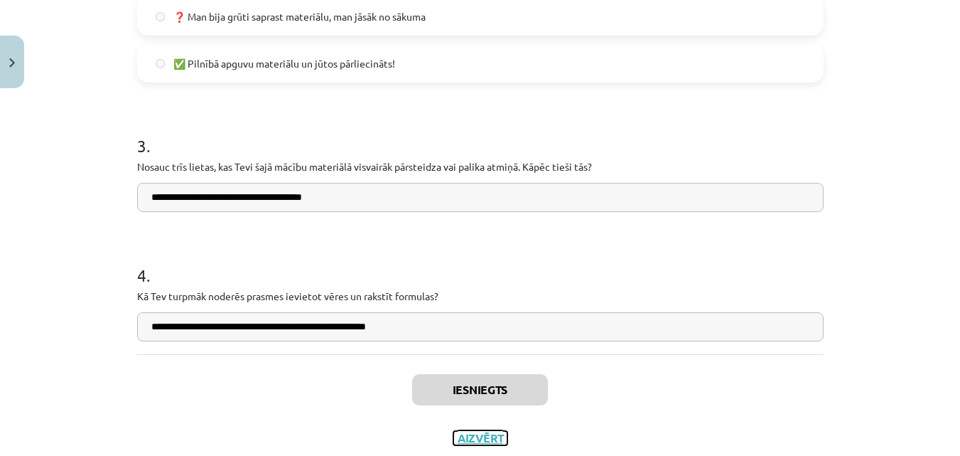
click at [489, 444] on button "Aizvērt" at bounding box center [480, 438] width 54 height 14
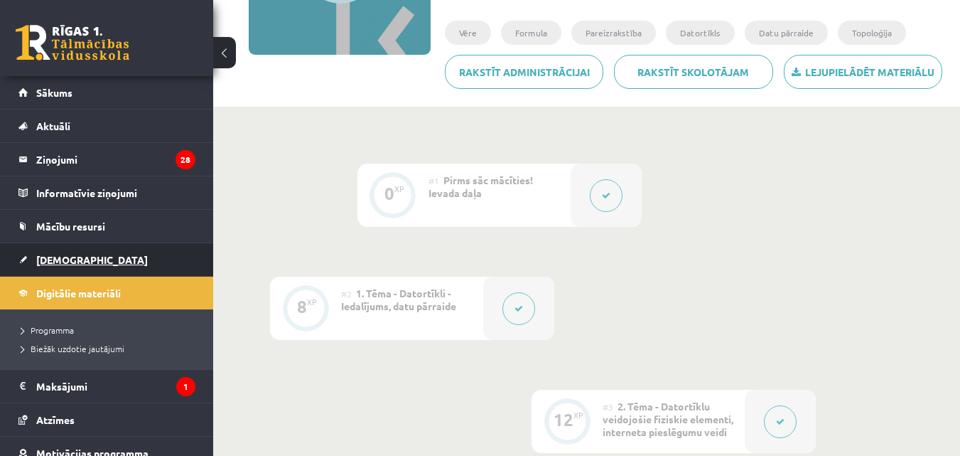
click at [60, 254] on span "[DEMOGRAPHIC_DATA]" at bounding box center [92, 259] width 112 height 13
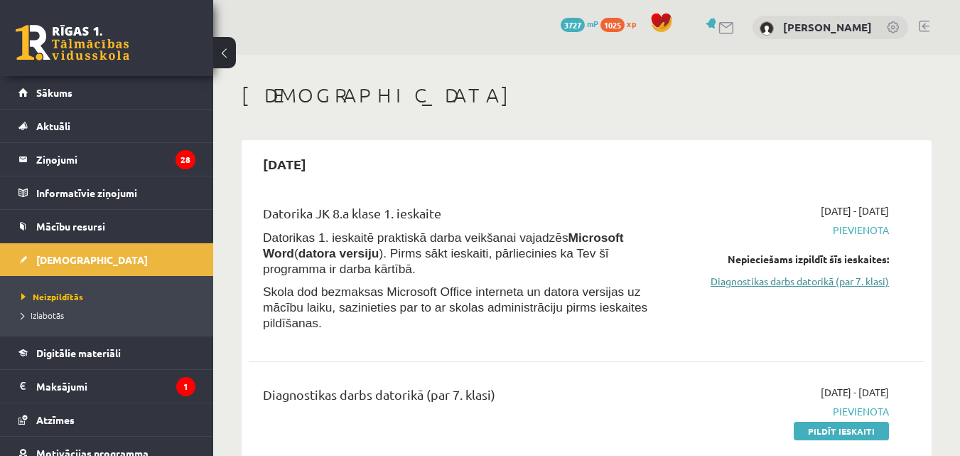
click at [754, 286] on link "Diagnostikas darbs datorikā (par 7. klasi)" at bounding box center [791, 281] width 195 height 15
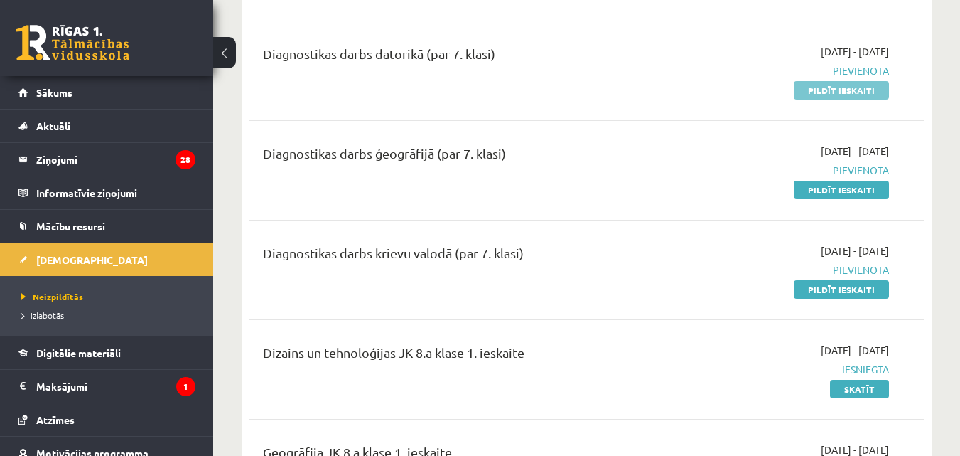
click at [846, 81] on link "Pildīt ieskaiti" at bounding box center [841, 90] width 95 height 18
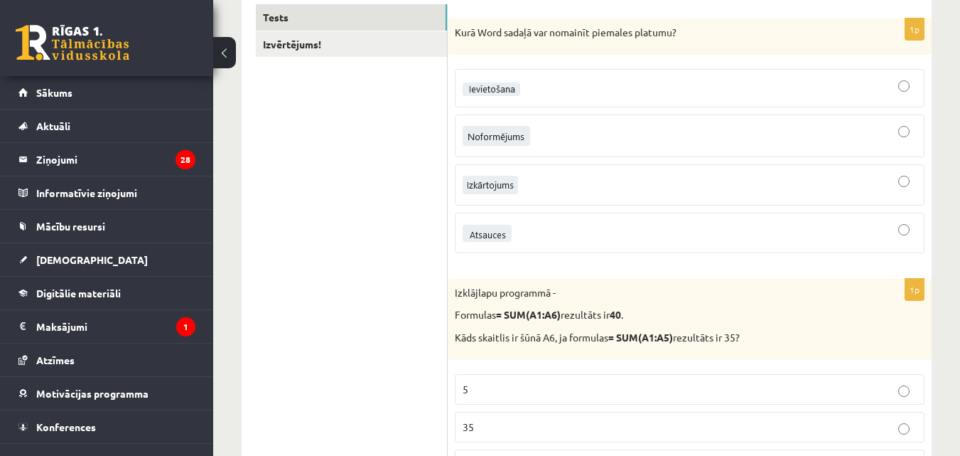
scroll to position [264, 0]
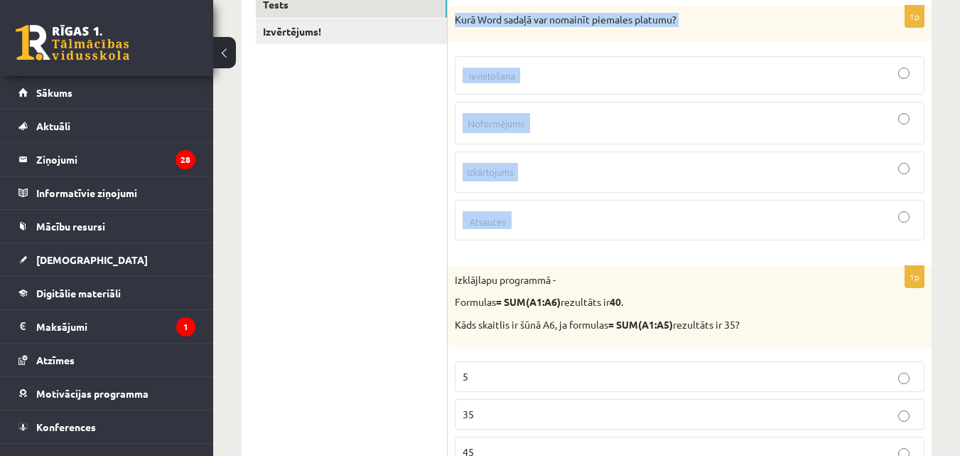
drag, startPoint x: 448, startPoint y: 16, endPoint x: 532, endPoint y: 209, distance: 210.1
click at [532, 209] on div "1p Kurā Word sadaļā var nomainīt piemales platumu?" at bounding box center [690, 129] width 484 height 246
copy div "Kurā Word sadaļā var nomainīt piemales platumu?"
click at [537, 214] on div at bounding box center [690, 220] width 454 height 24
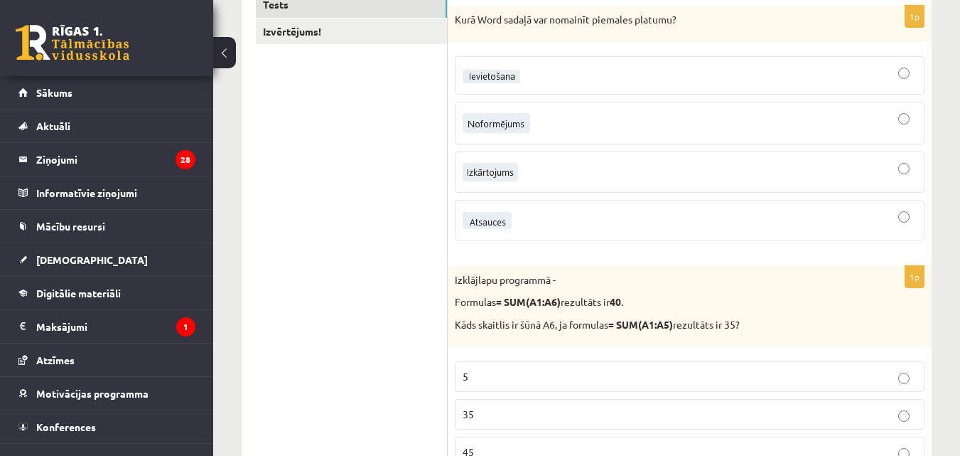
click at [526, 176] on div at bounding box center [690, 172] width 454 height 26
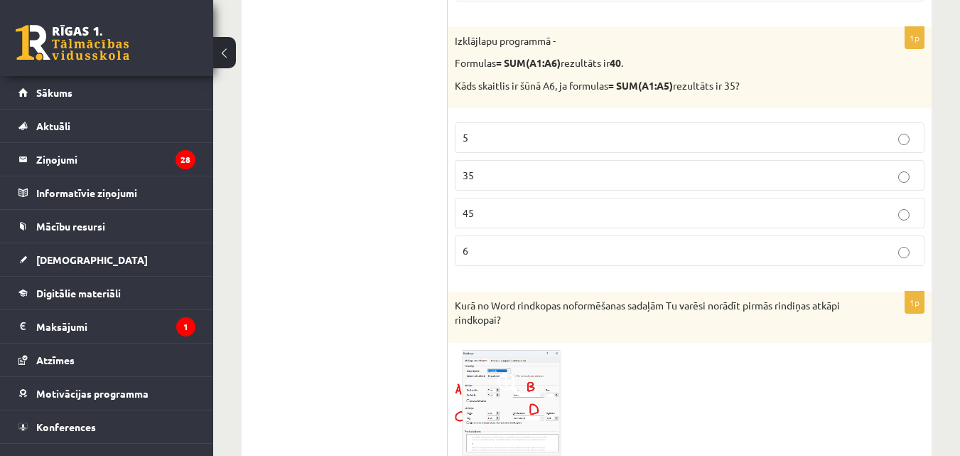
scroll to position [527, 0]
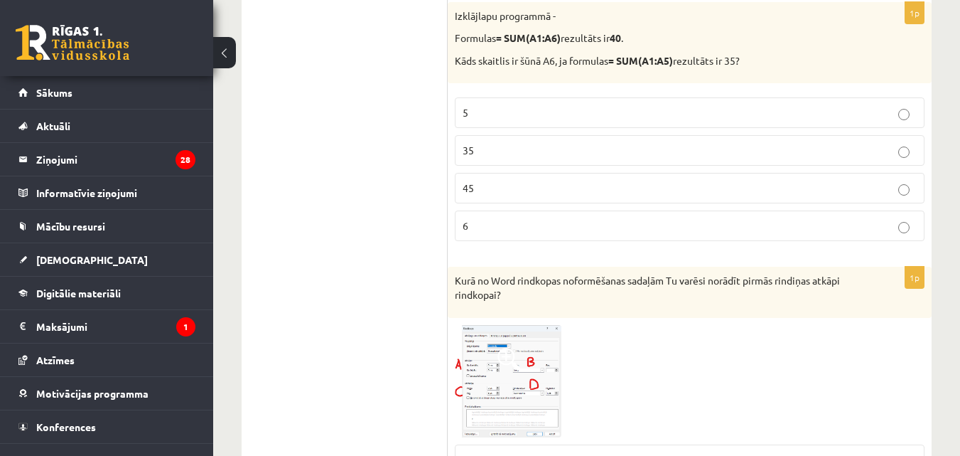
click at [640, 108] on p "5" at bounding box center [690, 112] width 454 height 15
click at [588, 117] on p "5" at bounding box center [690, 112] width 454 height 15
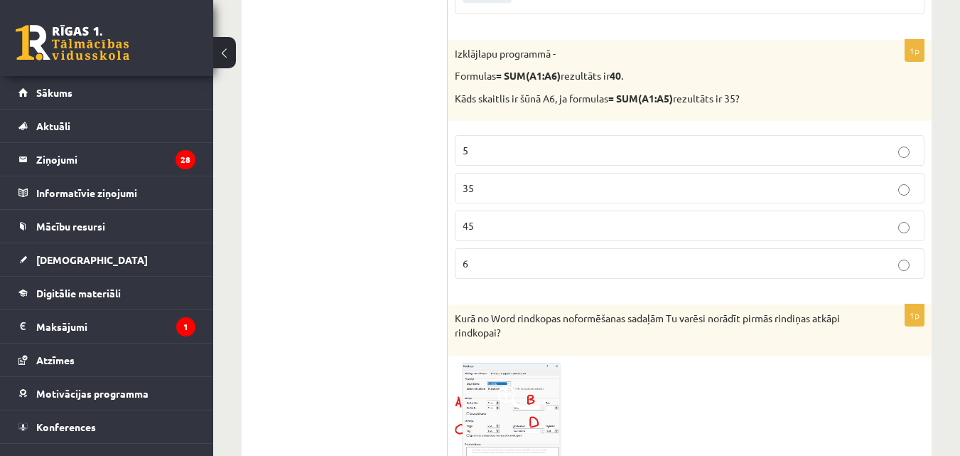
scroll to position [477, 0]
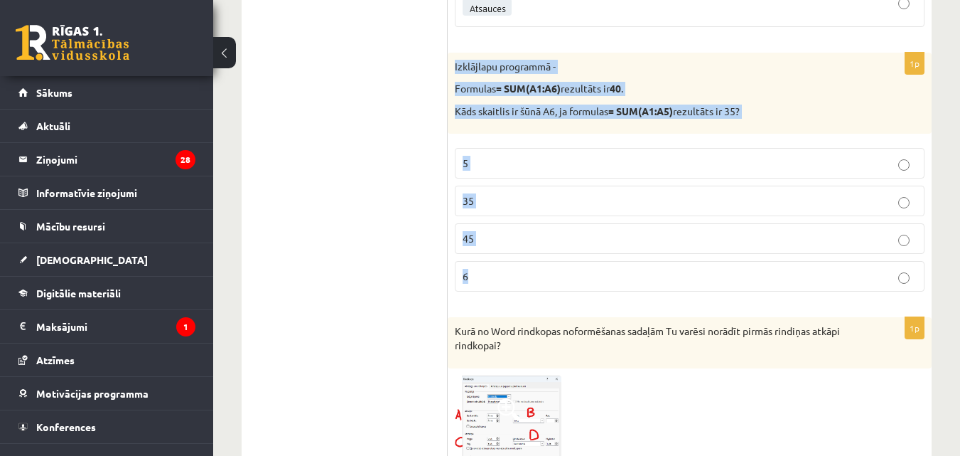
drag, startPoint x: 456, startPoint y: 63, endPoint x: 502, endPoint y: 282, distance: 224.4
click at [502, 282] on div "1p Izklājlapu programmā - Formulas = SUM(A1:A6) rezultāts ir 40 . Kāds skaitlis…" at bounding box center [690, 178] width 484 height 251
copy div "Izklājlapu programmā - Formulas = SUM(A1:A6) rezultāts ir 40 . Kāds skaitlis ir…"
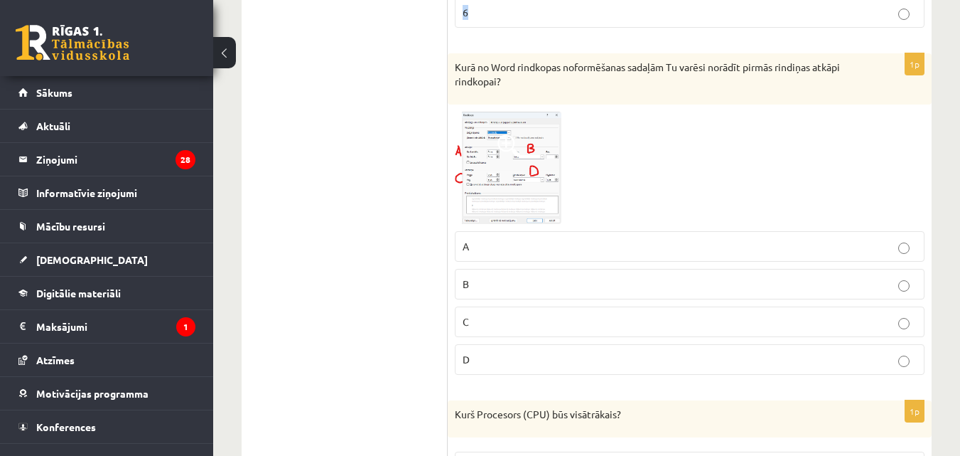
scroll to position [753, 0]
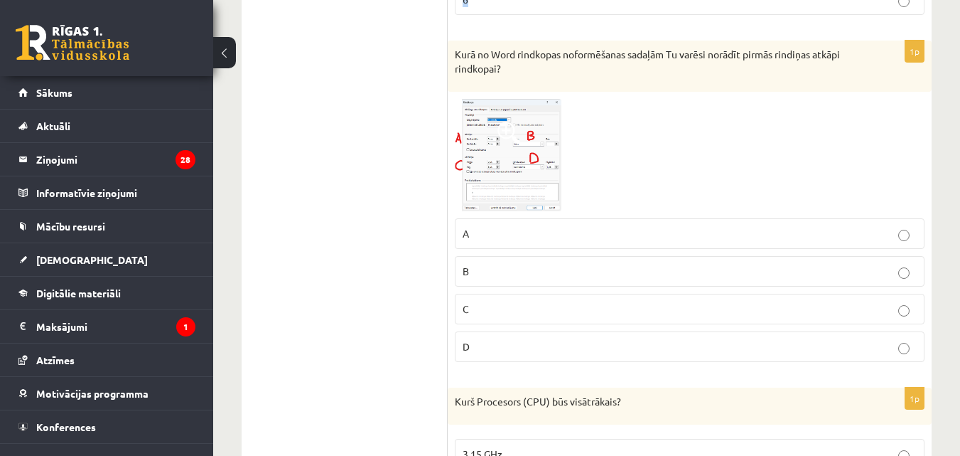
click at [532, 168] on img at bounding box center [508, 155] width 107 height 112
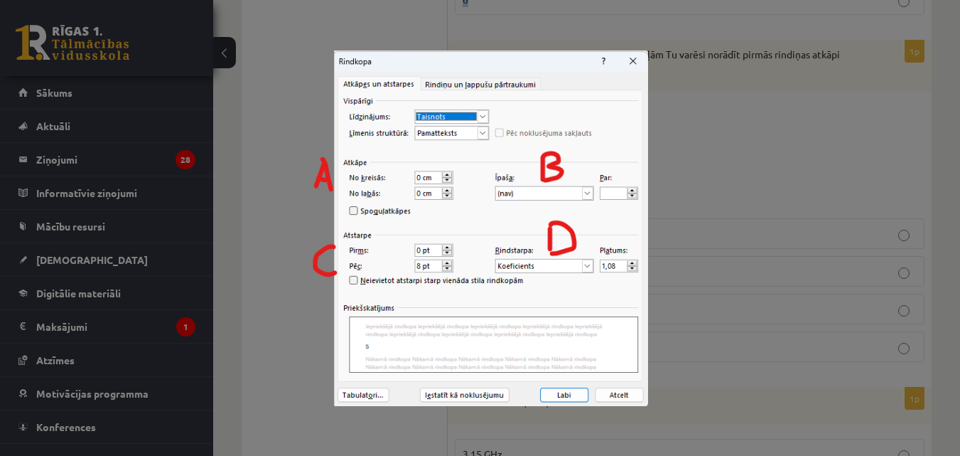
click at [634, 61] on img at bounding box center [480, 227] width 336 height 355
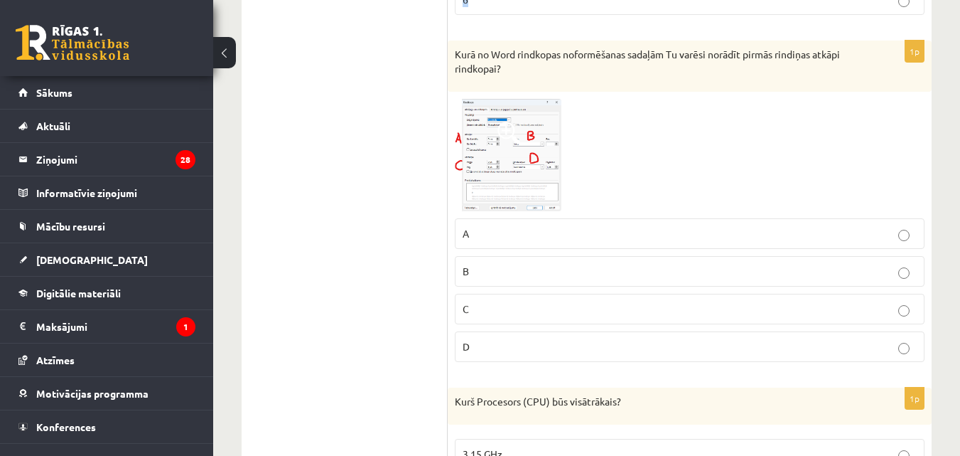
click at [567, 238] on p "A" at bounding box center [690, 233] width 454 height 15
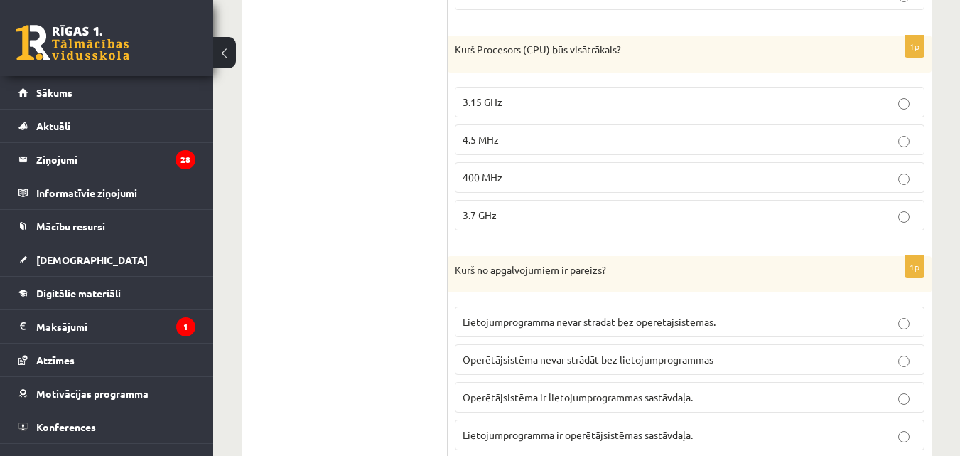
scroll to position [1117, 0]
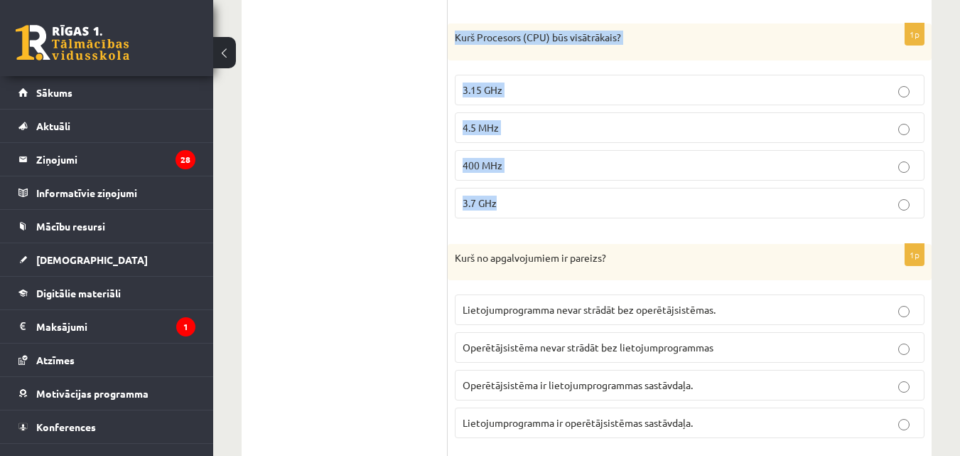
drag, startPoint x: 453, startPoint y: 36, endPoint x: 517, endPoint y: 204, distance: 179.5
click at [517, 204] on div "1p Kurš Procesors (CPU) būs visātrākais? 3.15 GHz 4.5 MHz 400 MHz 3.7 GHz" at bounding box center [690, 126] width 484 height 206
copy div "Kurš Procesors (CPU) būs visātrākais? 3.15 GHz 4.5 MHz 400 MHz 3.7 GHz"
click at [483, 203] on span "3.7 GHz" at bounding box center [480, 202] width 34 height 13
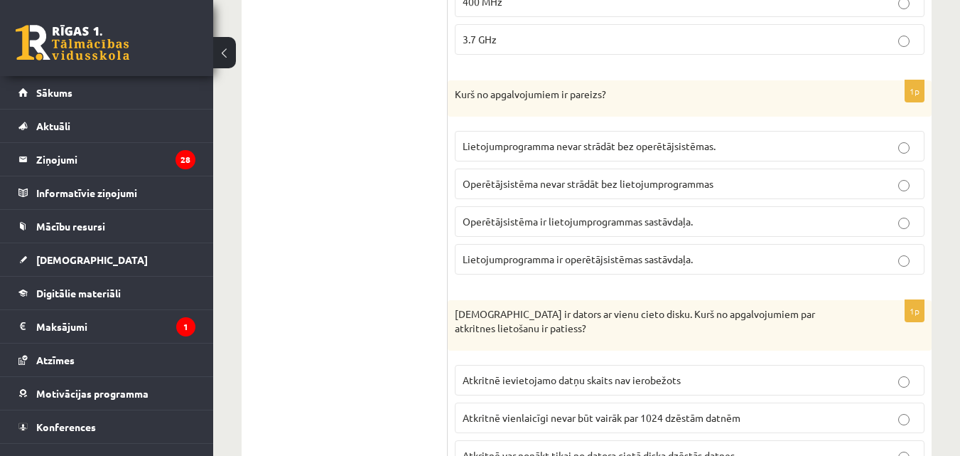
scroll to position [1268, 0]
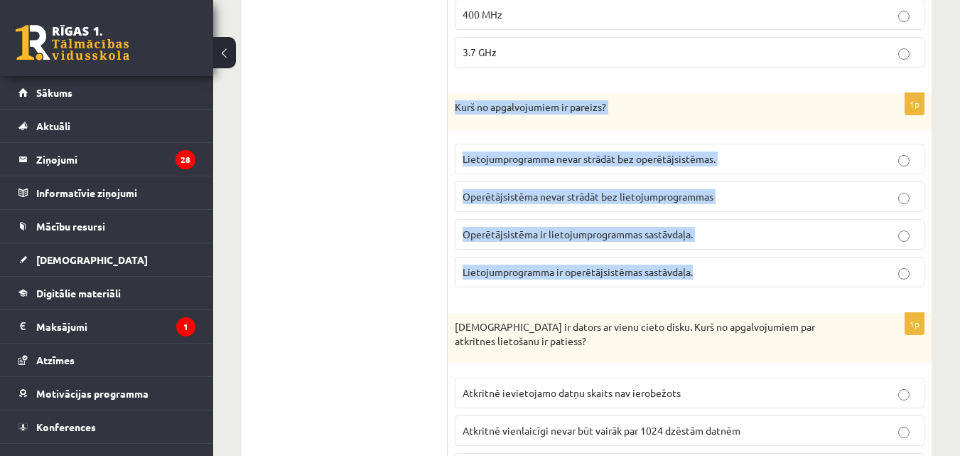
drag, startPoint x: 455, startPoint y: 102, endPoint x: 701, endPoint y: 266, distance: 295.9
click at [701, 266] on div "1p Kurš no apgalvojumiem ir pareizs? Lietojumprogramma nevar strādāt bez operēt…" at bounding box center [690, 196] width 484 height 206
copy div "Kurš no apgalvojumiem ir pareizs? Lietojumprogramma nevar strādāt bez operētājs…"
click at [537, 165] on p "Lietojumprogramma nevar strādāt bez operētājsistēmas." at bounding box center [690, 158] width 454 height 15
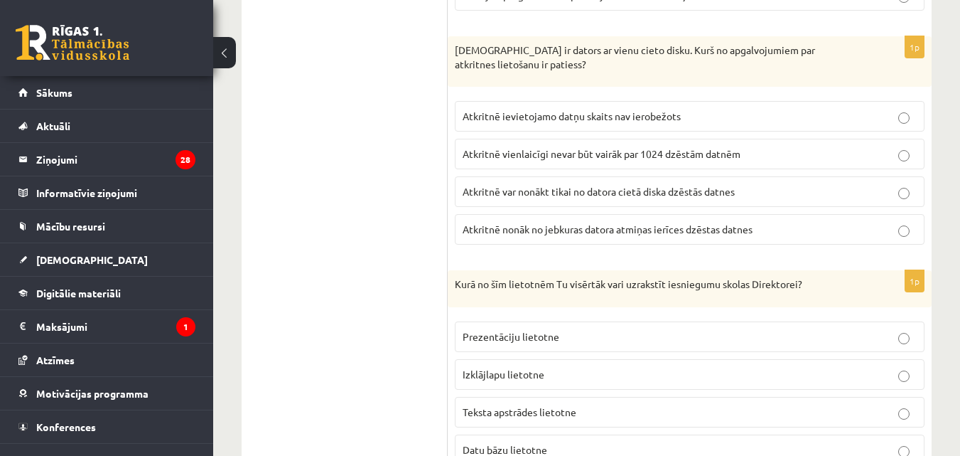
scroll to position [1557, 0]
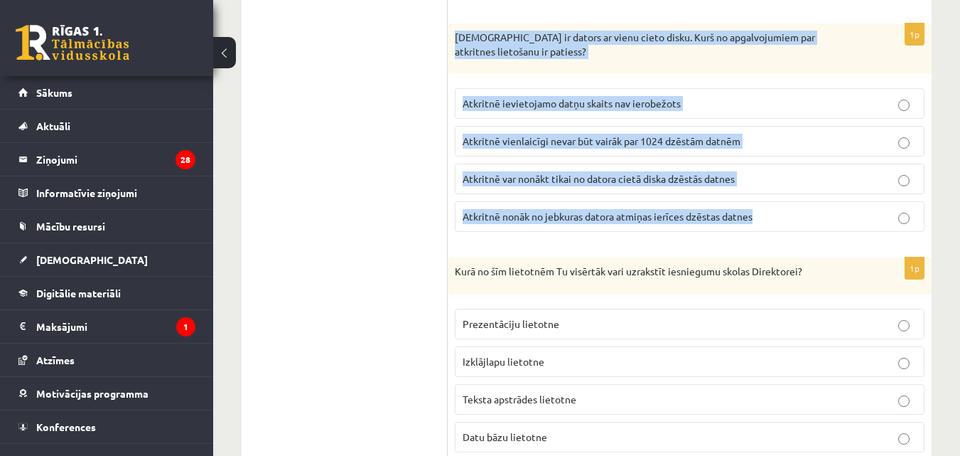
drag, startPoint x: 455, startPoint y: 37, endPoint x: 767, endPoint y: 218, distance: 360.8
click at [767, 218] on div "1p Jānim ir dators ar vienu cieto disku. Kurš no apgalvojumiem par atkritnes li…" at bounding box center [690, 133] width 484 height 220
copy div "Jānim ir dators ar vienu cieto disku. Kurš no apgalvojumiem par atkritnes lieto…"
click at [501, 222] on p "Atkritnē nonāk no jebkuras datora atmiņas ierīces dzēstas datnes" at bounding box center [690, 216] width 454 height 15
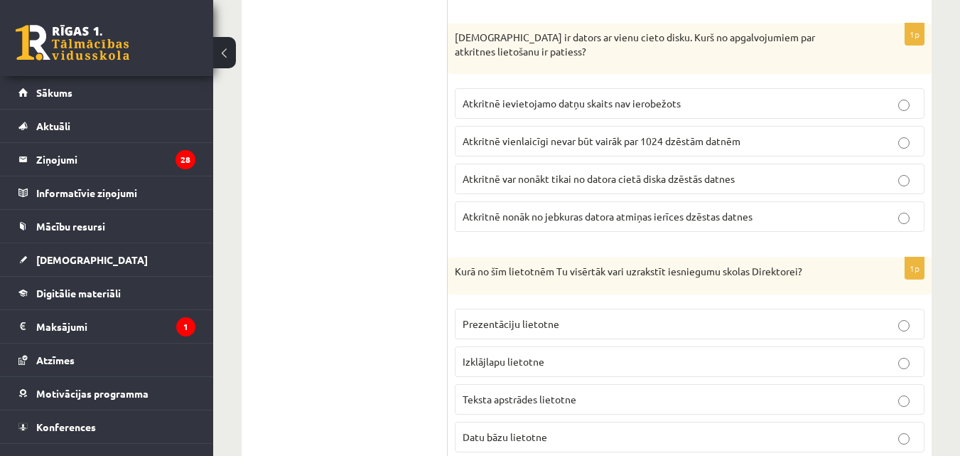
click at [502, 178] on span "Atkritnē var nonākt tikai no datora cietā diska dzēstās datnes" at bounding box center [599, 178] width 272 height 13
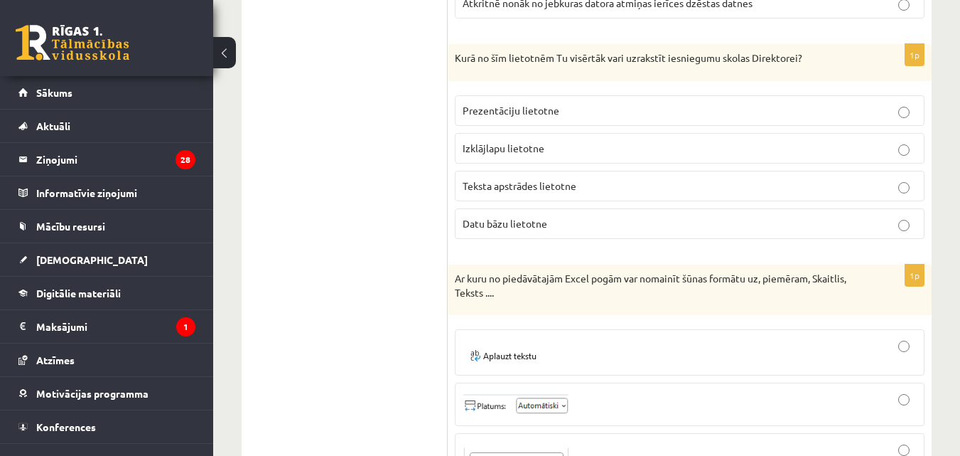
scroll to position [1757, 0]
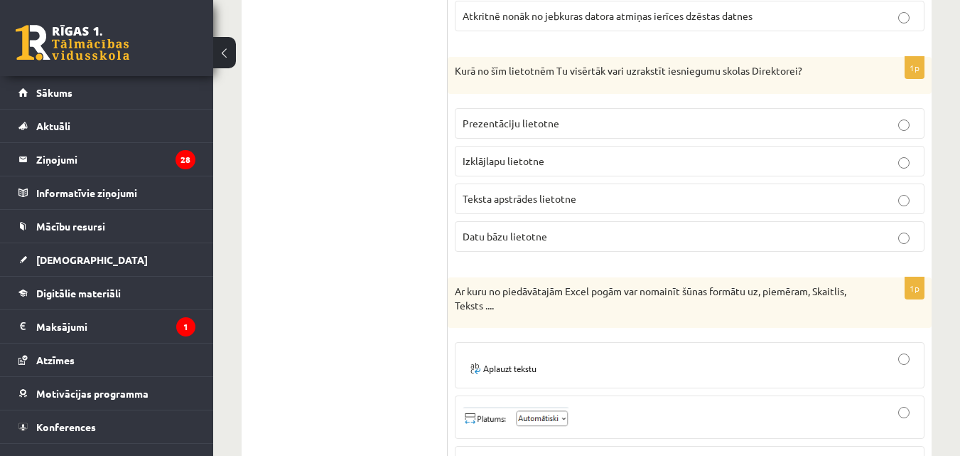
click at [640, 197] on p "Teksta apstrādes lietotne" at bounding box center [690, 198] width 454 height 15
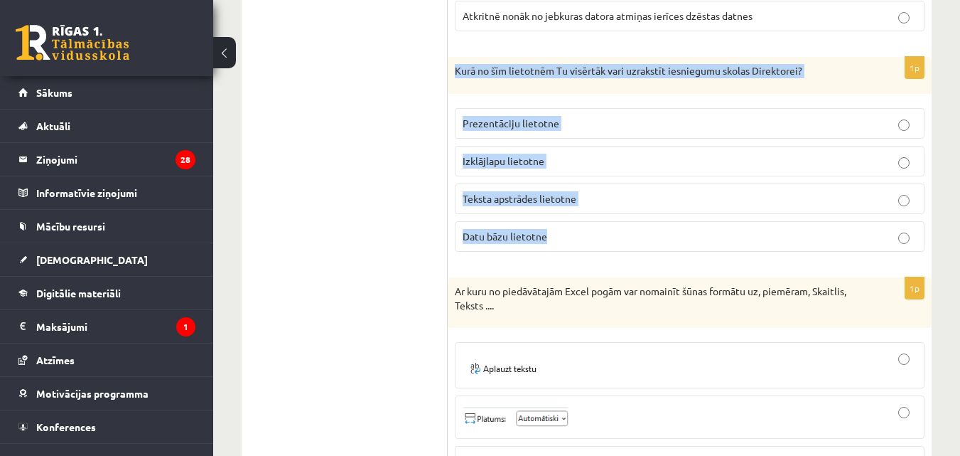
drag, startPoint x: 452, startPoint y: 69, endPoint x: 567, endPoint y: 244, distance: 209.9
click at [567, 244] on div "1p Kurā no šīm lietotnēm Tu visērtāk vari uzrakstīt iesniegumu skolas Direktore…" at bounding box center [690, 160] width 484 height 206
copy div "Kurā no šīm lietotnēm Tu visērtāk vari uzrakstīt iesniegumu skolas Direktorei? …"
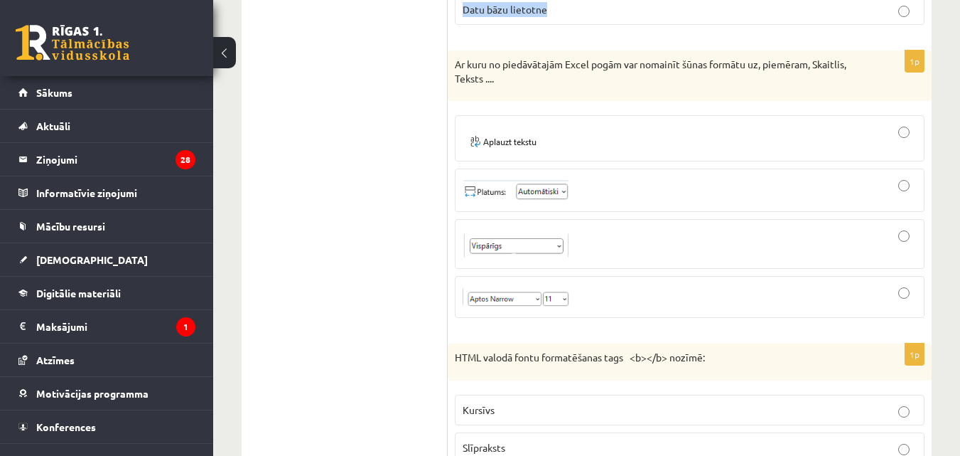
scroll to position [1996, 0]
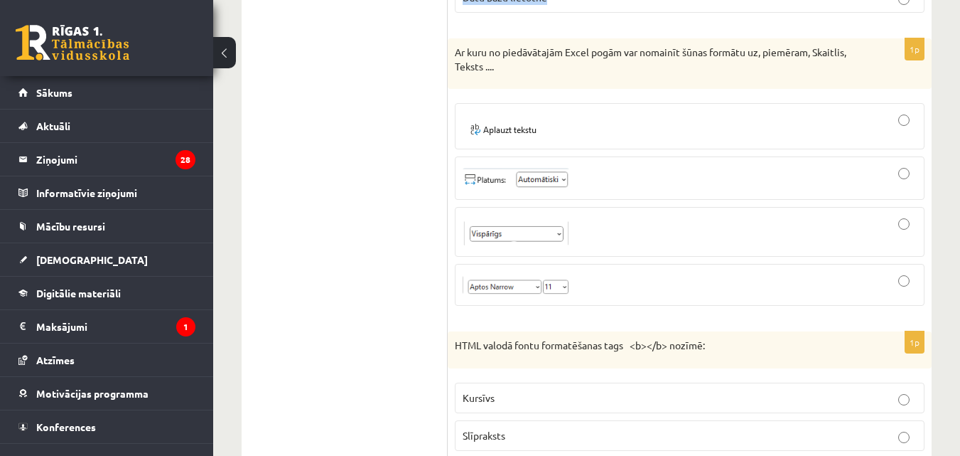
click at [841, 235] on div at bounding box center [690, 232] width 454 height 34
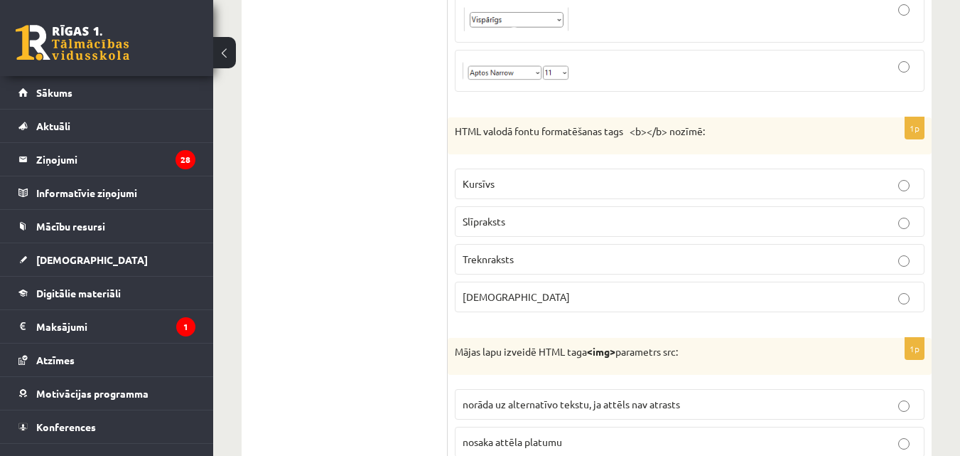
scroll to position [2222, 0]
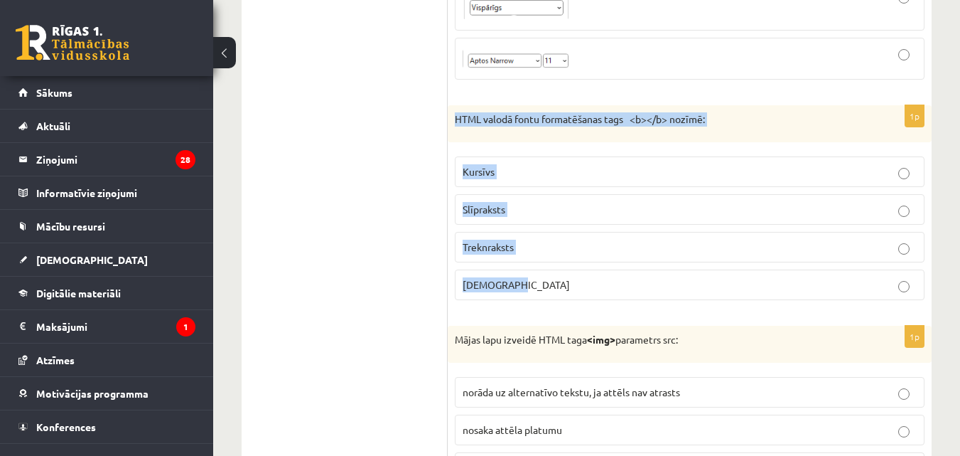
drag, startPoint x: 453, startPoint y: 118, endPoint x: 522, endPoint y: 288, distance: 183.6
click at [522, 288] on div "1p HTML valodā fontu formatēšanas tags <b></b> nozīmē: Kursīvs Slīpraksts Trekn…" at bounding box center [690, 208] width 484 height 206
copy div "HTML valodā fontu formatēšanas tags <b></b> nozīmē: Kursīvs Slīpraksts Treknrak…"
click at [480, 249] on span "Treknraksts" at bounding box center [488, 246] width 51 height 13
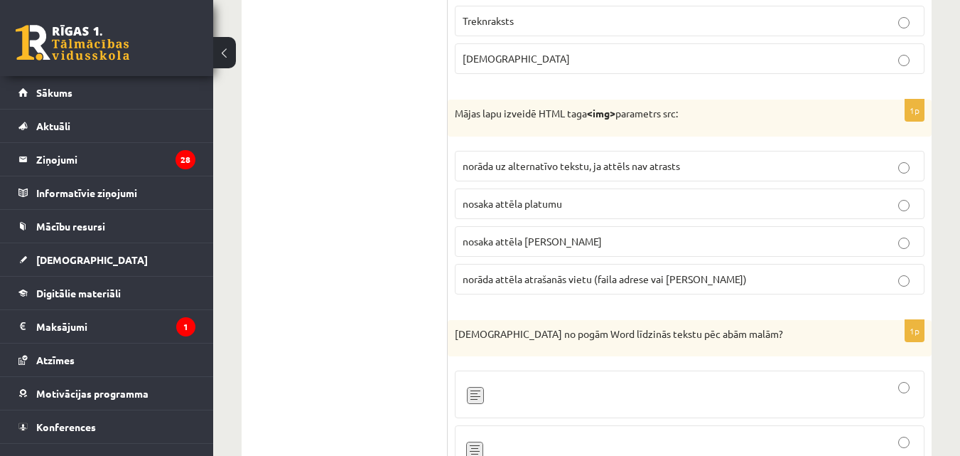
scroll to position [2461, 0]
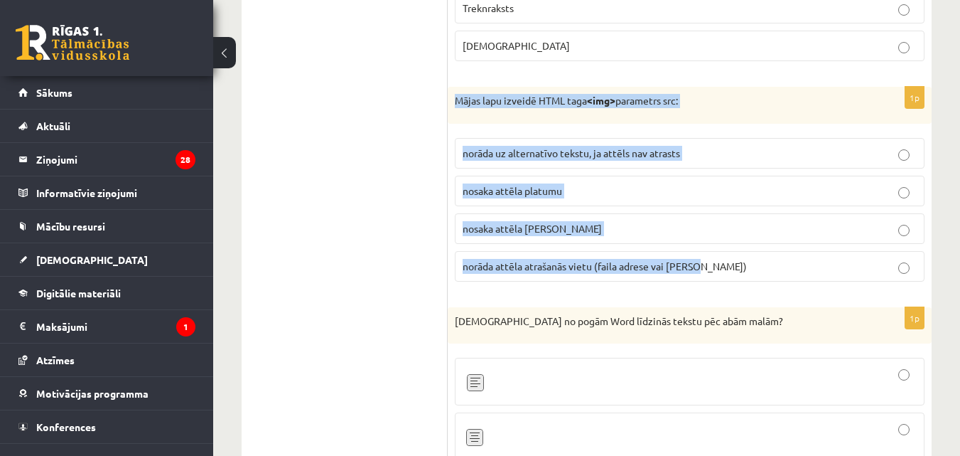
drag, startPoint x: 456, startPoint y: 97, endPoint x: 705, endPoint y: 261, distance: 298.2
click at [705, 261] on div "1p Mājas lapu izveidē HTML taga <img> parametrs src: norāda uz alternatīvo teks…" at bounding box center [690, 190] width 484 height 206
copy div "Mājas lapu izveidē HTML taga <img> parametrs src: norāda uz alternatīvo tekstu,…"
click at [594, 225] on p "nosaka attēla fona krāsu" at bounding box center [690, 228] width 454 height 15
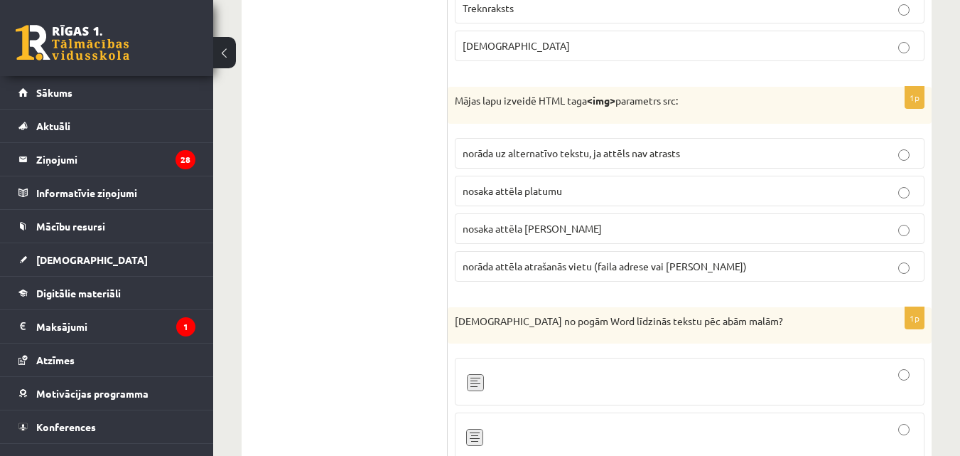
click at [584, 263] on span "norāda attēla atrašanās vietu (faila adrese vai saite)" at bounding box center [605, 265] width 284 height 13
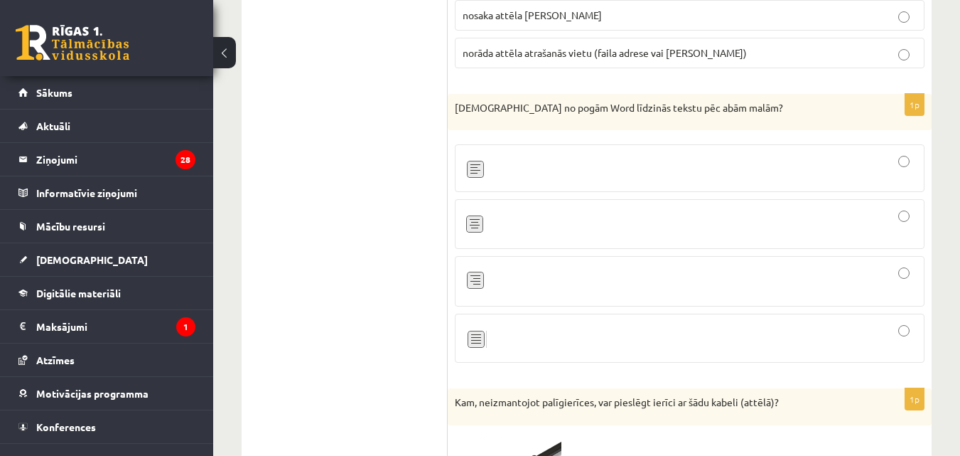
scroll to position [2687, 0]
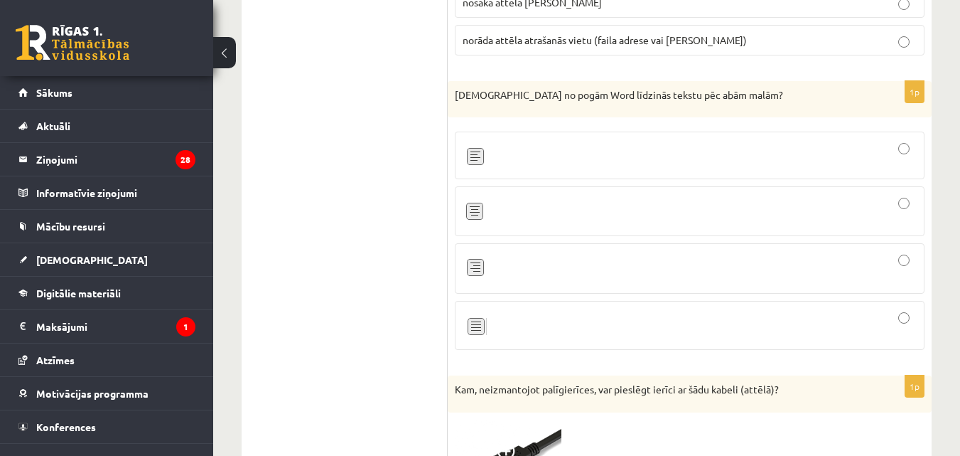
click at [518, 337] on span at bounding box center [516, 346] width 23 height 23
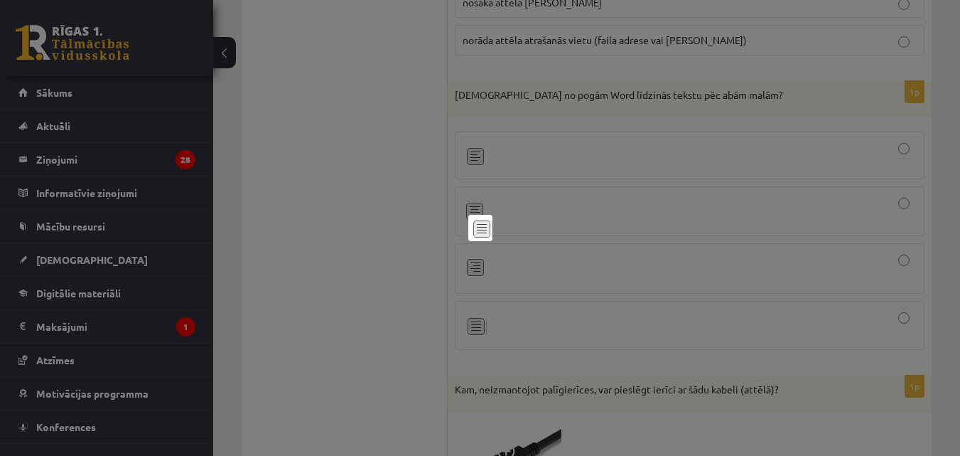
click at [620, 323] on div at bounding box center [480, 228] width 960 height 456
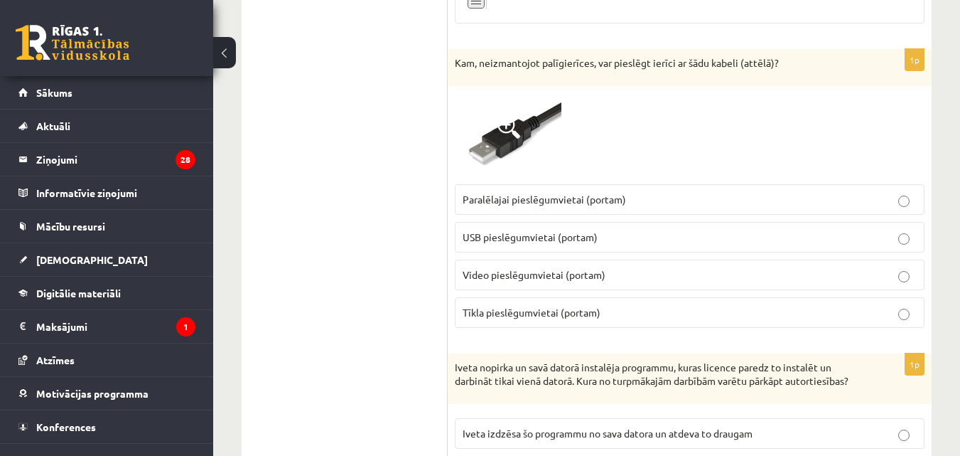
scroll to position [3026, 0]
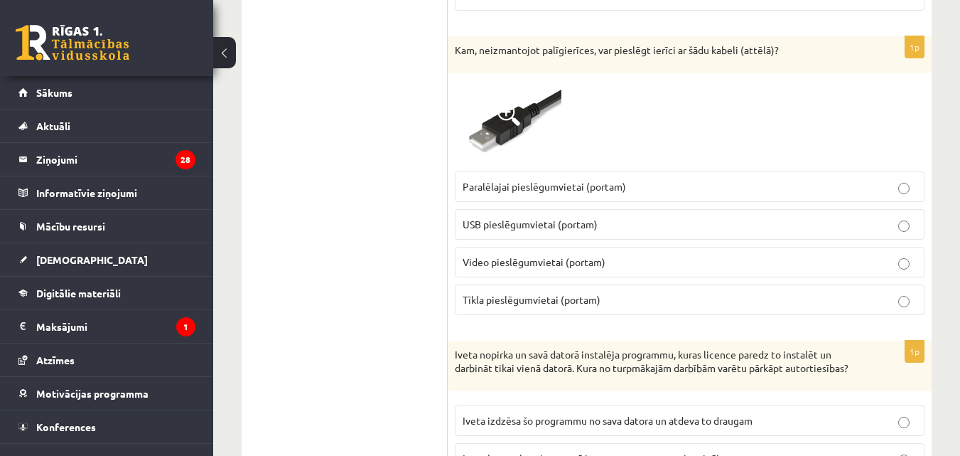
click at [736, 228] on p "USB pieslēgumvietai (portam)" at bounding box center [690, 224] width 454 height 15
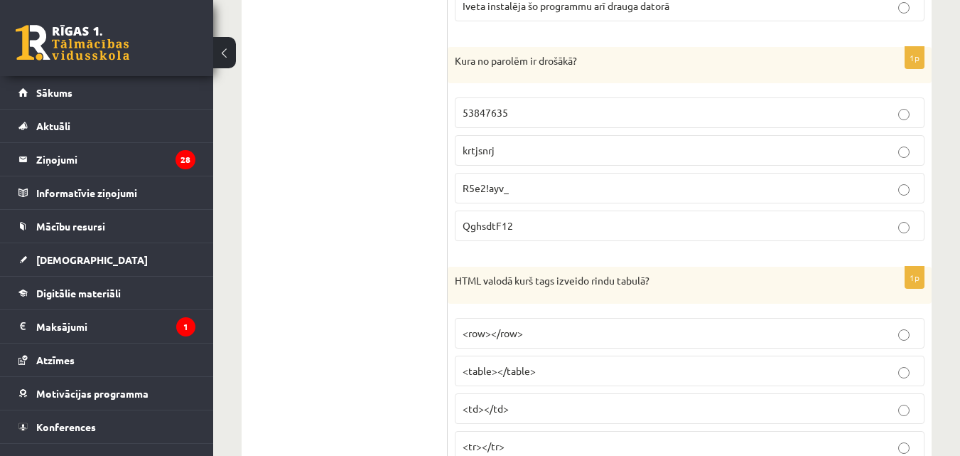
scroll to position [3528, 0]
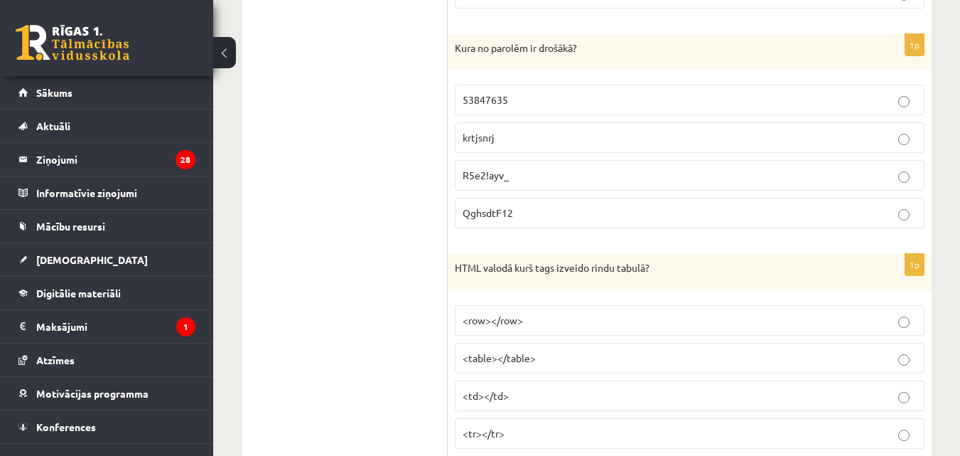
click at [526, 183] on p "R5e2!ayv_" at bounding box center [690, 175] width 454 height 15
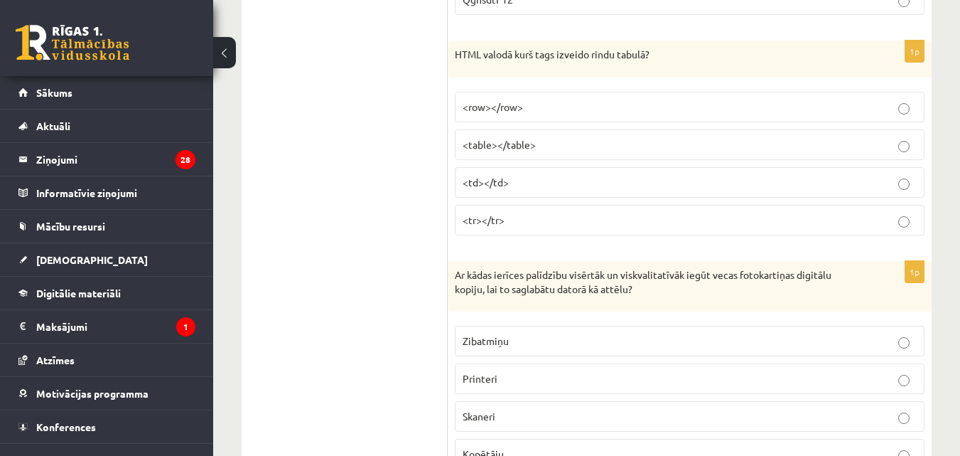
scroll to position [3754, 0]
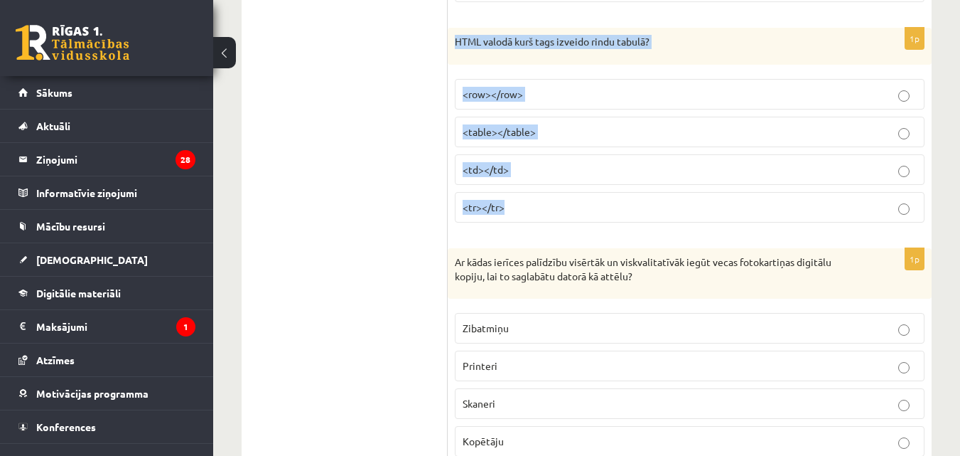
drag, startPoint x: 453, startPoint y: 53, endPoint x: 512, endPoint y: 232, distance: 189.0
click at [512, 232] on div "1p HTML valodā kurš tags izveido rindu tabulā? <row></row> <table></table> <td>…" at bounding box center [690, 131] width 484 height 206
copy div "HTML valodā kurš tags izveido rindu tabulā? <row></row> <table></table> <td></t…"
click at [505, 213] on span "<tr></tr>" at bounding box center [484, 206] width 42 height 13
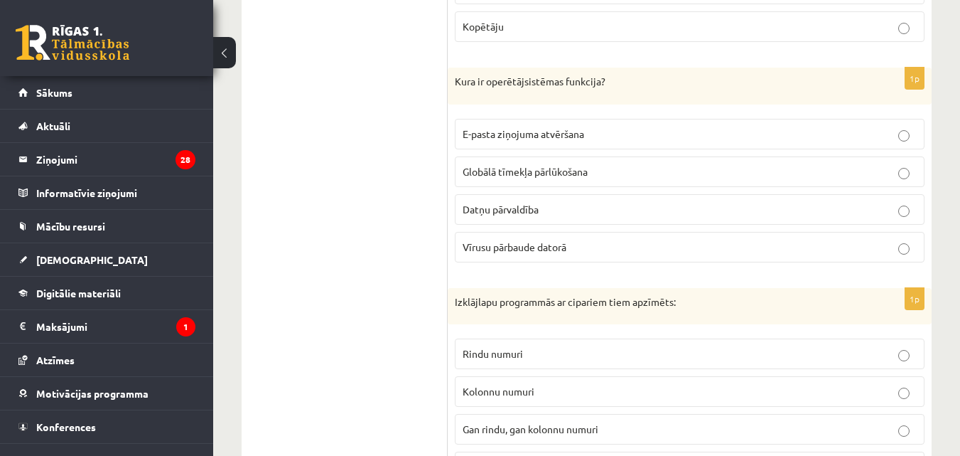
scroll to position [4181, 0]
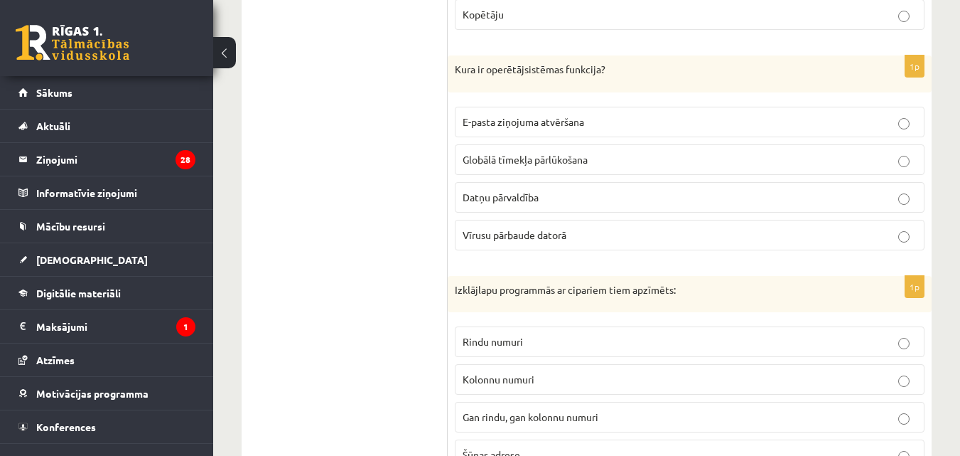
click at [822, 205] on p "Datņu pārvaldība" at bounding box center [690, 197] width 454 height 15
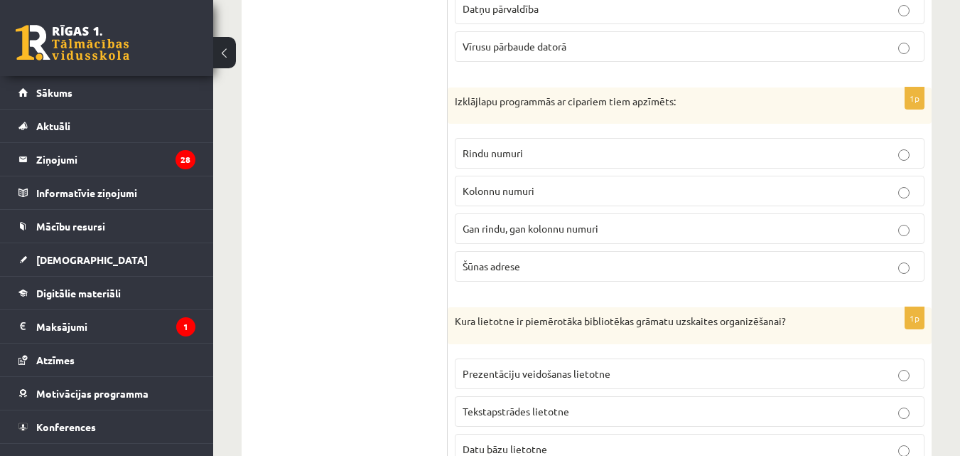
scroll to position [4344, 0]
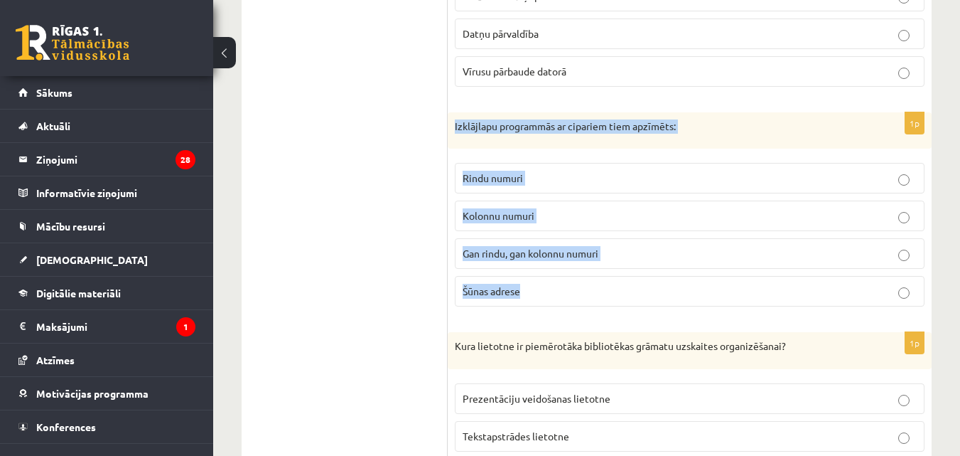
drag, startPoint x: 454, startPoint y: 134, endPoint x: 556, endPoint y: 321, distance: 212.7
click at [556, 318] on div "1p Izklājlapu programmās ar cipariem tiem apzīmēts: Rindu numuri Kolonnu numuri…" at bounding box center [690, 215] width 484 height 206
copy div "Izklājlapu programmās ar cipariem tiem apzīmēts: Rindu numuri Kolonnu numuri Ga…"
click at [489, 184] on span "Rindu numuri" at bounding box center [493, 177] width 60 height 13
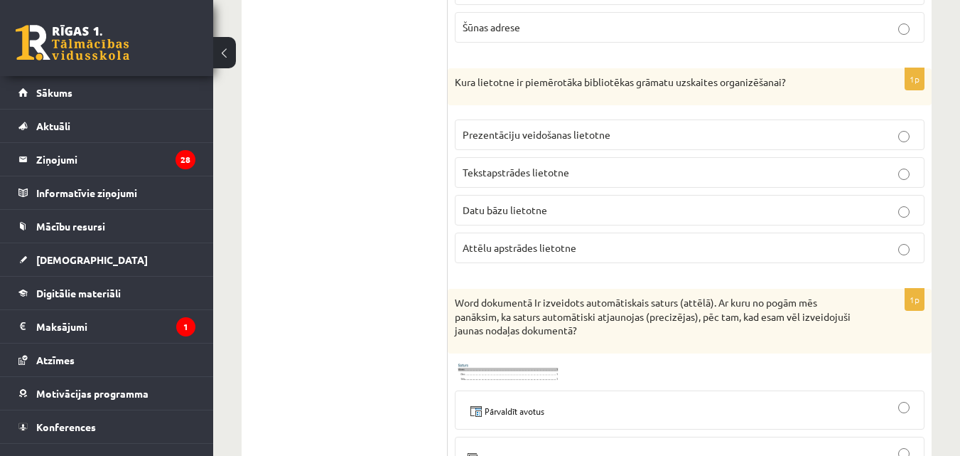
scroll to position [4621, 0]
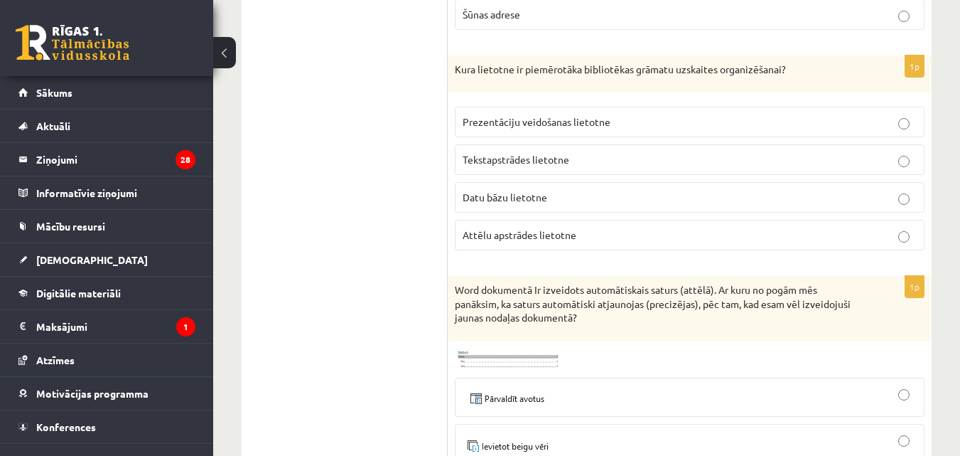
click at [558, 212] on label "Datu bāzu lietotne" at bounding box center [690, 197] width 470 height 31
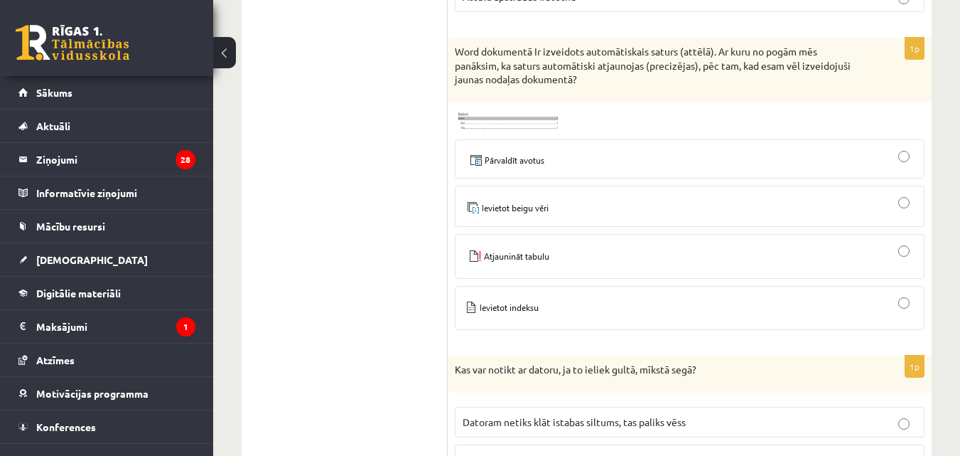
scroll to position [4872, 0]
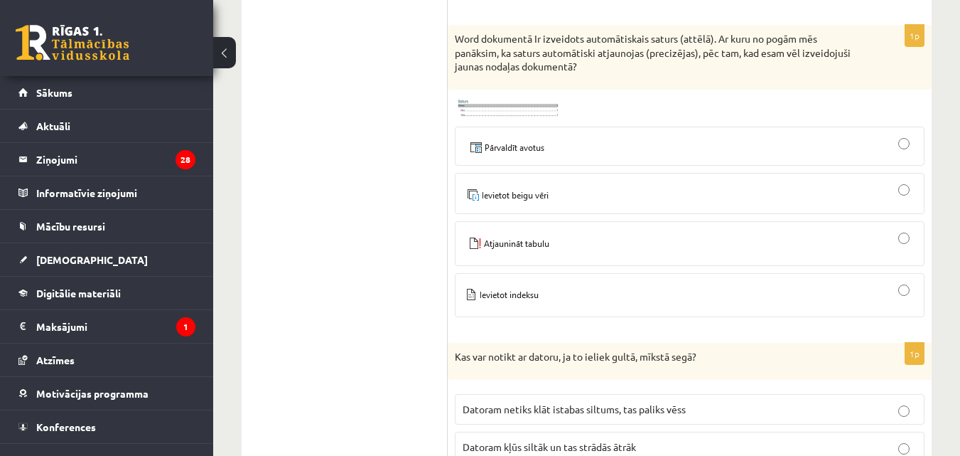
click at [772, 158] on div at bounding box center [690, 146] width 454 height 24
click at [515, 119] on img at bounding box center [508, 108] width 107 height 23
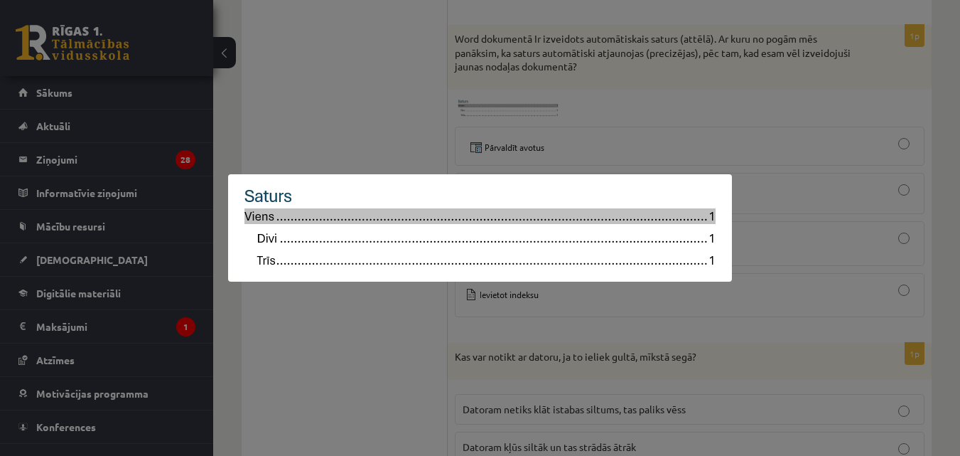
click at [279, 103] on div at bounding box center [480, 228] width 960 height 456
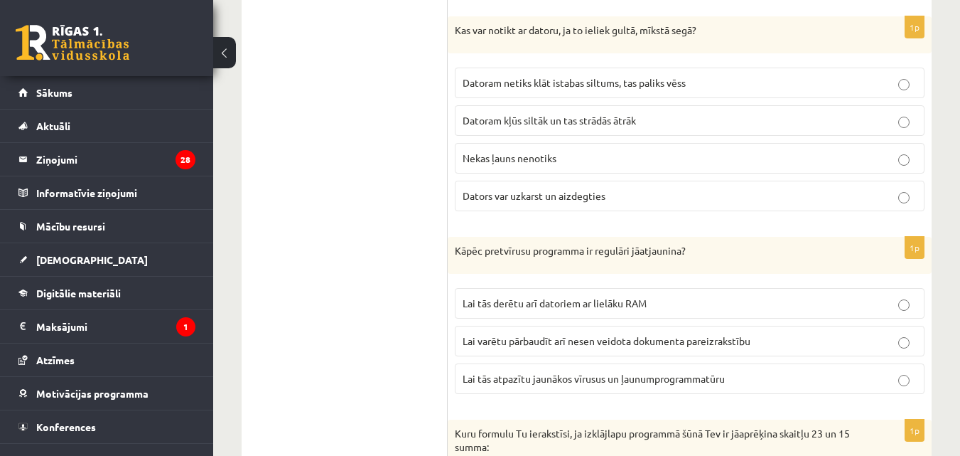
scroll to position [5223, 0]
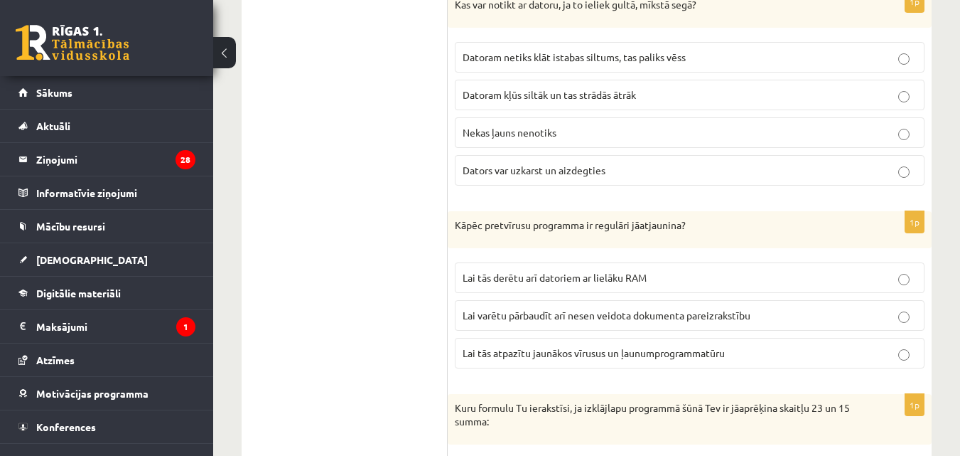
click at [745, 178] on p "Dators var uzkarst un aizdegties" at bounding box center [690, 170] width 454 height 15
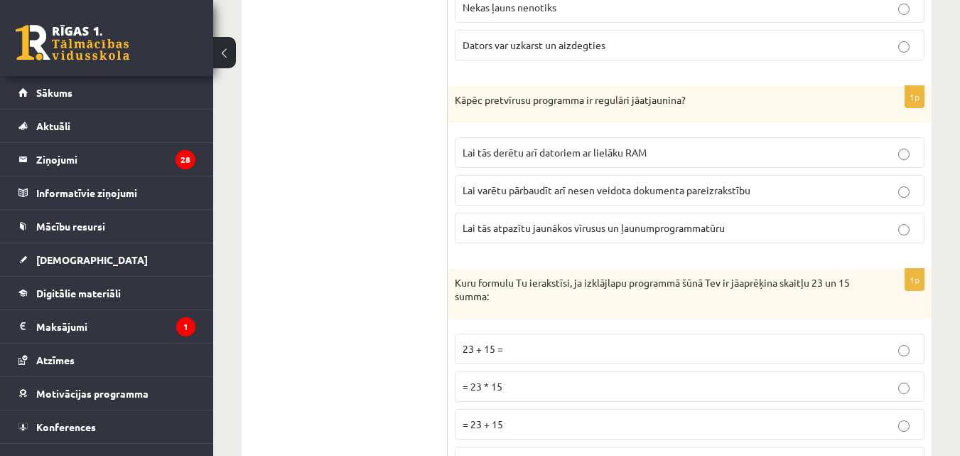
scroll to position [5361, 0]
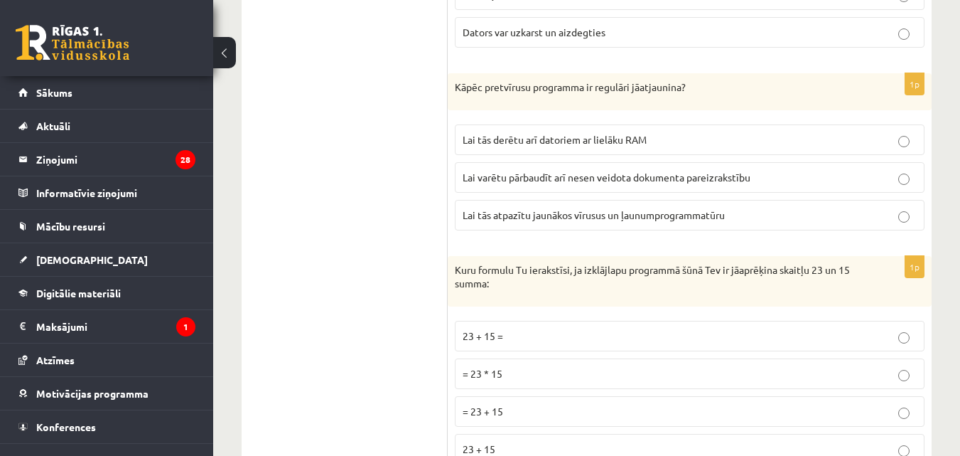
click at [759, 222] on p "Lai tās atpazītu jaunākos vīrusus un ļaunumprogrammatūru" at bounding box center [690, 215] width 454 height 15
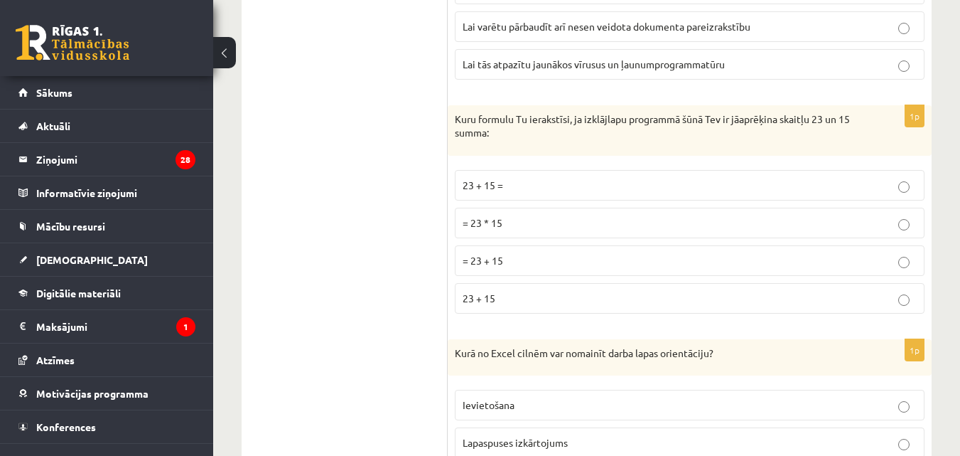
scroll to position [5525, 0]
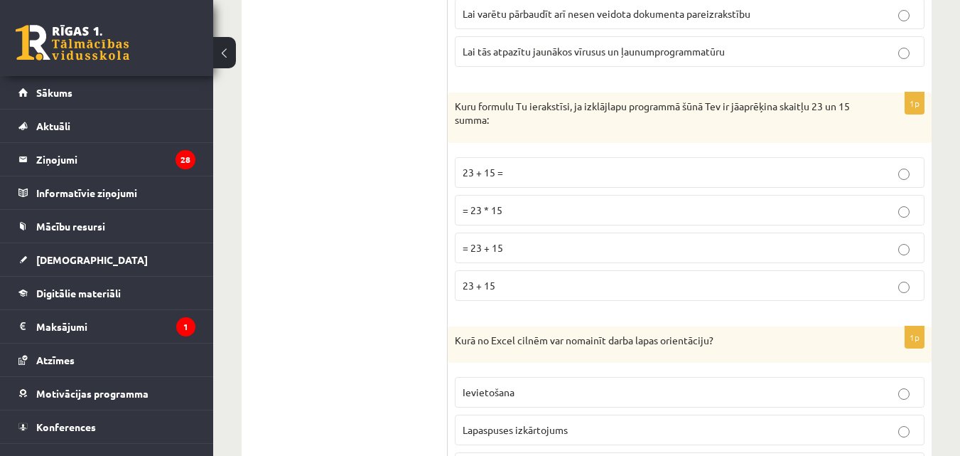
click at [798, 217] on p "= 23 * 15" at bounding box center [690, 210] width 454 height 15
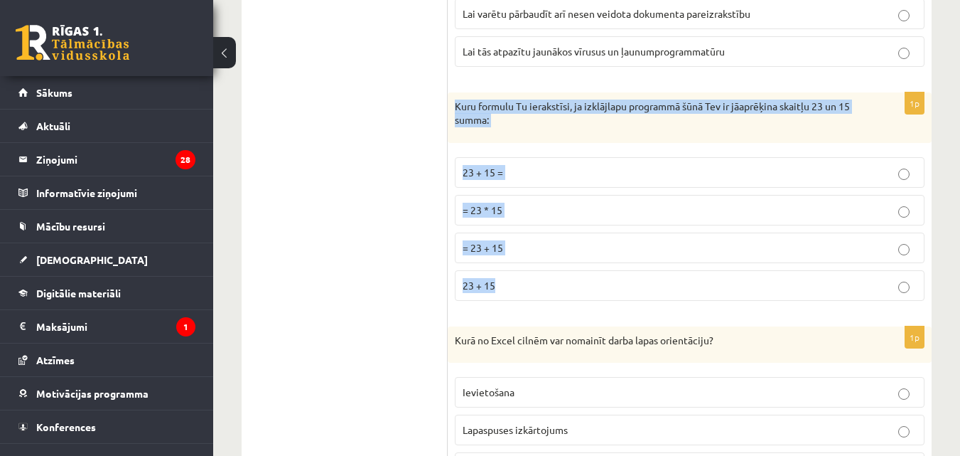
drag, startPoint x: 455, startPoint y: 114, endPoint x: 516, endPoint y: 316, distance: 210.9
click at [516, 312] on div "1p Kuru formulu Tu ierakstīsi, ja izklājlapu programmā šūnā Tev ir jāaprēķina s…" at bounding box center [690, 202] width 484 height 220
click at [540, 247] on label "= 23 + 15" at bounding box center [690, 247] width 470 height 31
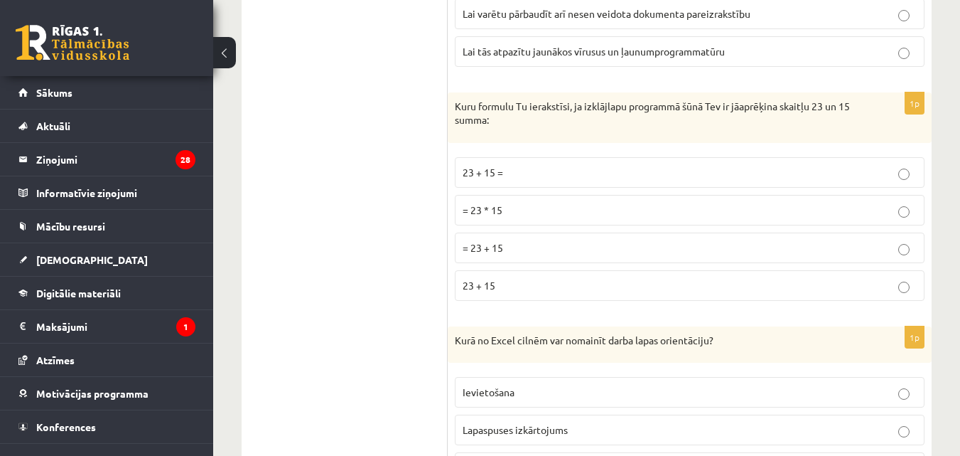
click at [502, 254] on span "= 23 + 15" at bounding box center [483, 247] width 41 height 13
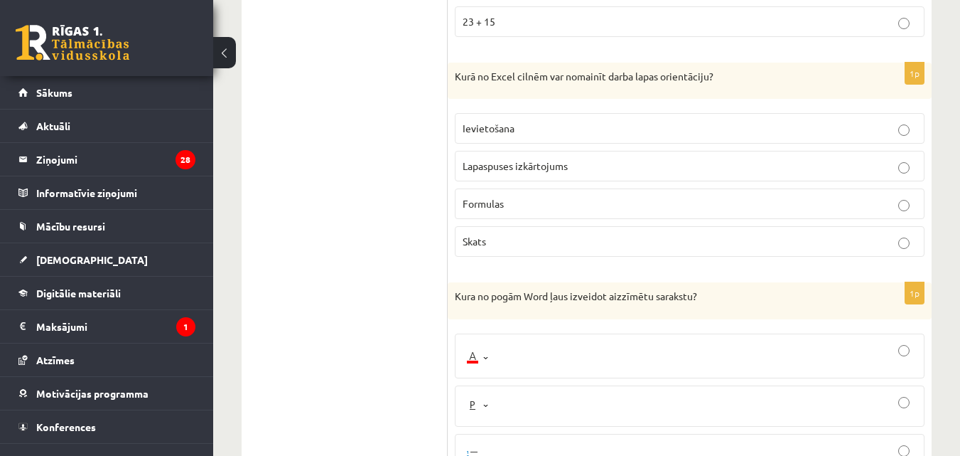
scroll to position [5801, 0]
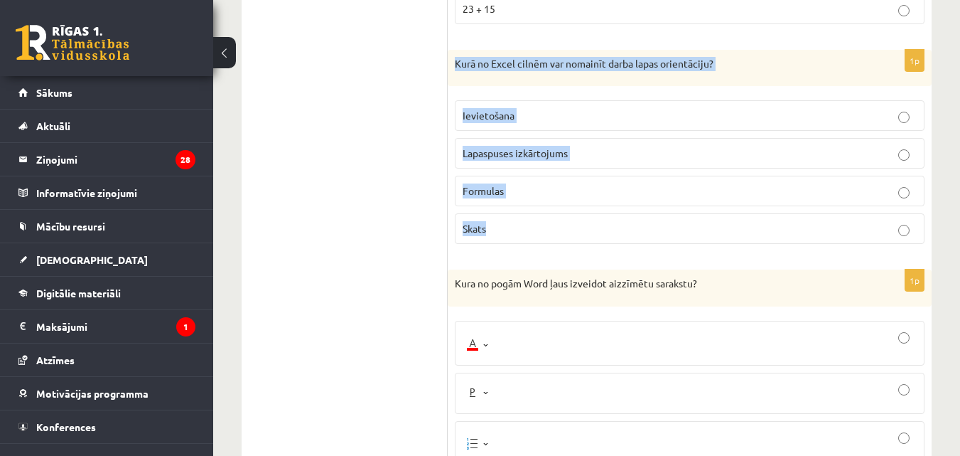
drag, startPoint x: 452, startPoint y: 75, endPoint x: 505, endPoint y: 245, distance: 178.5
click at [505, 245] on div "1p Kurā no Excel cilnēm var nomainīt darba lapas orientāciju? Ievietošana Lapas…" at bounding box center [690, 153] width 484 height 206
click at [522, 159] on span "Lapaspuses izkārtojums" at bounding box center [515, 152] width 105 height 13
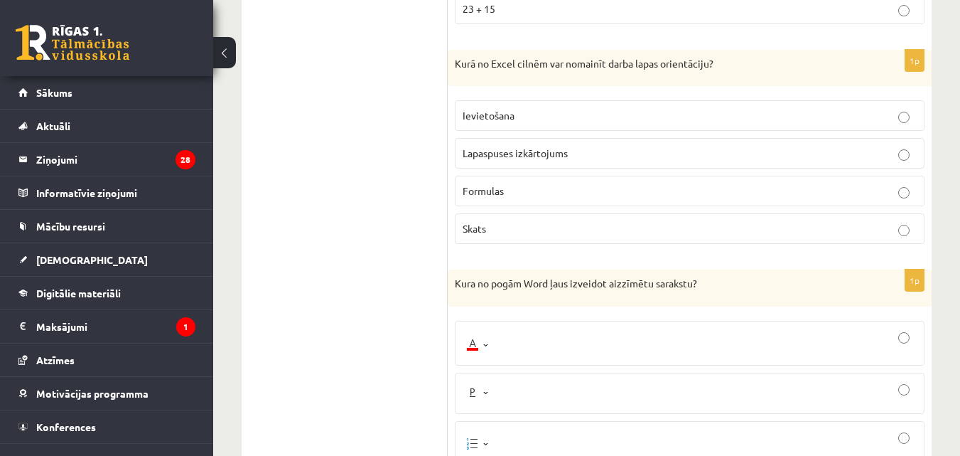
click at [522, 159] on span "Lapaspuses izkārtojums" at bounding box center [515, 152] width 105 height 13
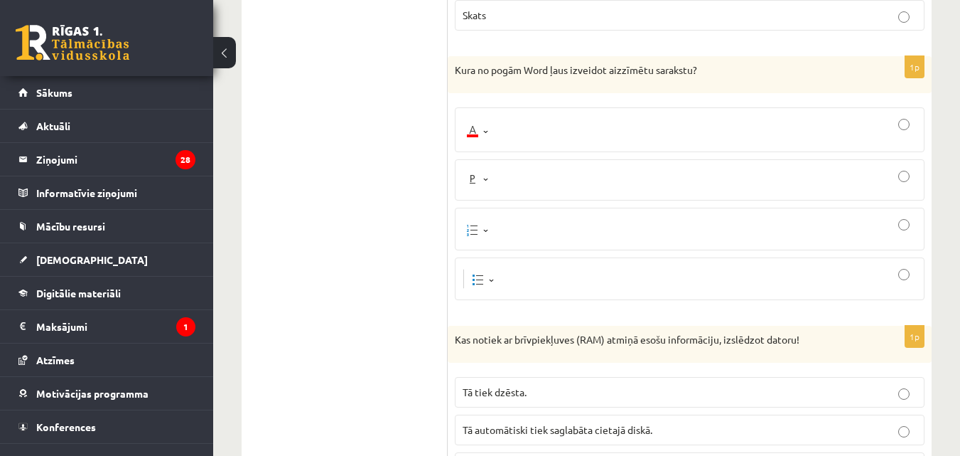
scroll to position [5990, 0]
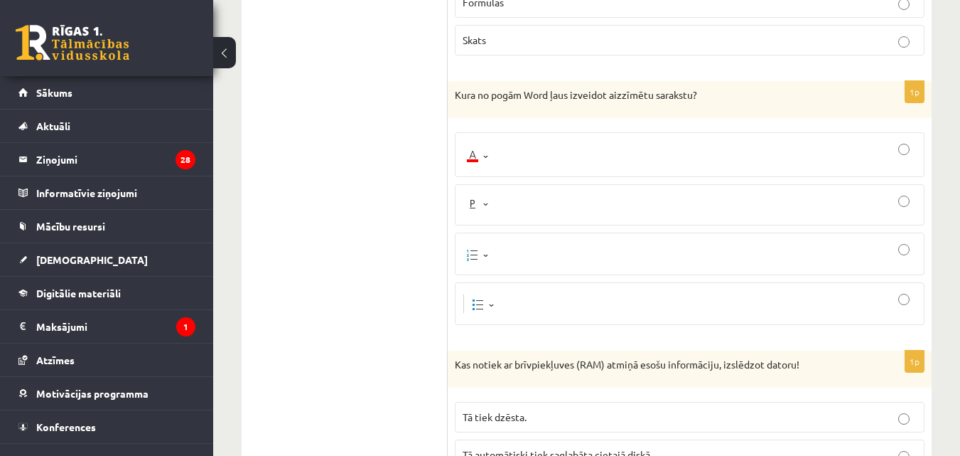
click at [508, 267] on div at bounding box center [690, 253] width 454 height 27
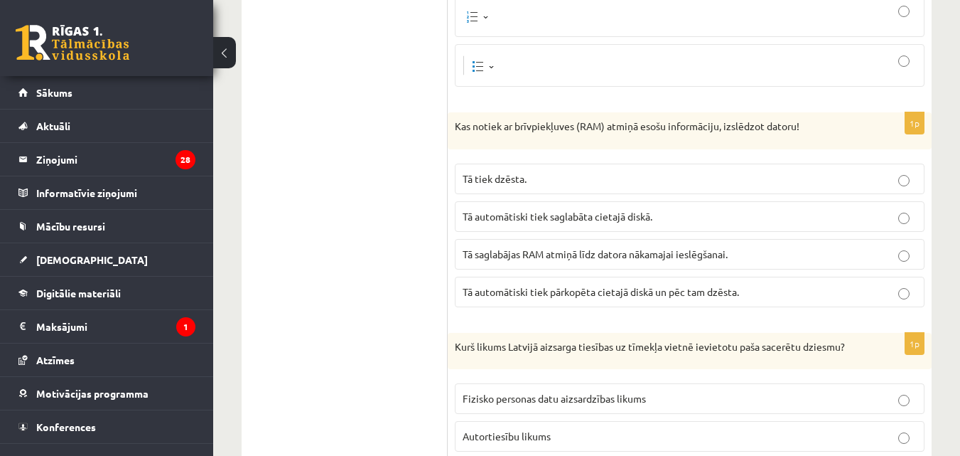
scroll to position [6240, 0]
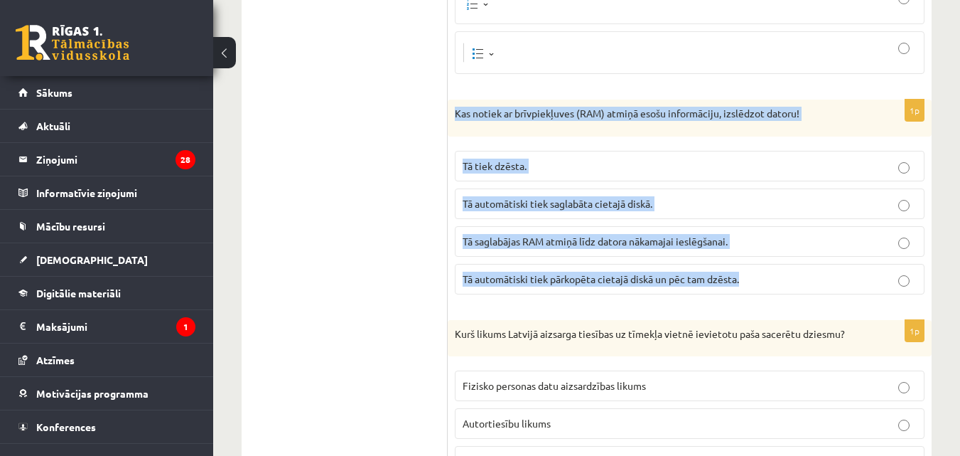
drag, startPoint x: 453, startPoint y: 122, endPoint x: 745, endPoint y: 289, distance: 336.2
click at [745, 289] on div "1p Kas notiek ar brīvpiekļuves (RAM) atmiņā esošu informāciju, izslēdzot datoru…" at bounding box center [690, 202] width 484 height 206
click at [507, 210] on span "Tā automātiski tiek saglabāta cietajā diskā." at bounding box center [558, 203] width 190 height 13
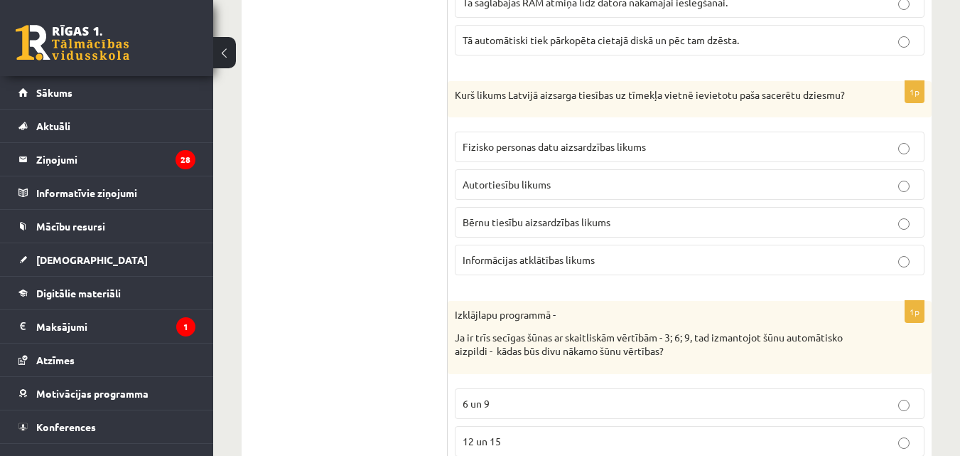
scroll to position [6491, 0]
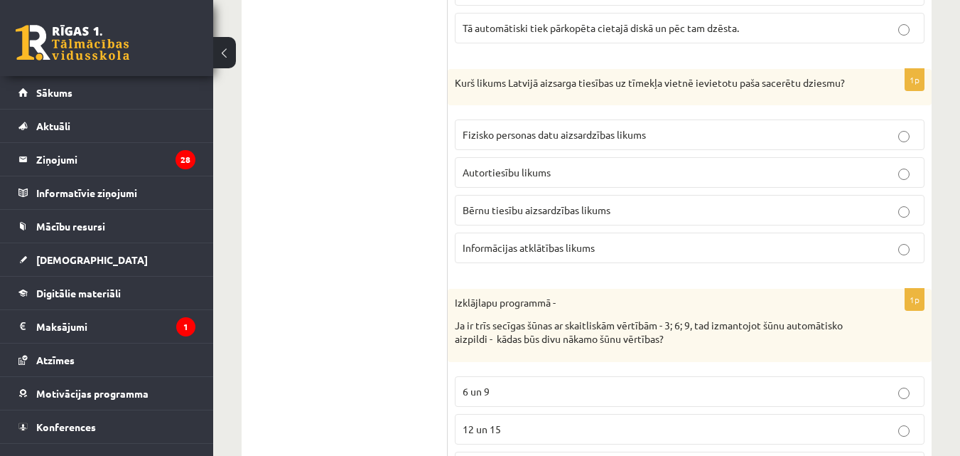
click at [651, 180] on p "Autortiesību likums" at bounding box center [690, 172] width 454 height 15
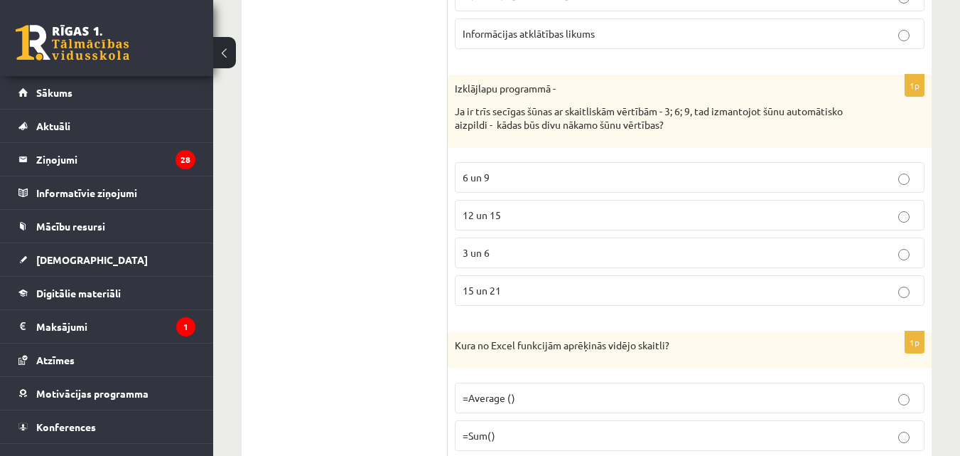
scroll to position [6717, 0]
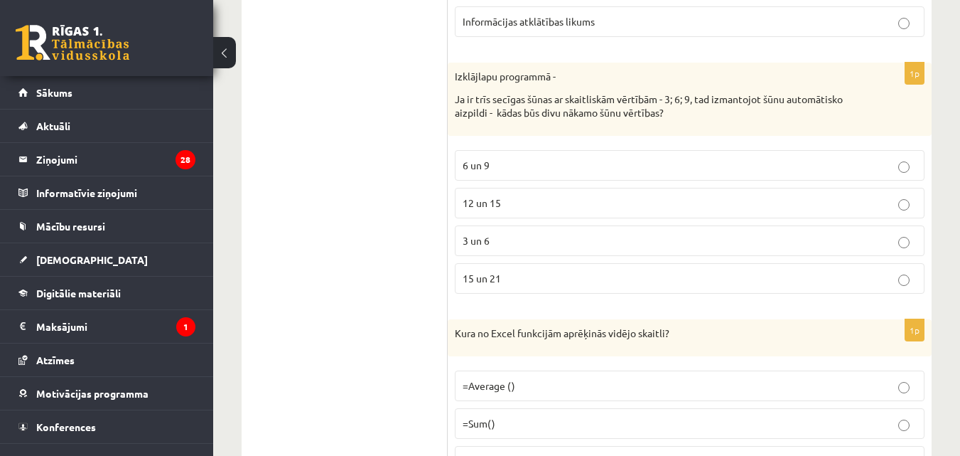
click at [525, 210] on p "12 un 15" at bounding box center [690, 202] width 454 height 15
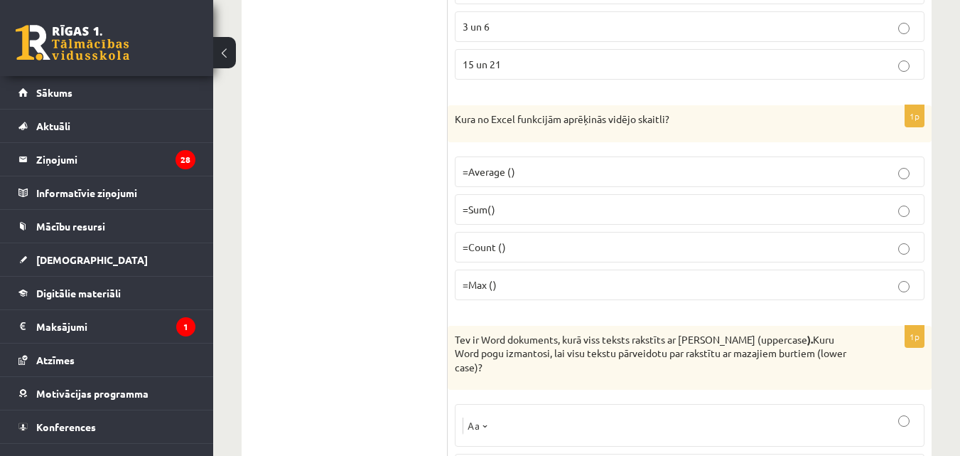
scroll to position [6943, 0]
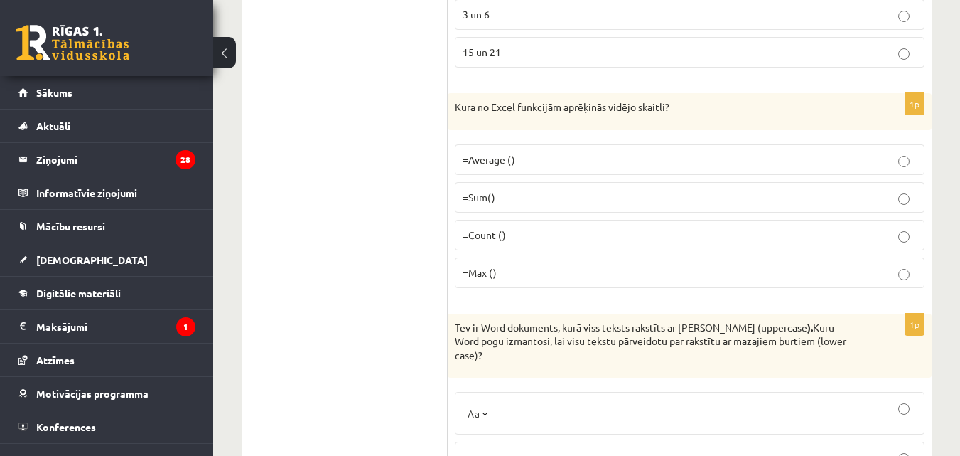
click at [696, 167] on p "=Average ()" at bounding box center [690, 159] width 454 height 15
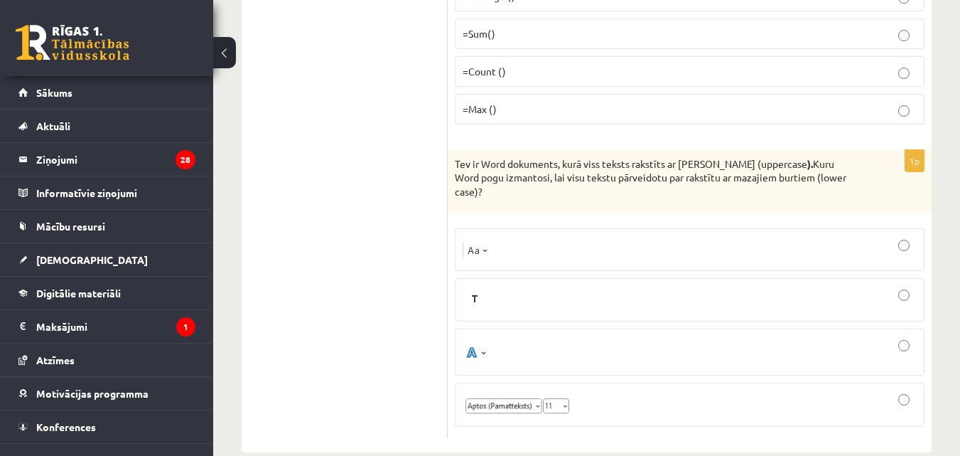
scroll to position [7144, 0]
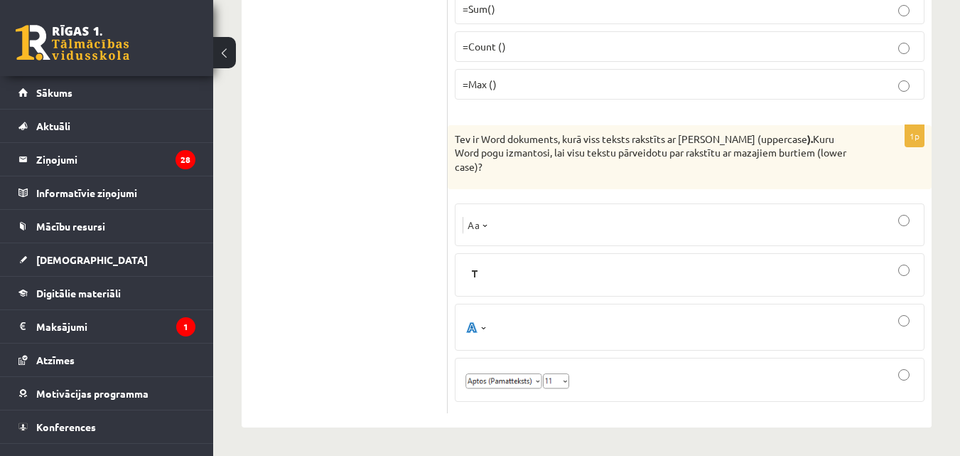
click at [642, 226] on div at bounding box center [690, 224] width 454 height 27
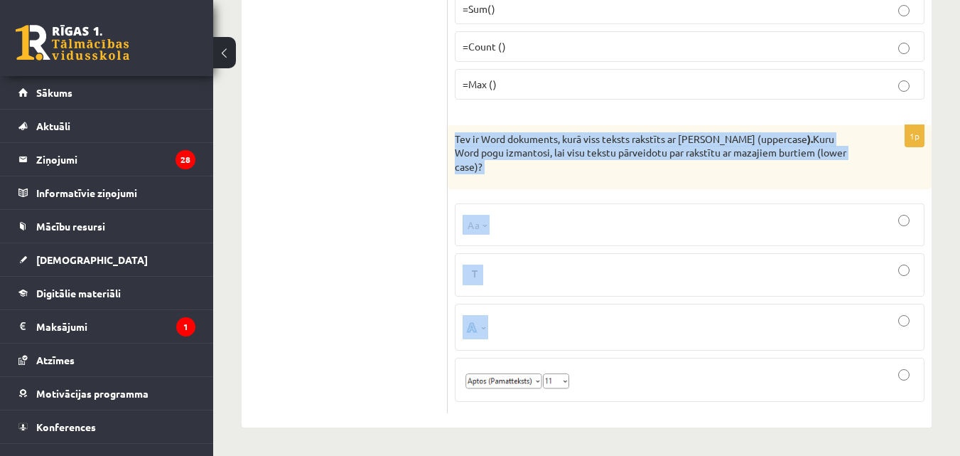
drag, startPoint x: 453, startPoint y: 135, endPoint x: 488, endPoint y: 339, distance: 206.8
click at [488, 339] on div "1p Tev ir Word dokuments, kurā viss teksts rakstīts ar Lielajiem burtiem (upper…" at bounding box center [690, 269] width 484 height 288
click at [551, 224] on div at bounding box center [690, 224] width 454 height 27
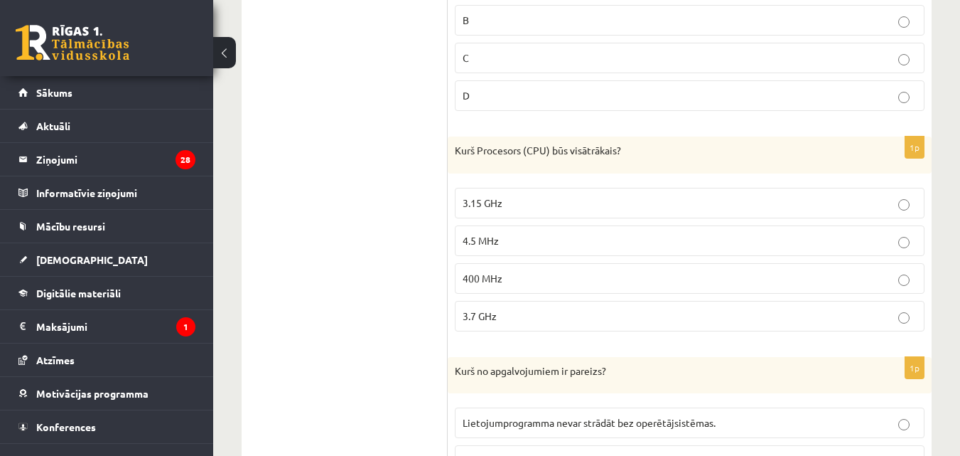
scroll to position [0, 0]
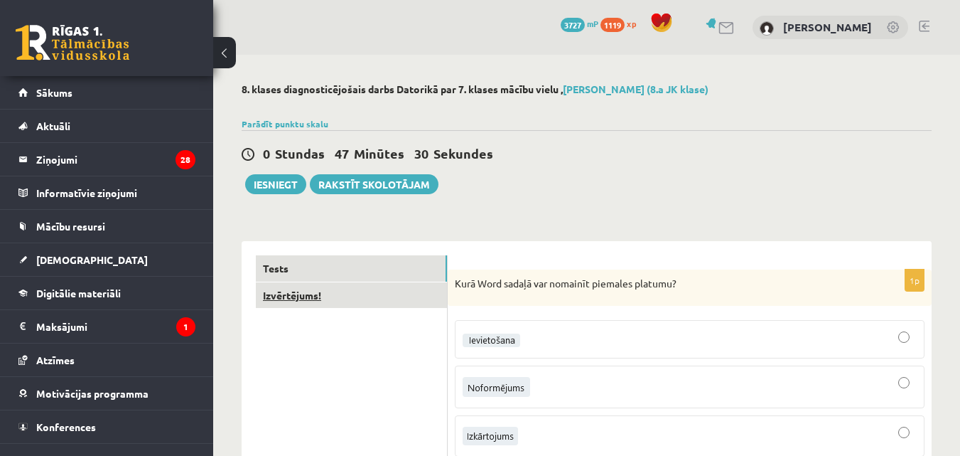
click at [325, 296] on link "Izvērtējums!" at bounding box center [351, 295] width 191 height 26
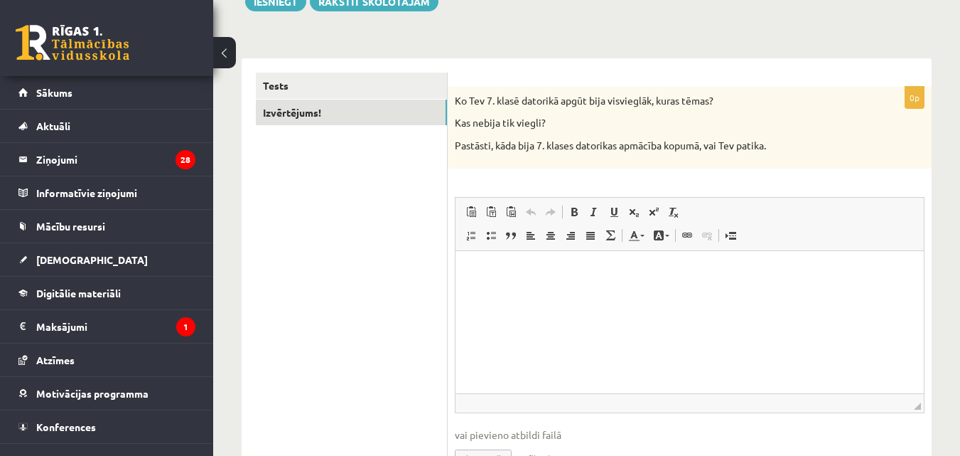
scroll to position [193, 0]
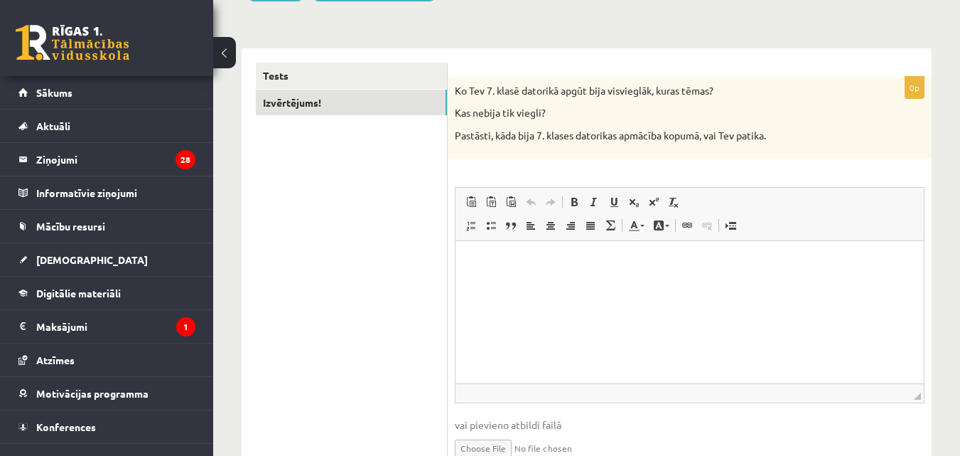
click at [632, 284] on html at bounding box center [690, 261] width 468 height 43
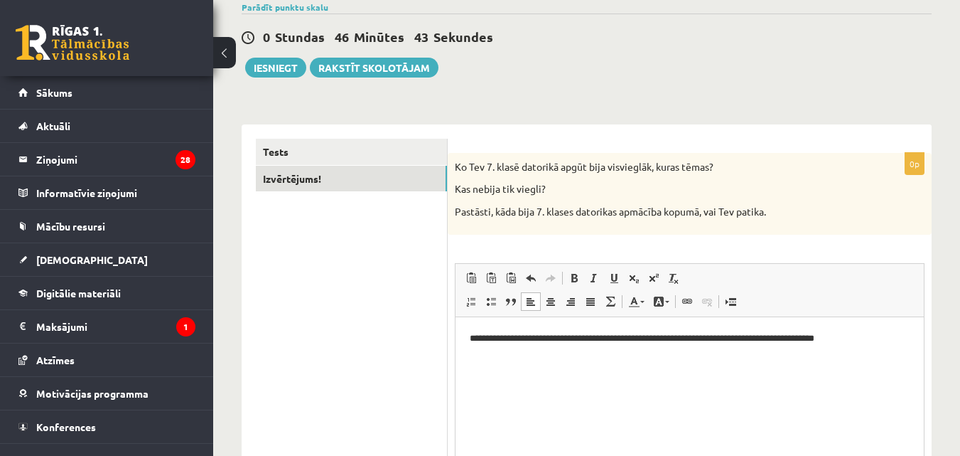
scroll to position [110, 0]
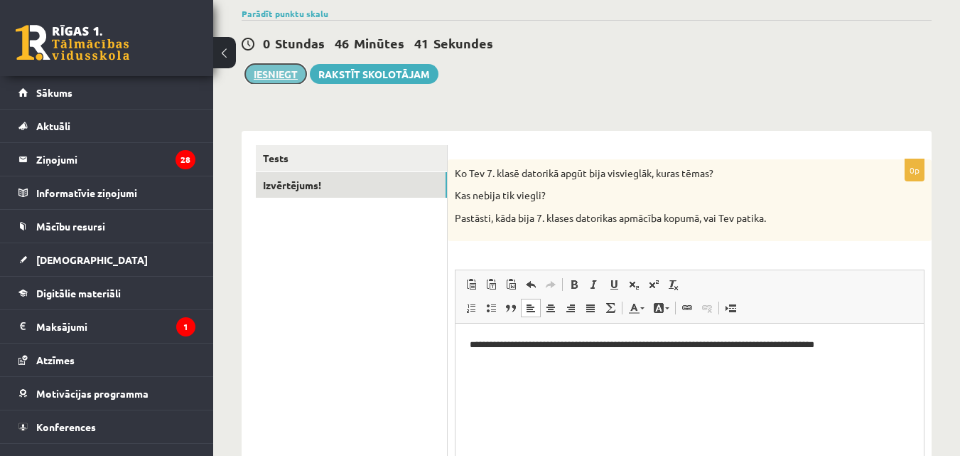
click at [276, 75] on button "Iesniegt" at bounding box center [275, 74] width 61 height 20
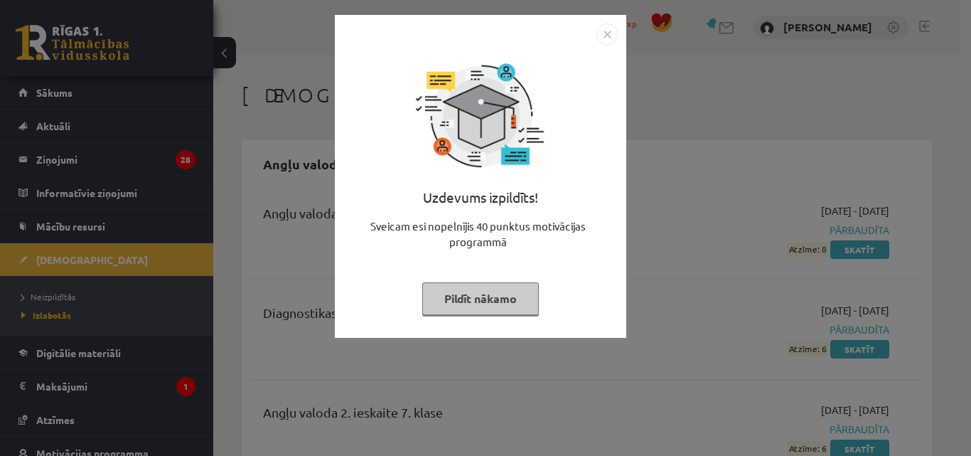
click at [605, 31] on img "Close" at bounding box center [606, 33] width 21 height 21
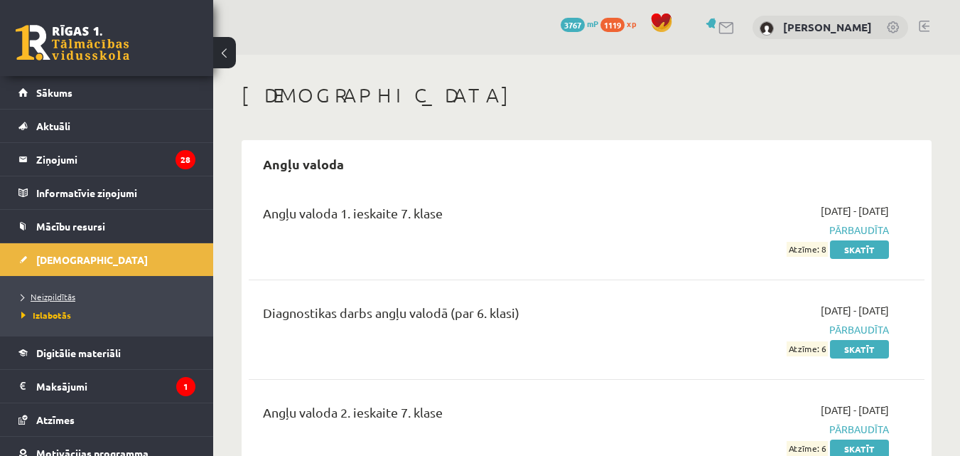
click at [66, 294] on span "Neizpildītās" at bounding box center [48, 296] width 54 height 11
